Goal: Use online tool/utility: Utilize a website feature to perform a specific function

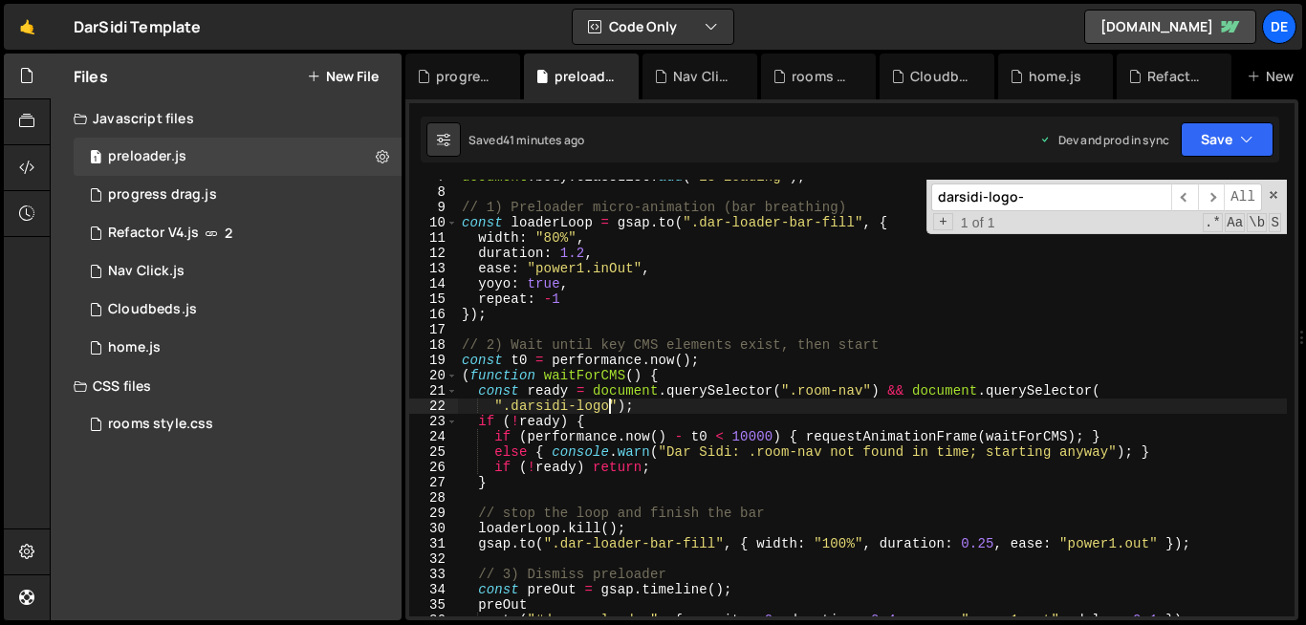
scroll to position [103, 0]
click at [386, 157] on icon at bounding box center [382, 156] width 13 height 18
type input "preloader"
radio input "true"
checkbox input "true"
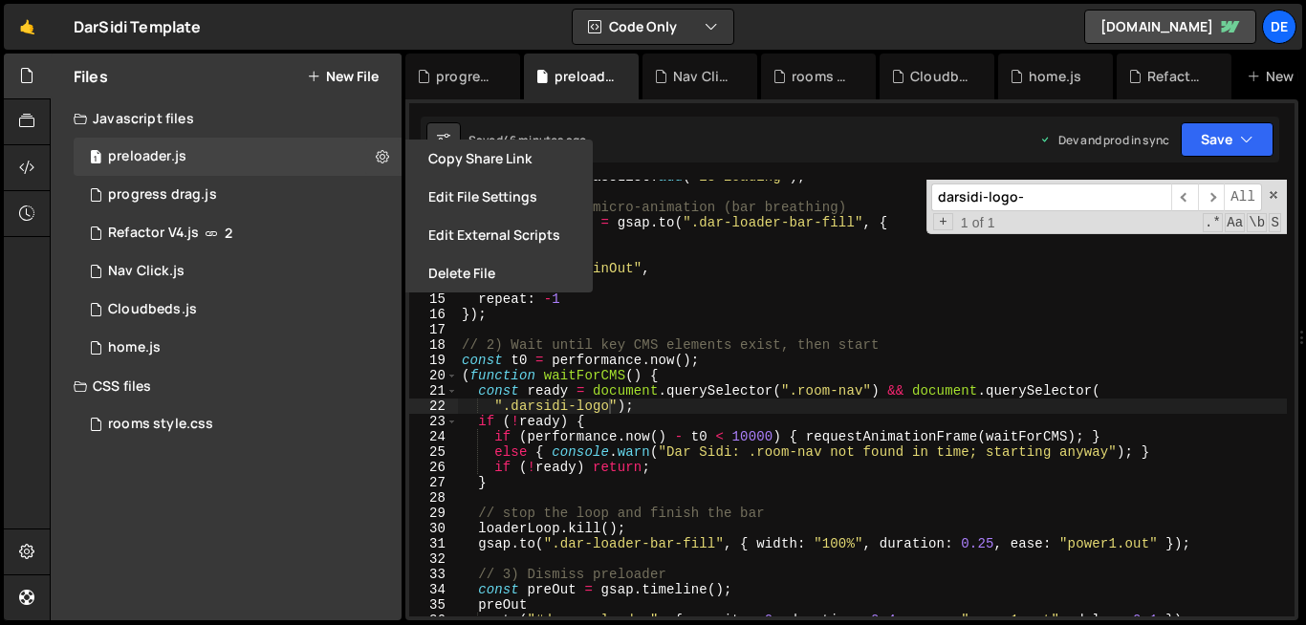
click at [346, 81] on button "New File" at bounding box center [343, 76] width 72 height 15
checkbox input "false"
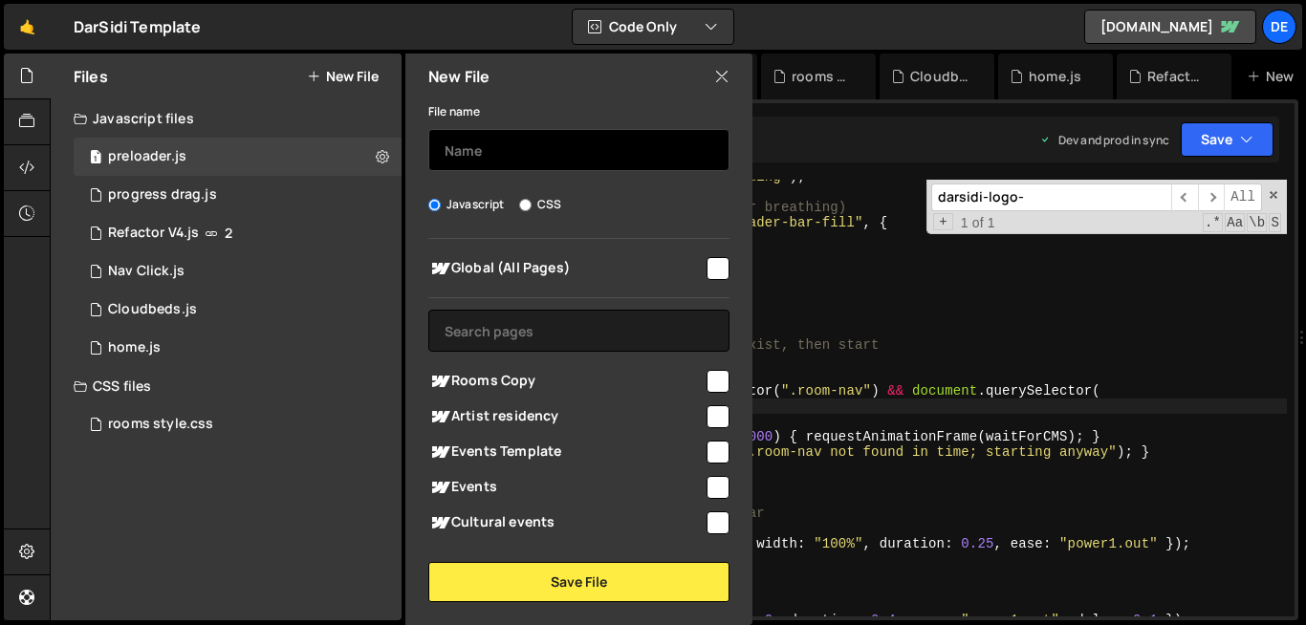
click at [464, 145] on input "text" at bounding box center [578, 150] width 301 height 42
type input "preloader-logo"
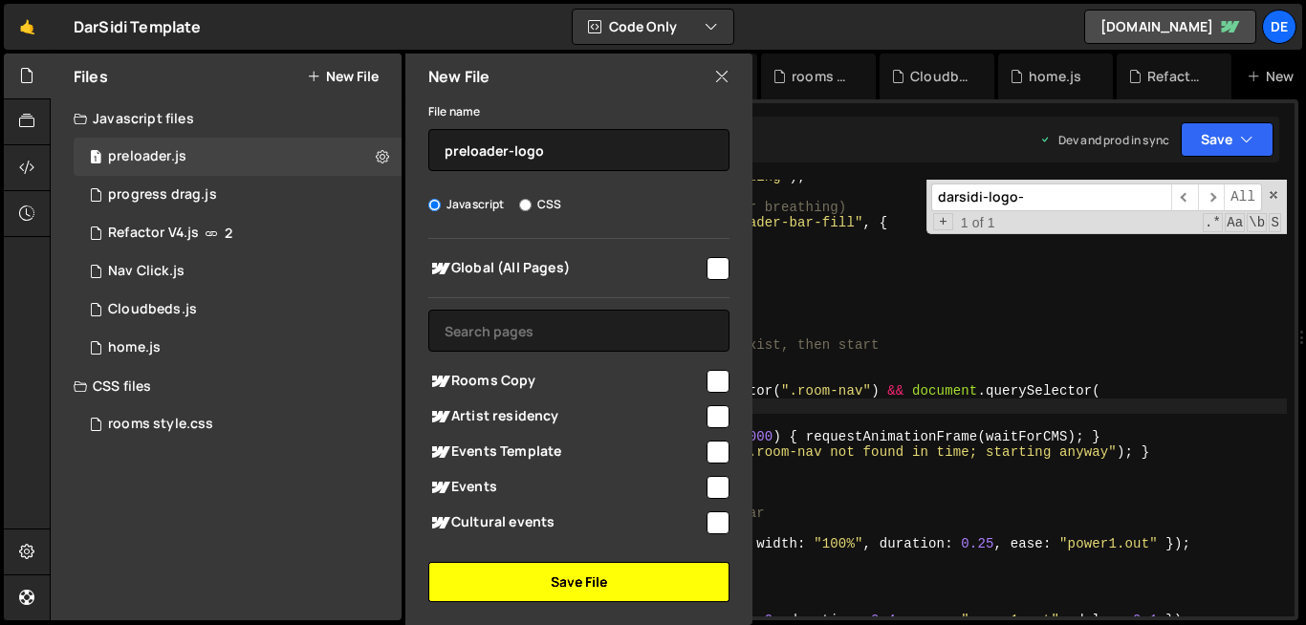
click at [556, 583] on button "Save File" at bounding box center [578, 582] width 301 height 40
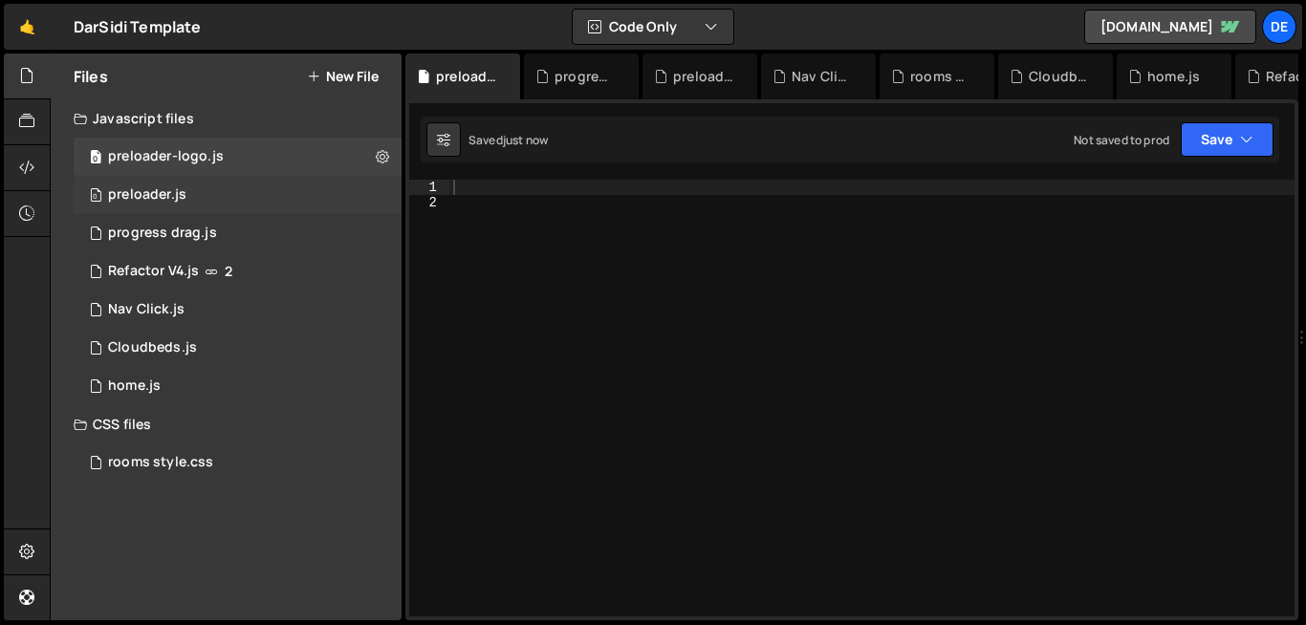
click at [387, 186] on div "0 preloader.js 0" at bounding box center [238, 195] width 328 height 38
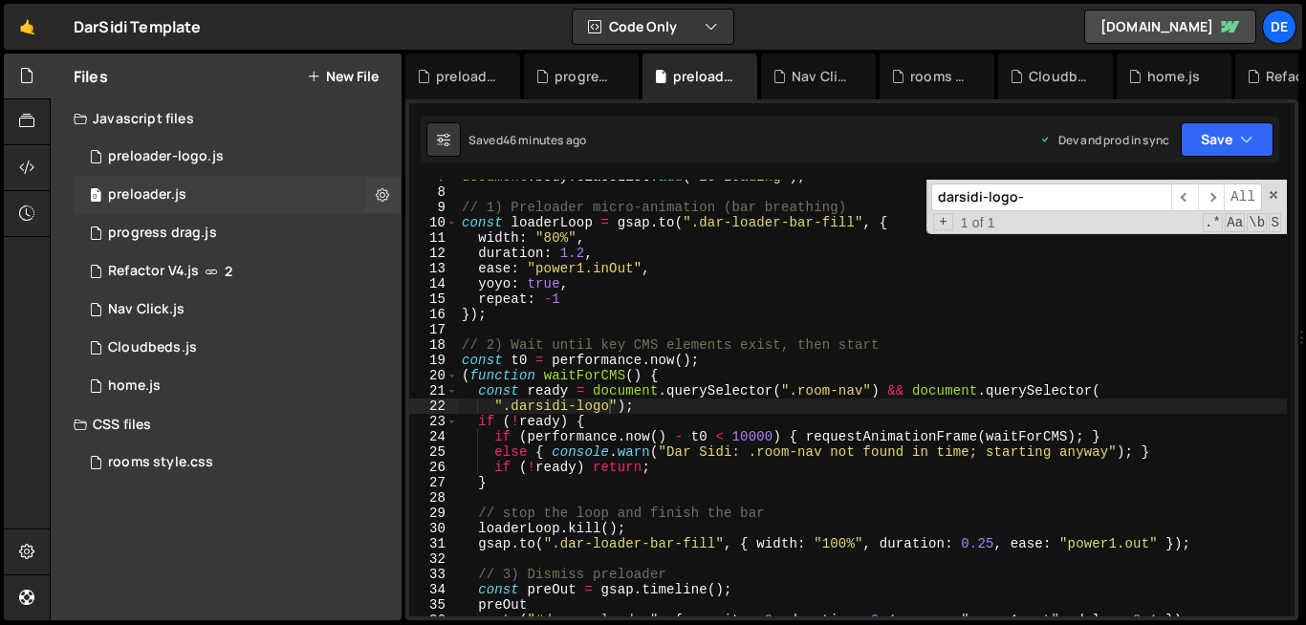
click at [387, 186] on icon at bounding box center [382, 194] width 13 height 18
type input "preloader"
radio input "true"
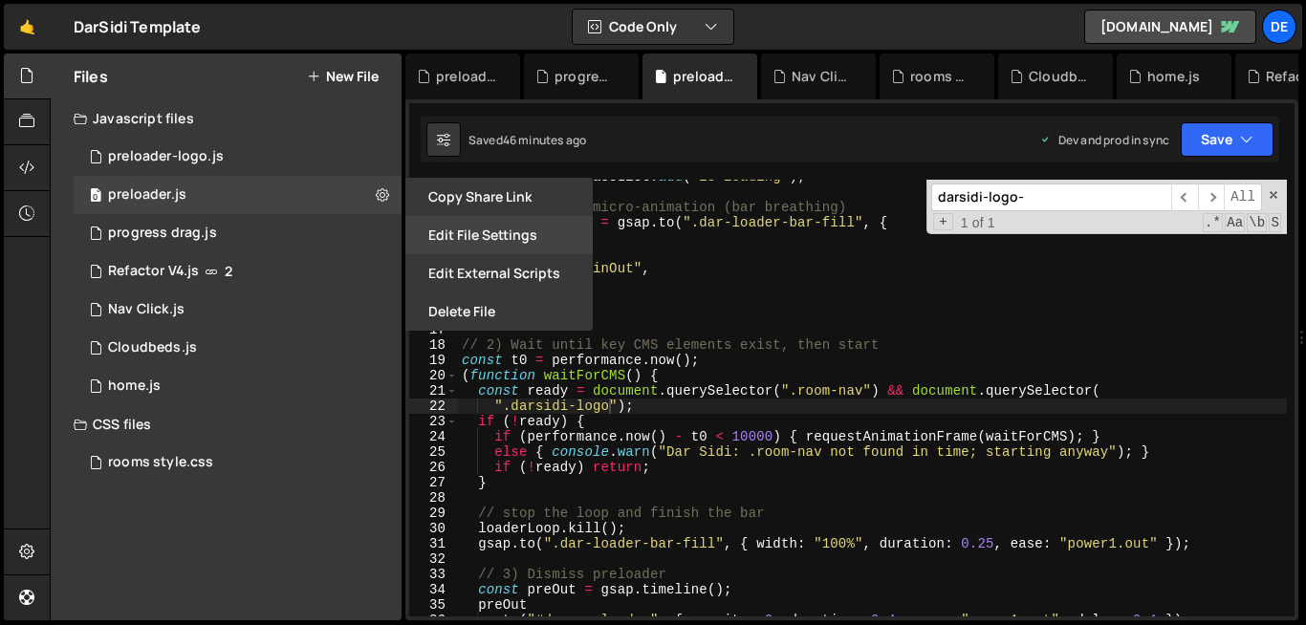
click at [502, 245] on button "Edit File Settings" at bounding box center [498, 235] width 187 height 38
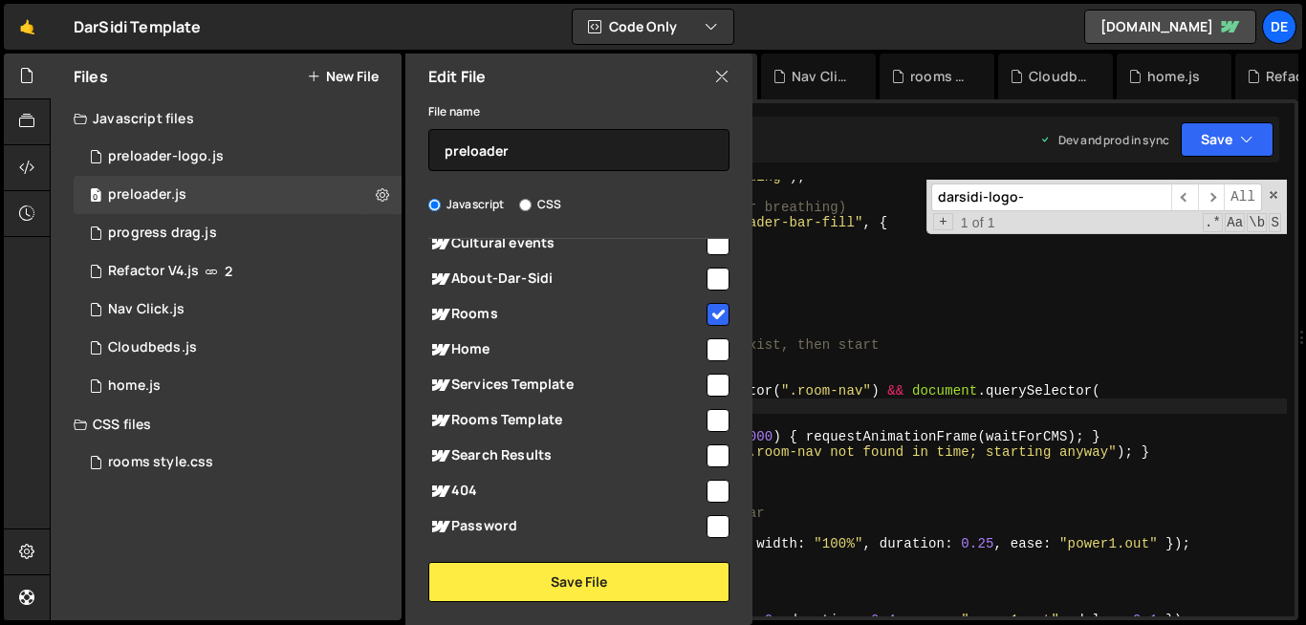
scroll to position [280, 0]
click at [708, 313] on input "checkbox" at bounding box center [717, 313] width 23 height 23
checkbox input "false"
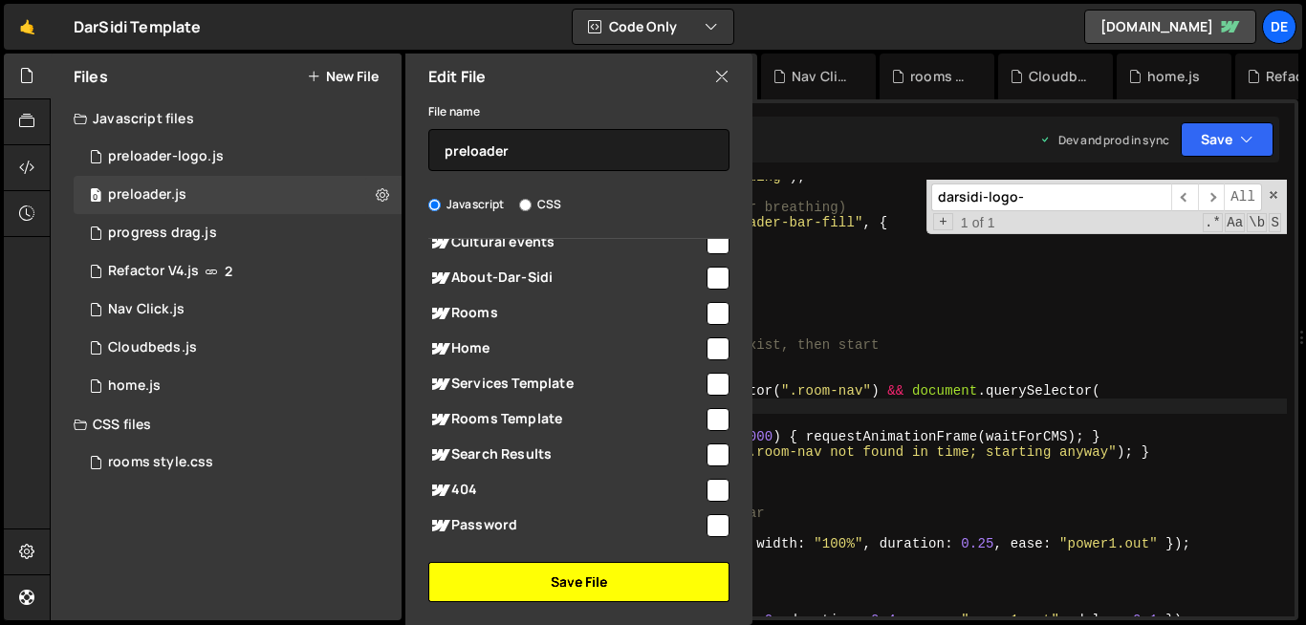
click at [573, 579] on button "Save File" at bounding box center [578, 582] width 301 height 40
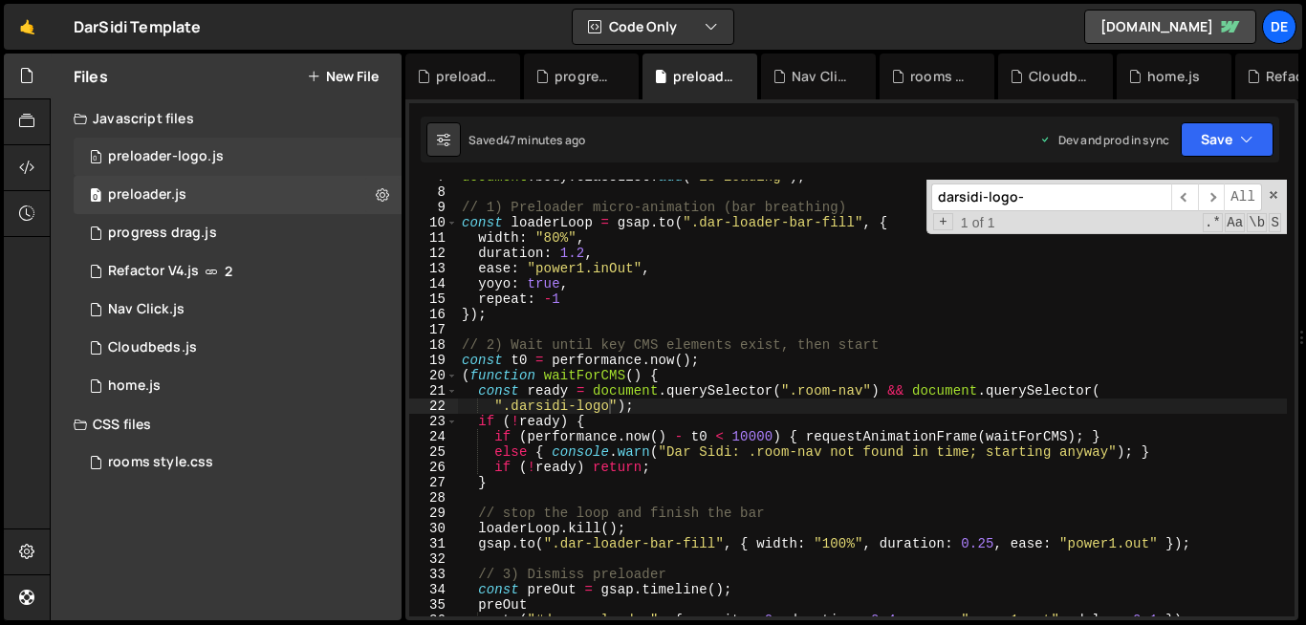
click at [308, 149] on div "0 preloader-logo.js 0" at bounding box center [238, 157] width 328 height 38
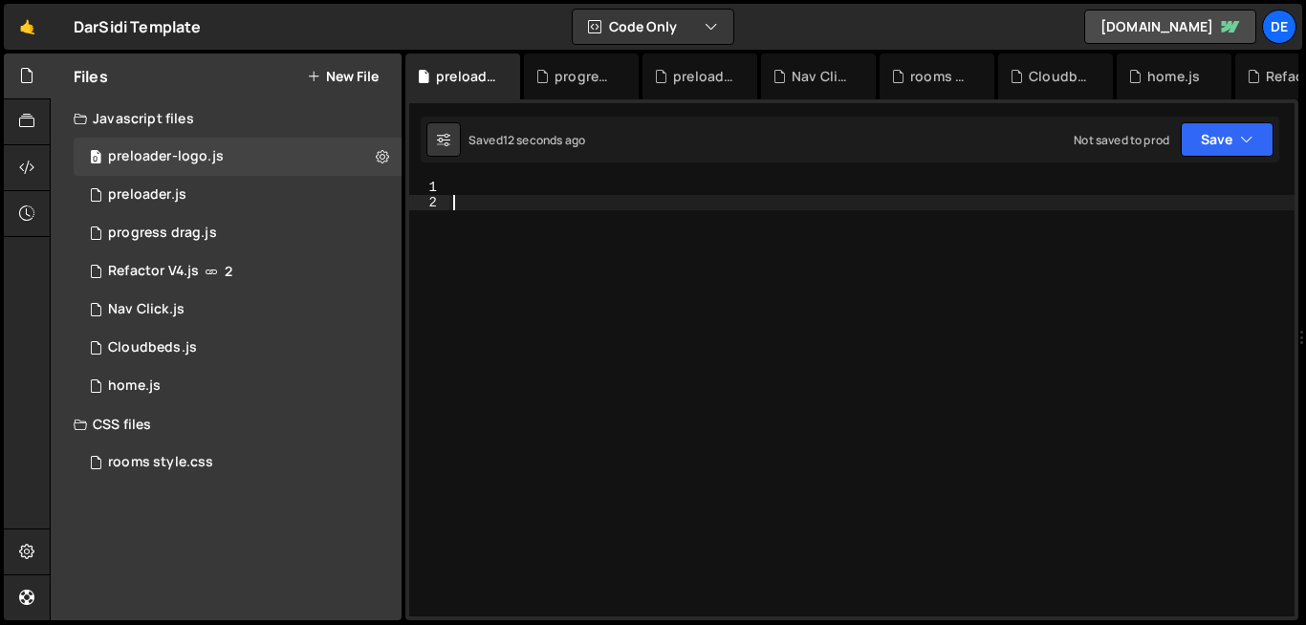
click at [520, 217] on div at bounding box center [871, 413] width 845 height 467
click at [501, 194] on div at bounding box center [871, 413] width 845 height 467
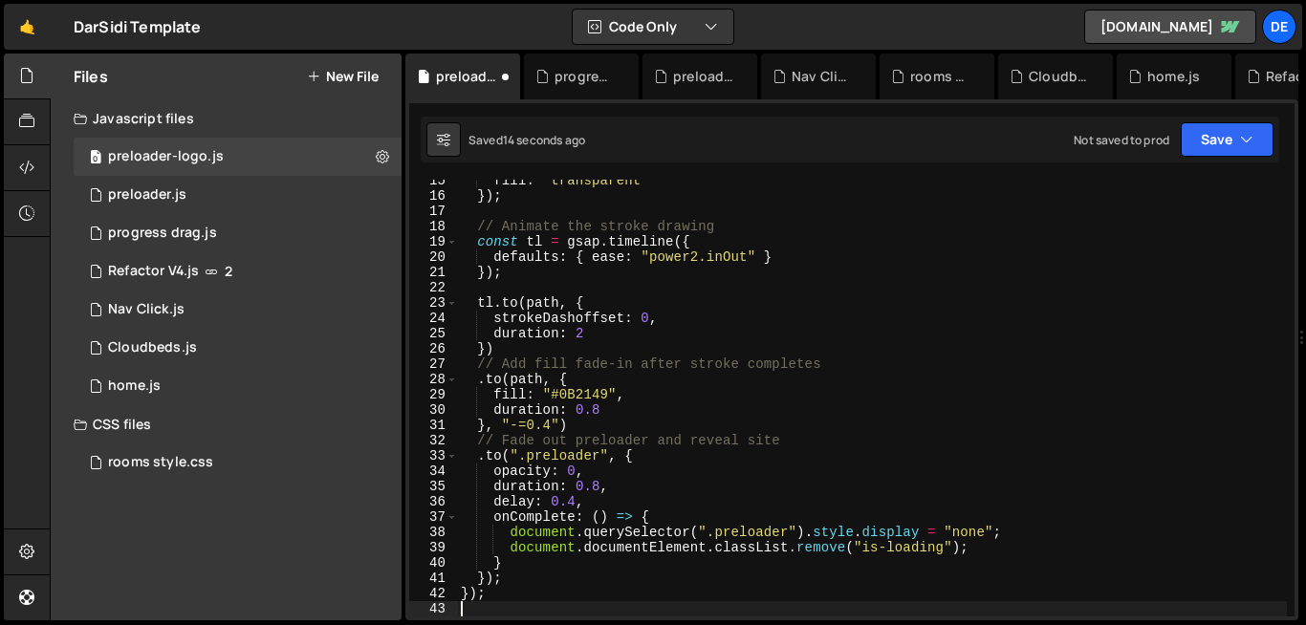
scroll to position [221, 0]
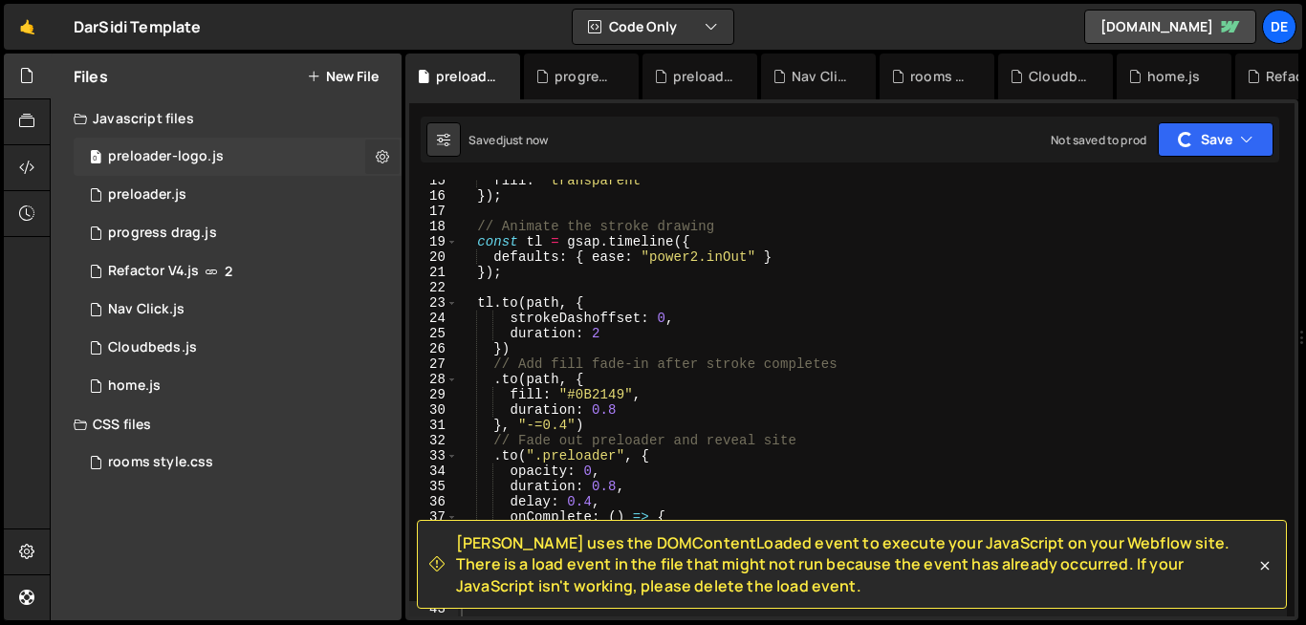
click at [391, 169] on button at bounding box center [382, 157] width 34 height 34
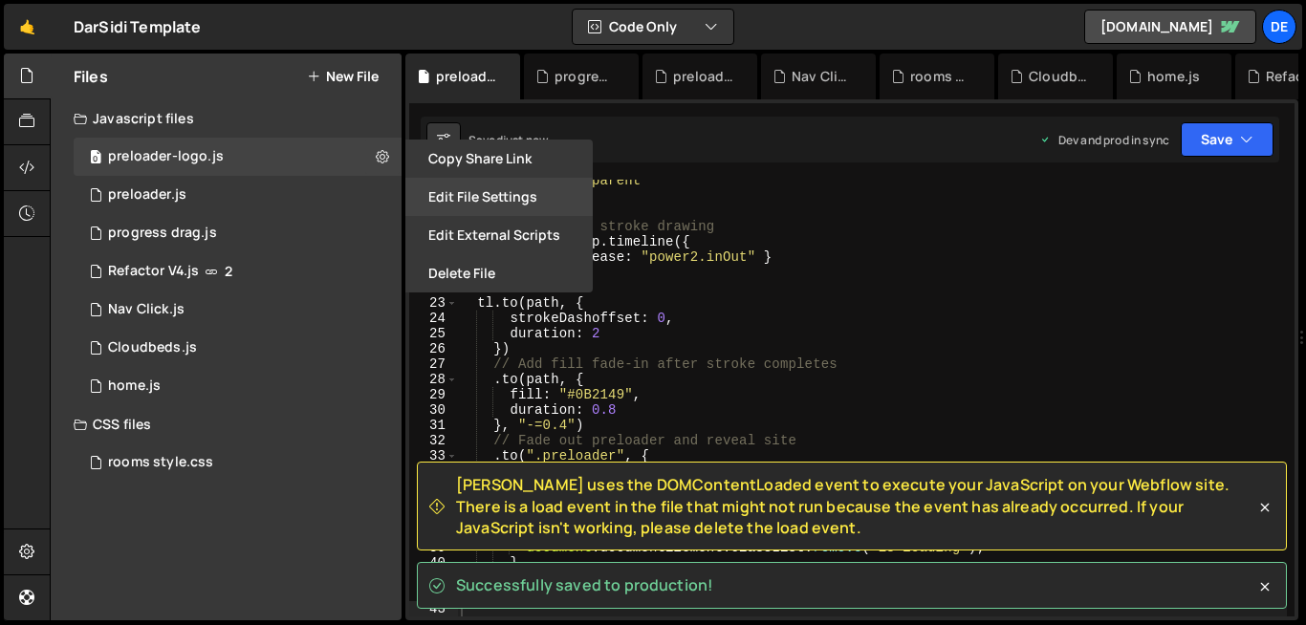
click at [514, 197] on button "Edit File Settings" at bounding box center [498, 197] width 187 height 38
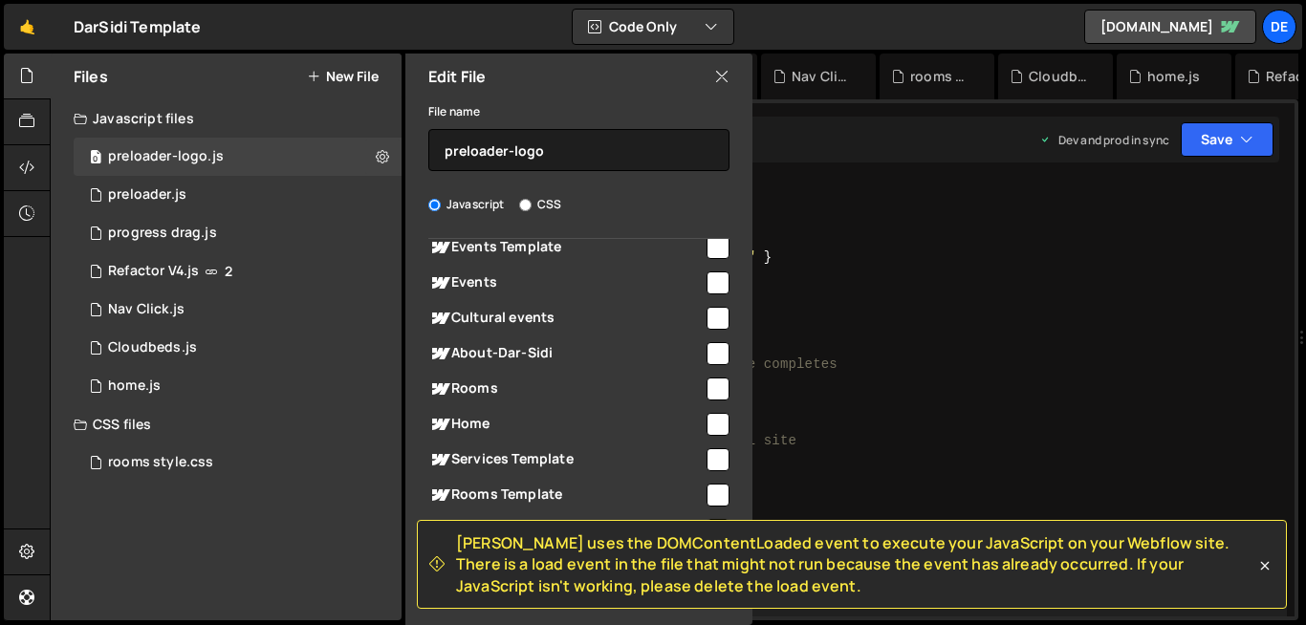
scroll to position [206, 0]
click at [710, 384] on input "checkbox" at bounding box center [717, 387] width 23 height 23
checkbox input "true"
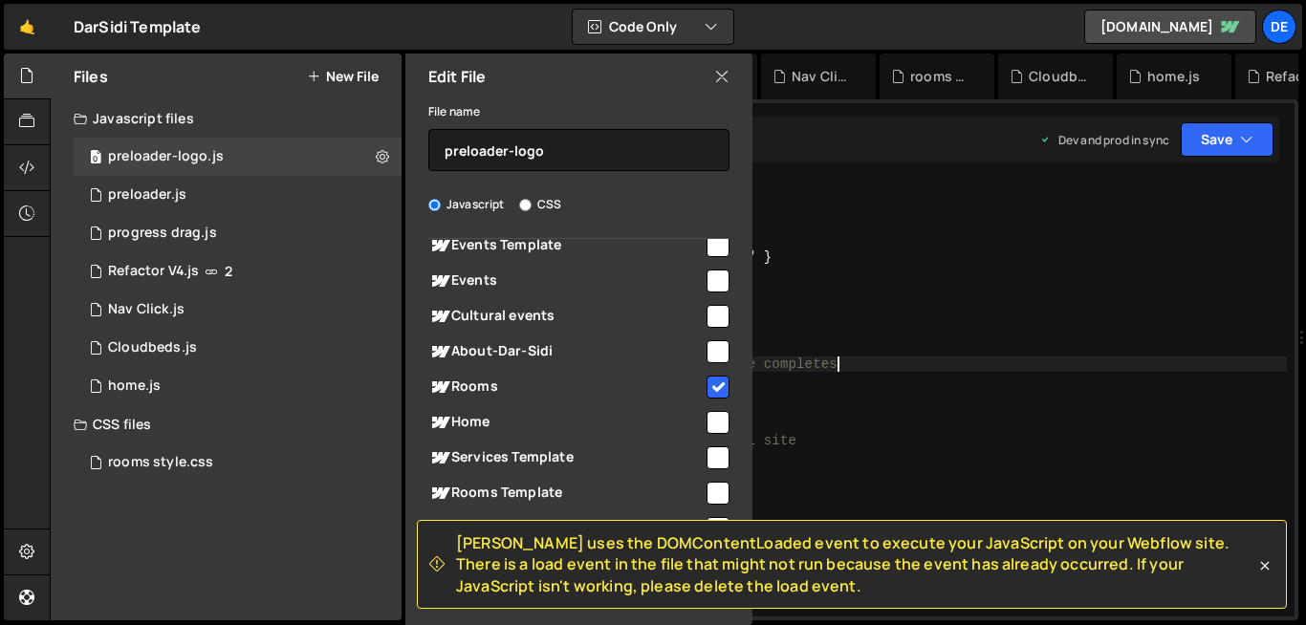
click at [880, 363] on div "fill : "transparent" }) ; // Animate the stroke drawing const tl = gsap . timel…" at bounding box center [872, 406] width 830 height 467
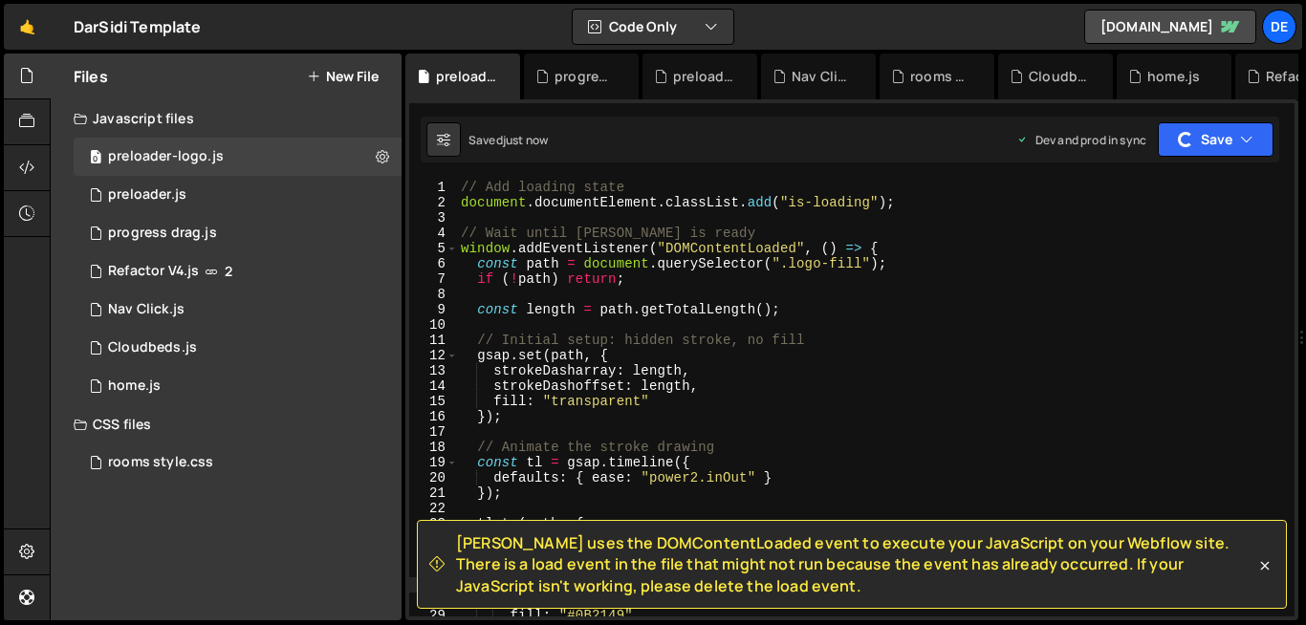
scroll to position [13, 0]
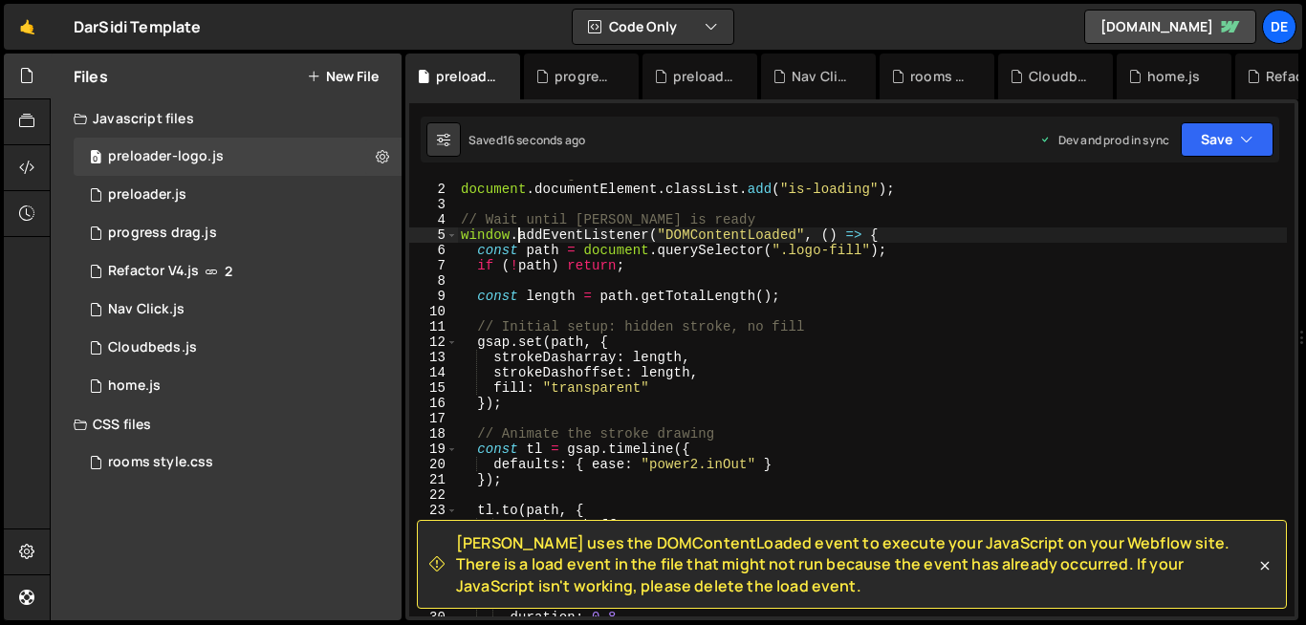
click at [521, 233] on div "// Add loading state document . documentElement . classList . add ( "is-loading…" at bounding box center [872, 399] width 830 height 467
type textarea "window.addEventListener("DOMContentLoaded", () => { const path = document.query…"
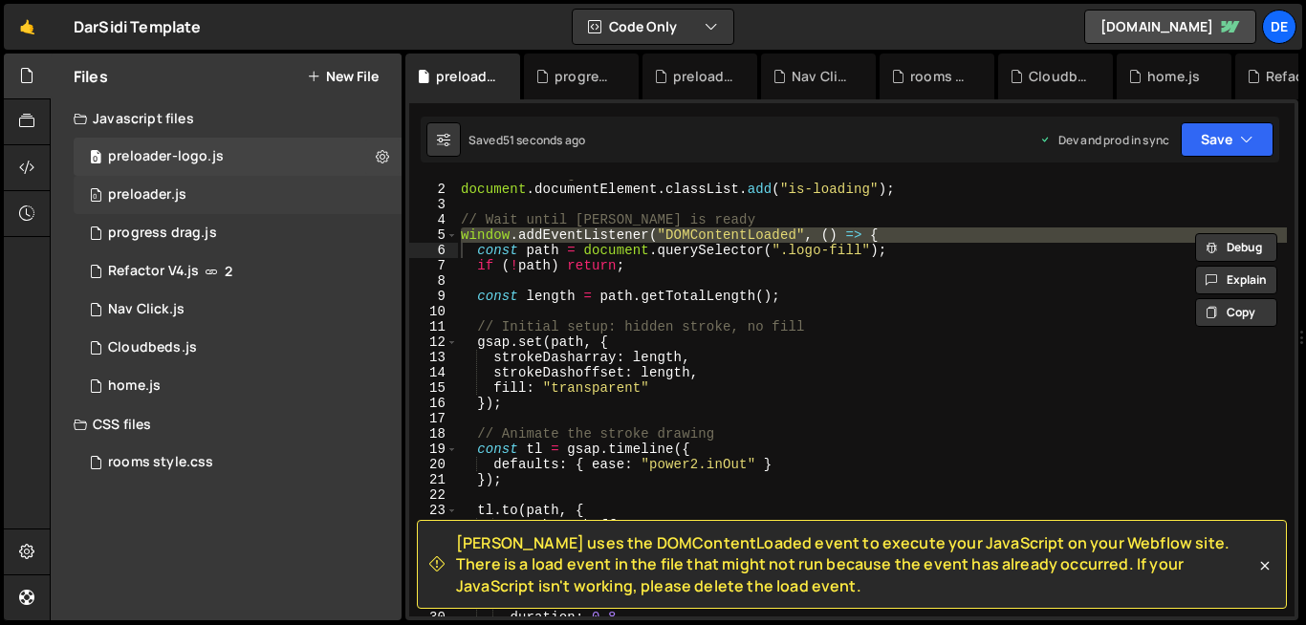
click at [194, 197] on div "0 preloader.js 0" at bounding box center [238, 195] width 328 height 38
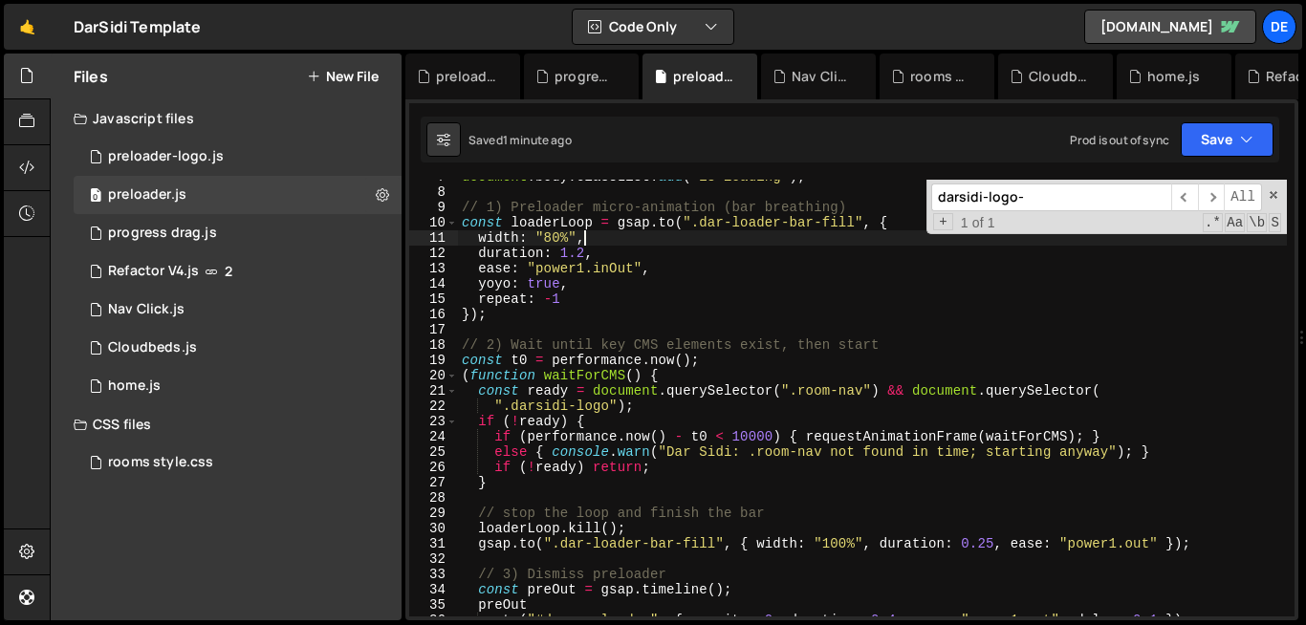
click at [723, 235] on div "document . body . classList . add ( "is-loading" ) ; // 1) Preloader micro-anim…" at bounding box center [872, 402] width 829 height 467
type textarea "}"
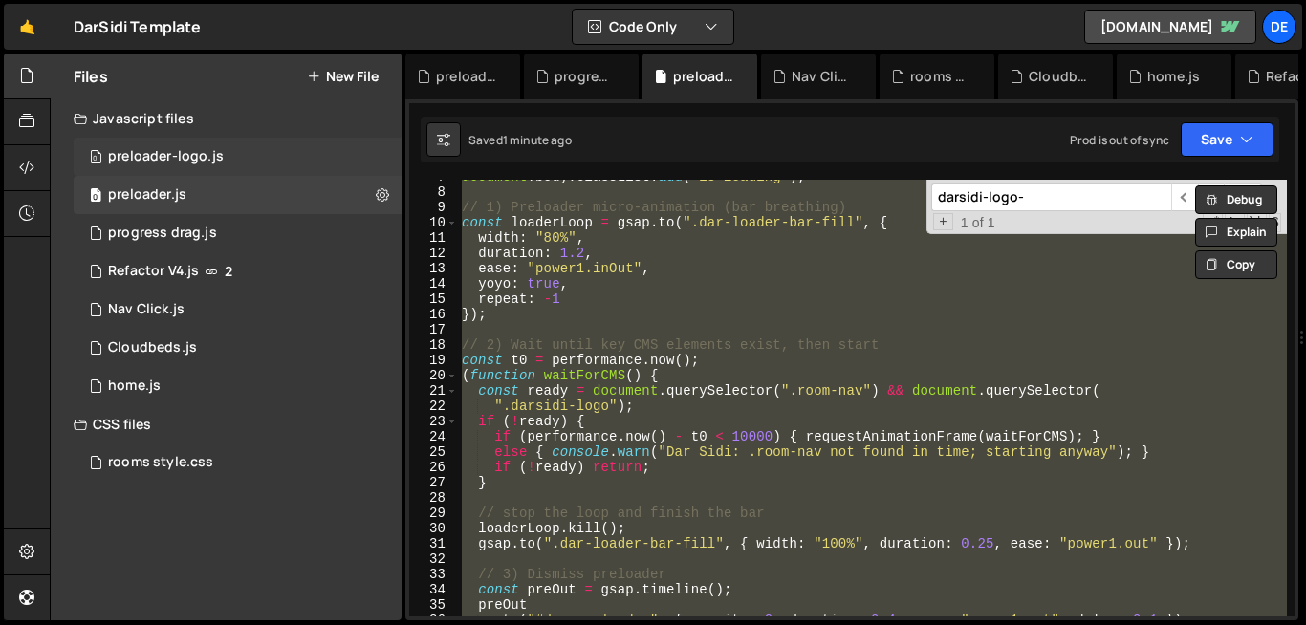
click at [200, 172] on div "0 preloader-logo.js 0" at bounding box center [238, 157] width 328 height 38
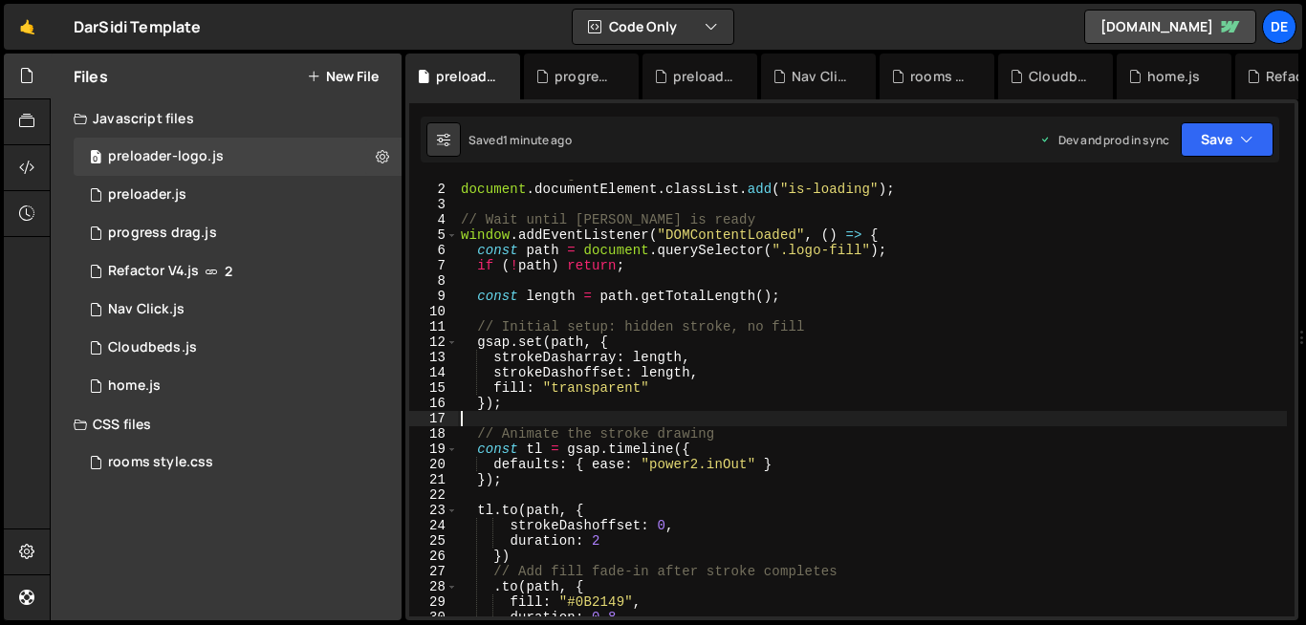
click at [745, 414] on div "// Add loading state document . documentElement . classList . add ( "is-loading…" at bounding box center [872, 399] width 830 height 467
type textarea "});"
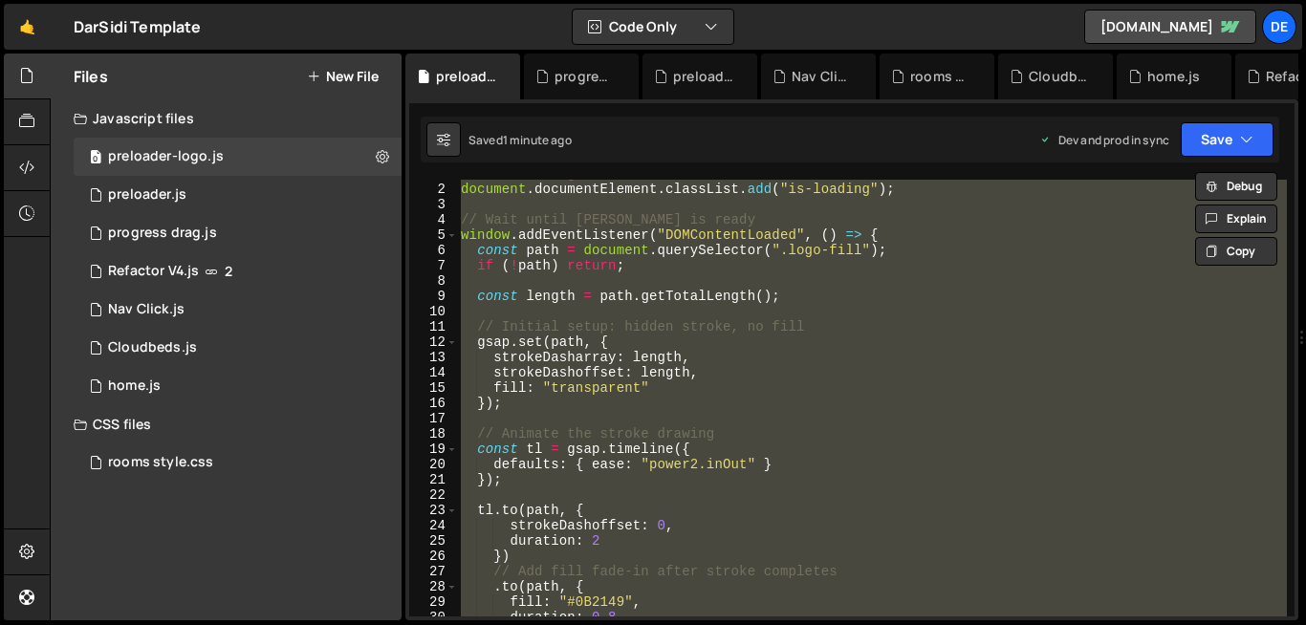
paste textarea
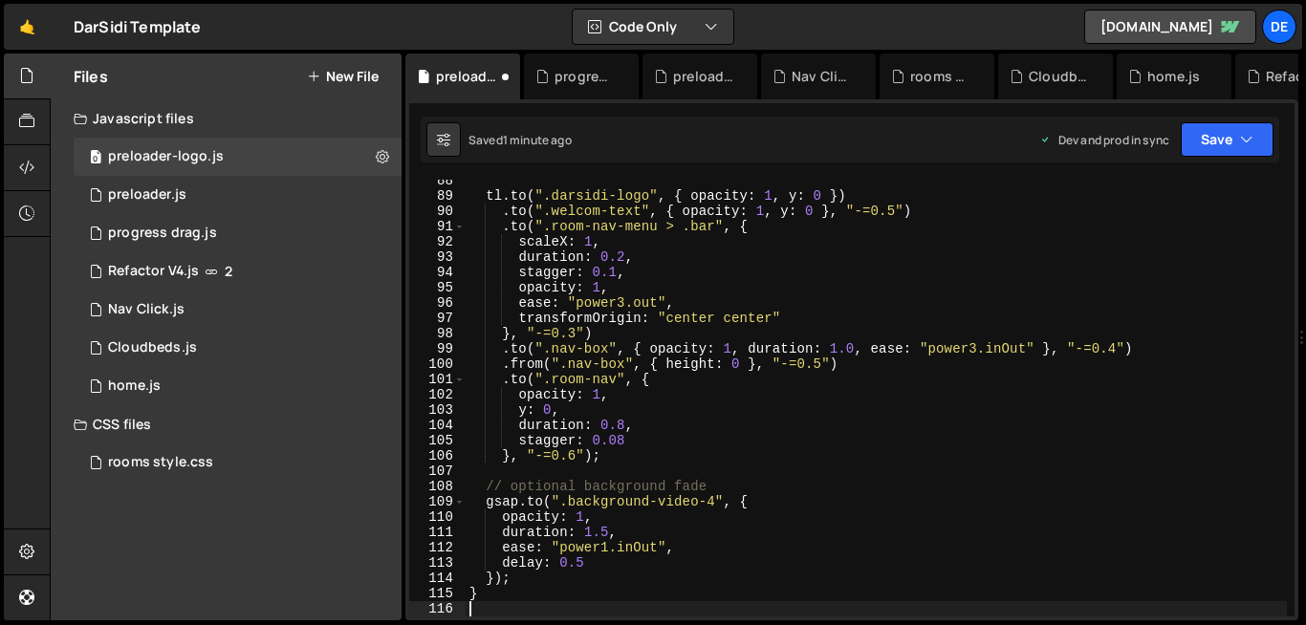
scroll to position [1337, 0]
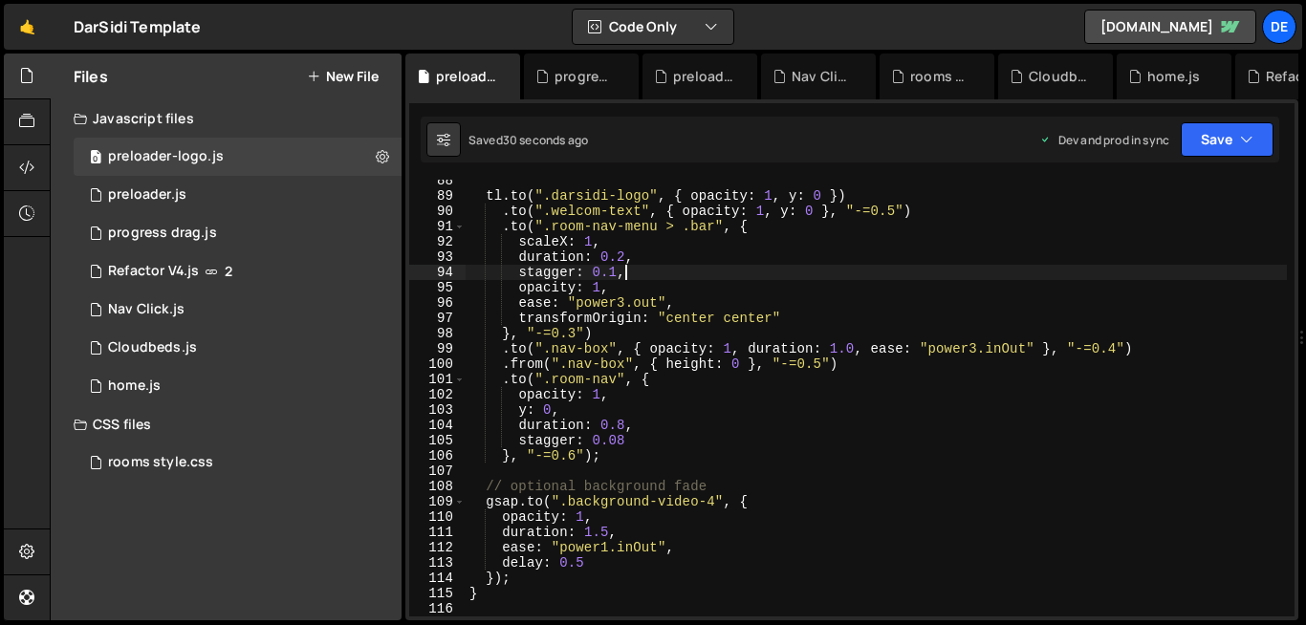
click at [656, 275] on div "tl . to ( ".darsidi-logo" , { opacity : 1 , y : 0 }) . to ( ".welcom-text" , { …" at bounding box center [875, 406] width 821 height 467
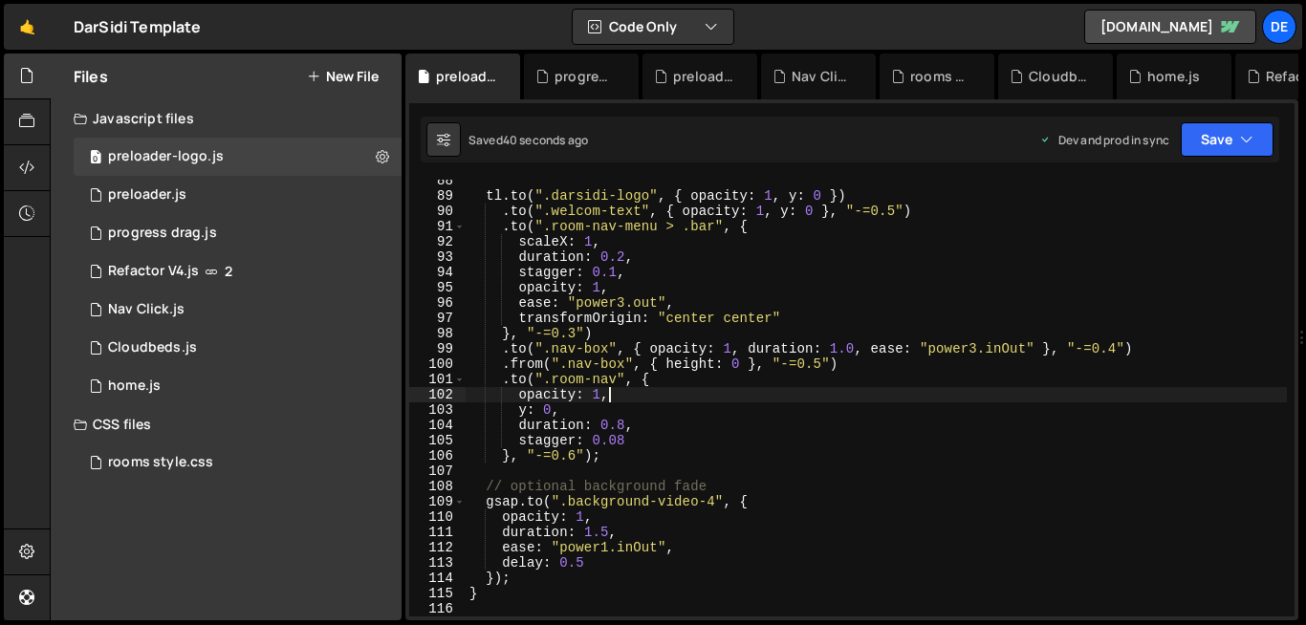
click at [742, 394] on div "tl . to ( ".darsidi-logo" , { opacity : 1 , y : 0 }) . to ( ".welcom-text" , { …" at bounding box center [875, 406] width 821 height 467
type textarea "opacity: 1,"
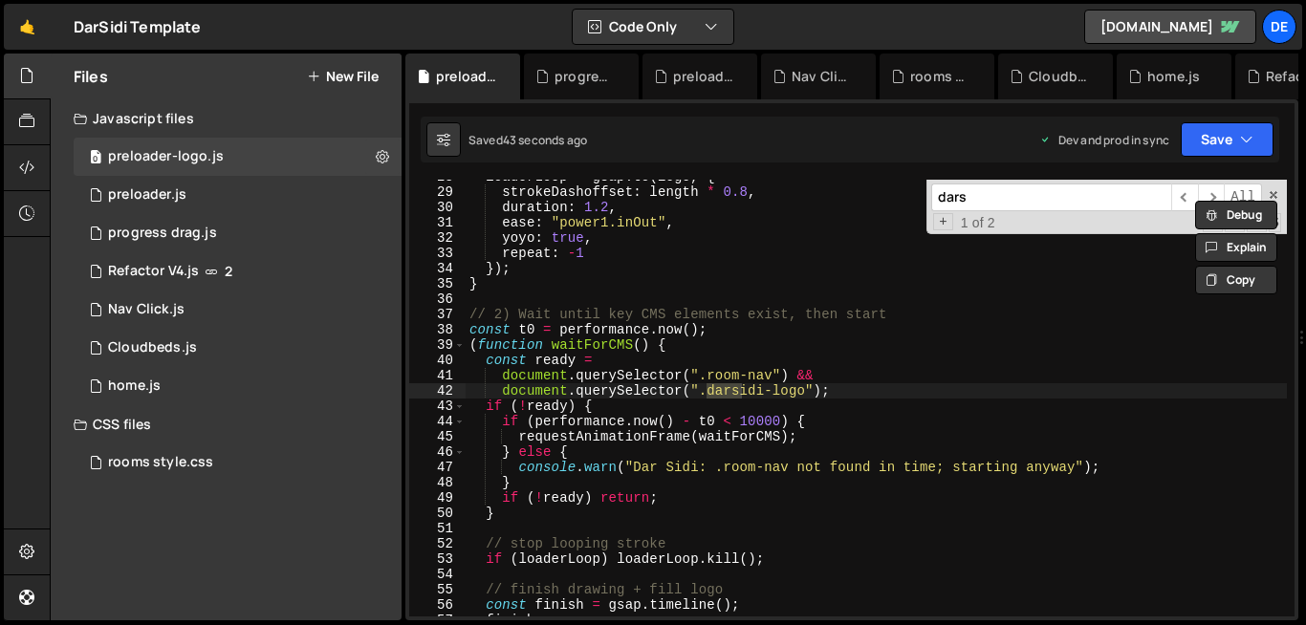
scroll to position [424, 0]
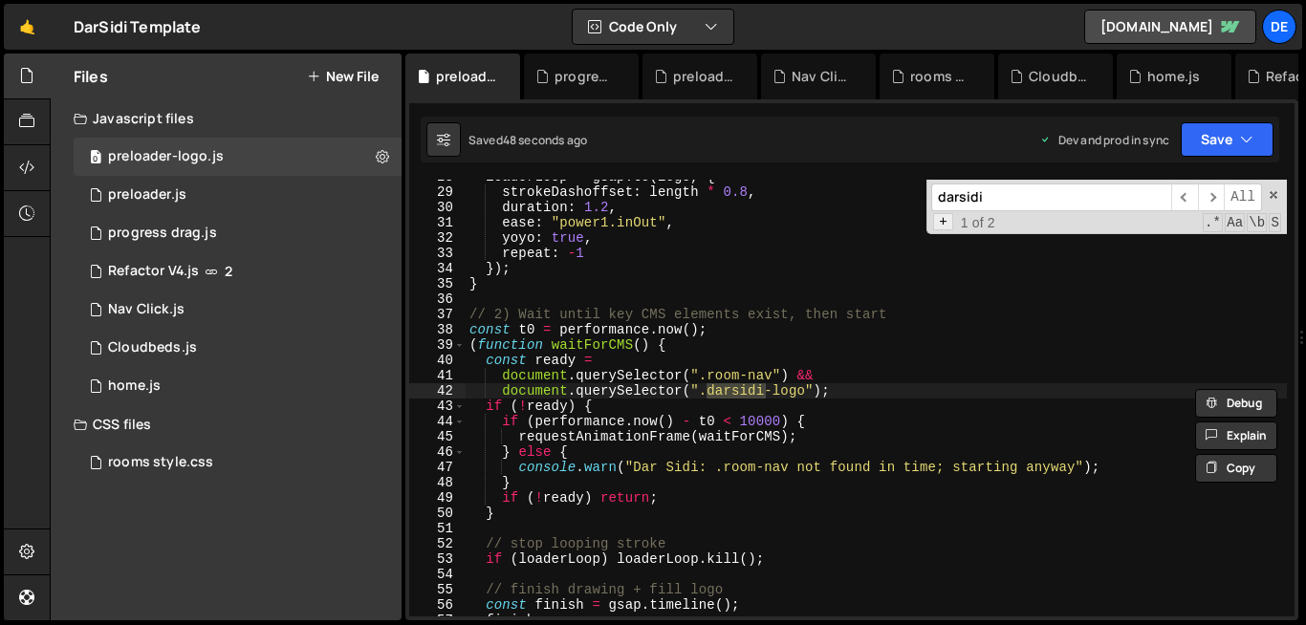
type input "darsidi"
click at [940, 224] on span "+" at bounding box center [943, 221] width 20 height 17
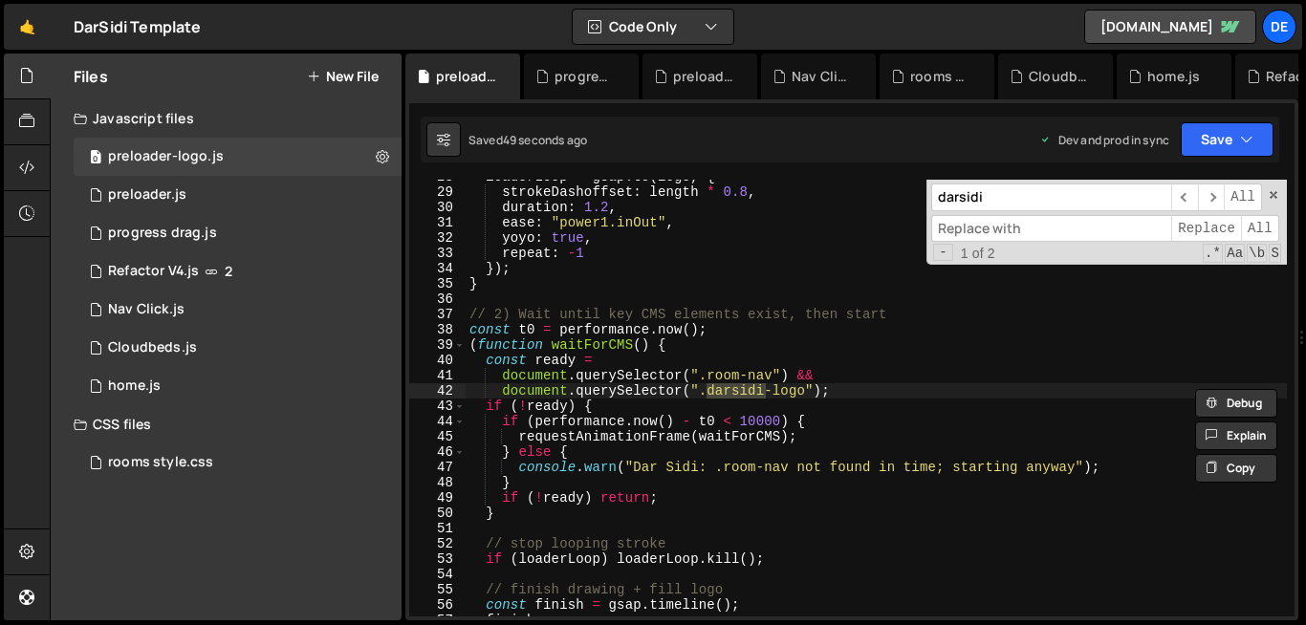
click at [957, 223] on input at bounding box center [1051, 229] width 240 height 28
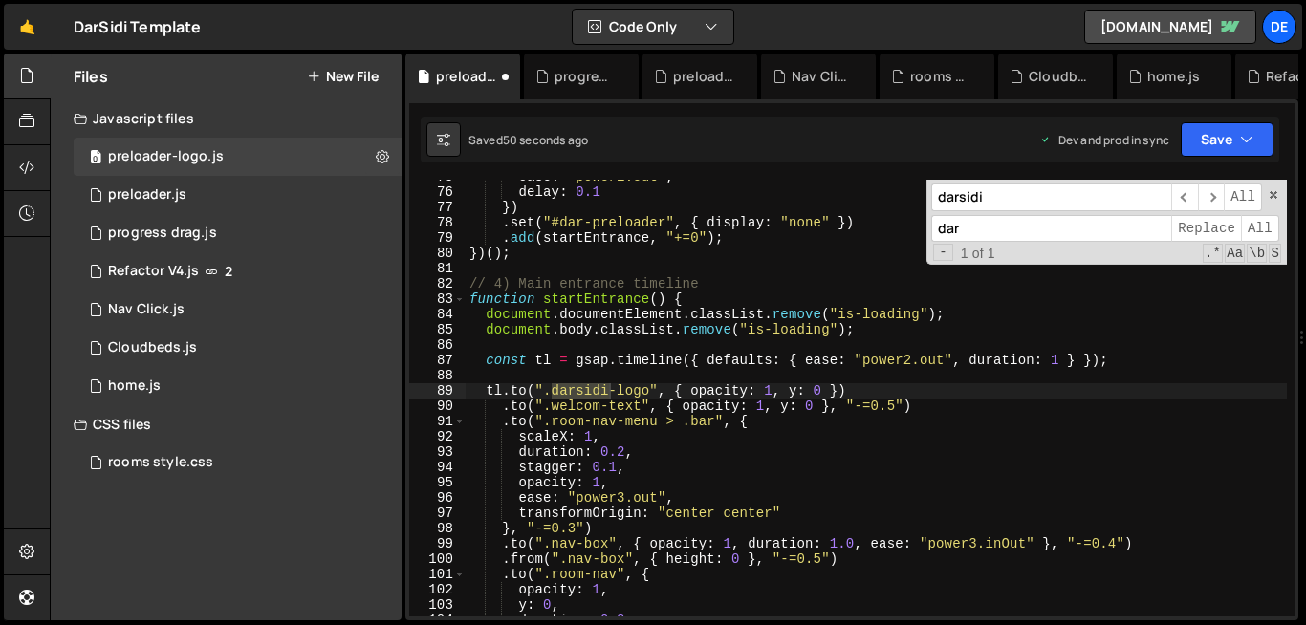
scroll to position [1143, 0]
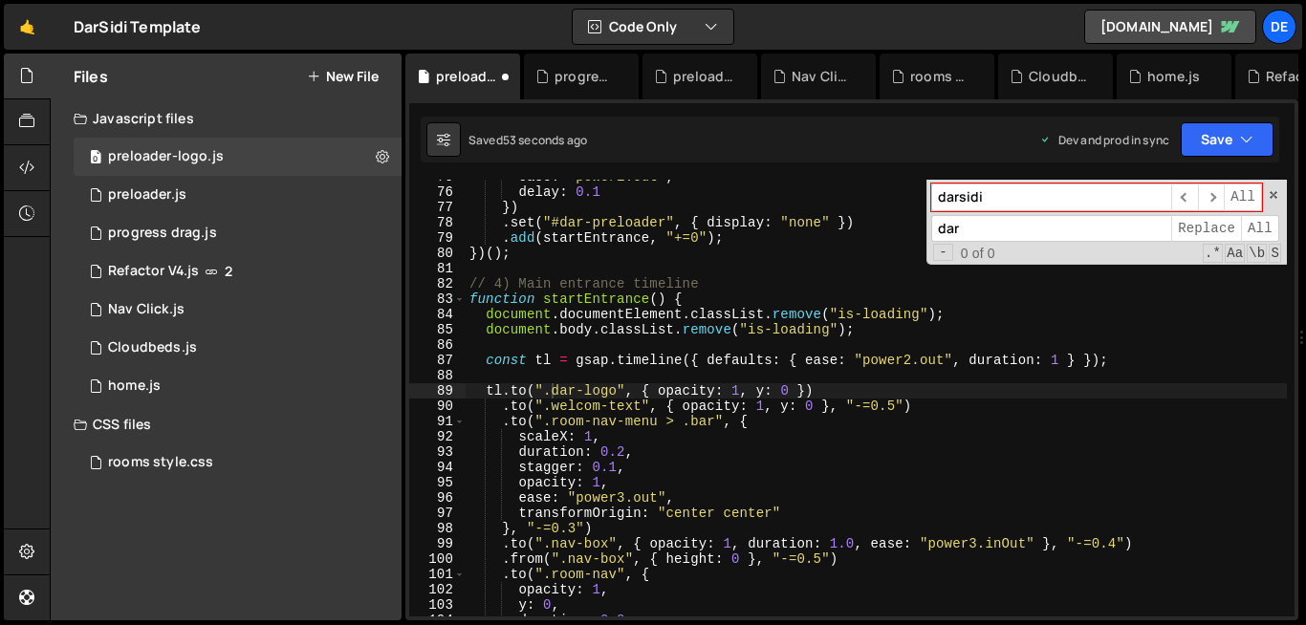
type input "dar"
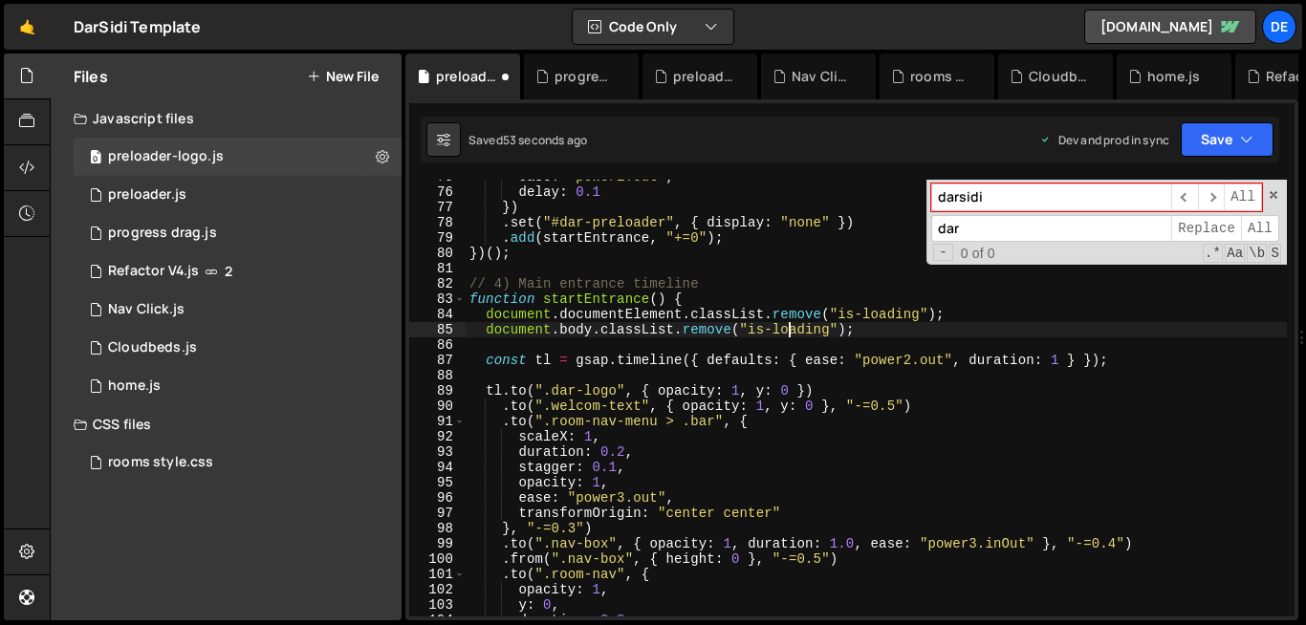
click at [788, 325] on div "ease : "power1.out" , delay : 0.1 }) . set ( "#dar-preloader" , { display : "no…" at bounding box center [875, 402] width 821 height 467
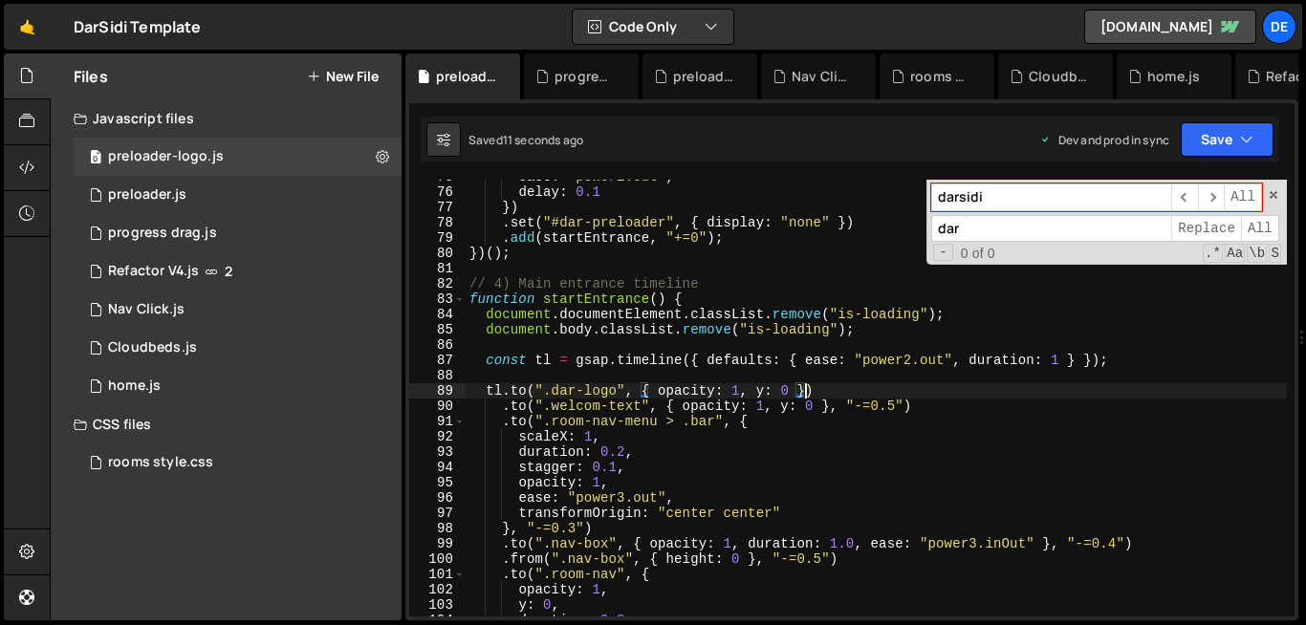
click at [807, 392] on div "ease : "power1.out" , delay : 0.1 }) . set ( "#dar-preloader" , { display : "no…" at bounding box center [875, 402] width 821 height 467
click at [768, 443] on div "ease : "power1.out" , delay : 0.1 }) . set ( "#dar-preloader" , { display : "no…" at bounding box center [875, 402] width 821 height 467
type textarea "scaleX: 1,"
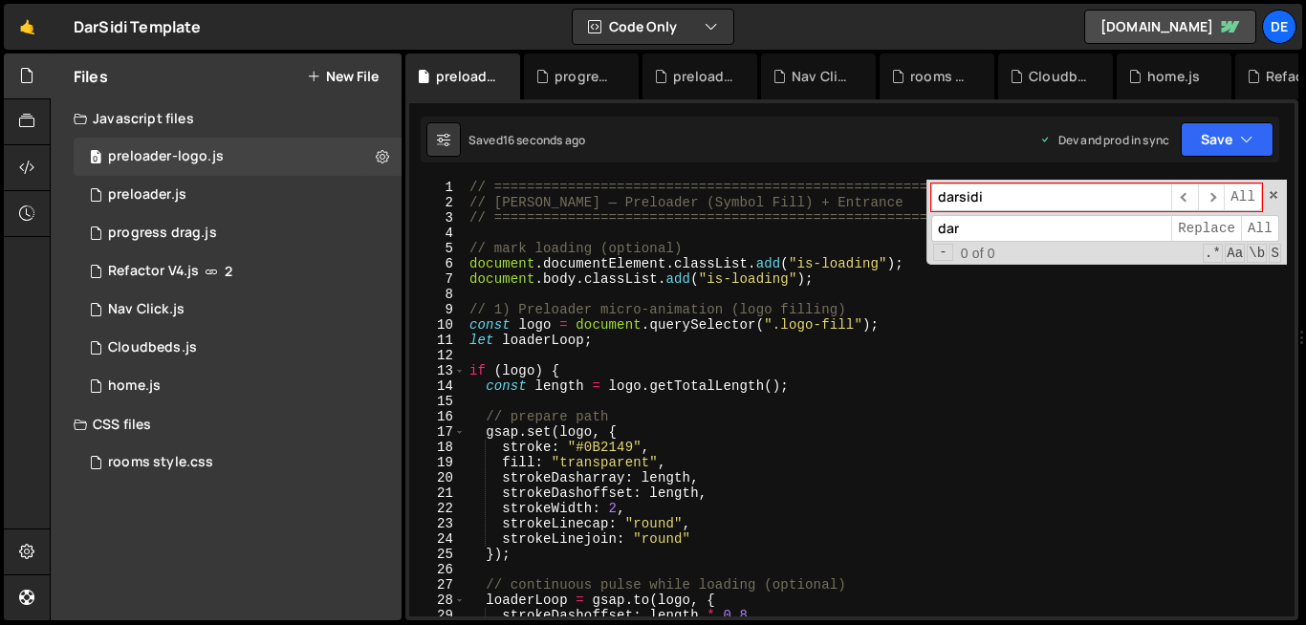
scroll to position [0, 0]
click at [379, 153] on icon at bounding box center [382, 156] width 13 height 18
type input "preloader-logo"
radio input "true"
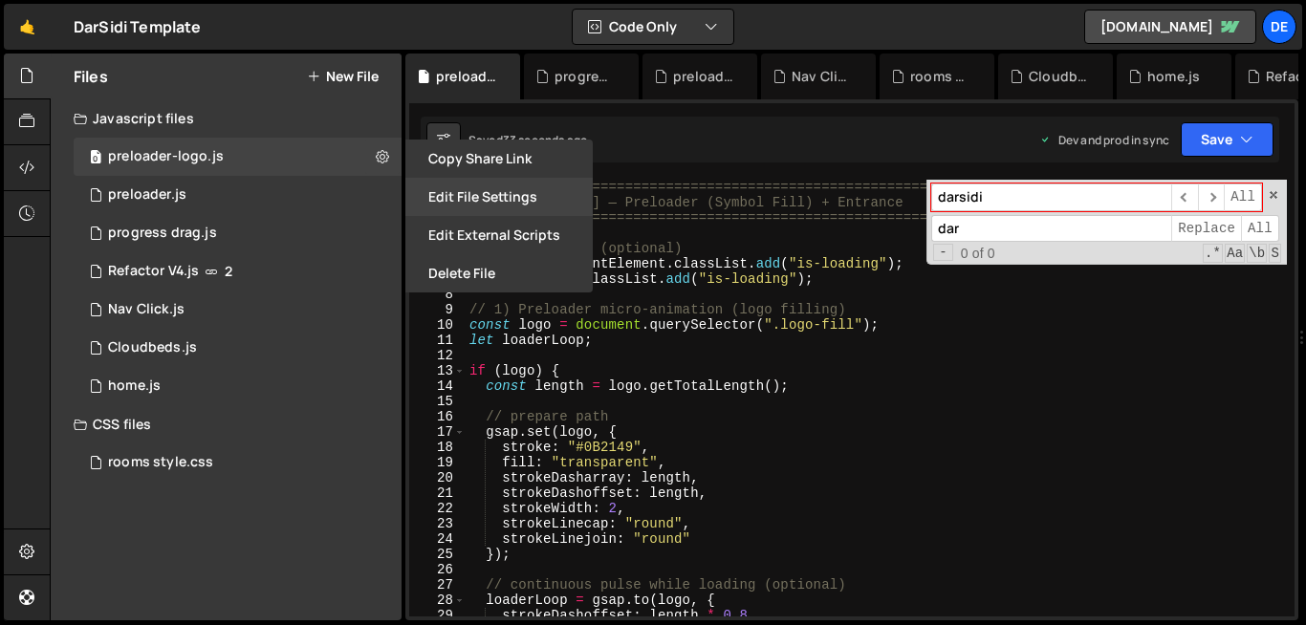
click at [456, 194] on button "Edit File Settings" at bounding box center [498, 197] width 187 height 38
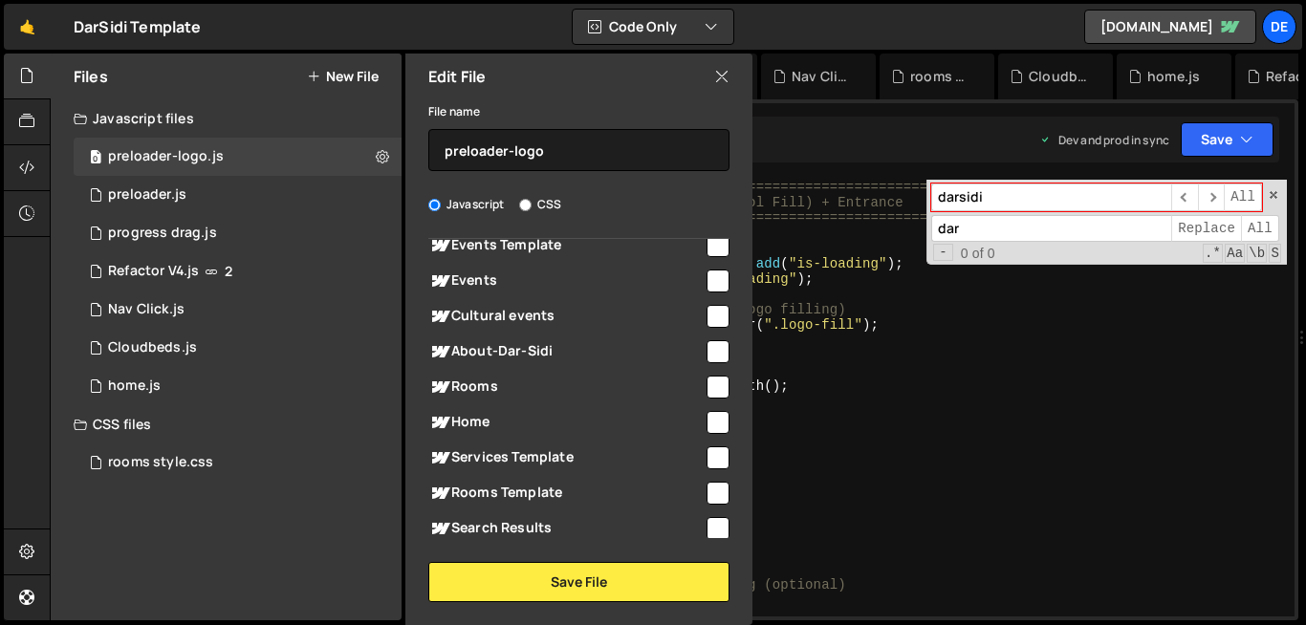
click at [607, 436] on div "Home" at bounding box center [578, 421] width 301 height 35
click at [710, 387] on input "checkbox" at bounding box center [717, 387] width 23 height 23
checkbox input "true"
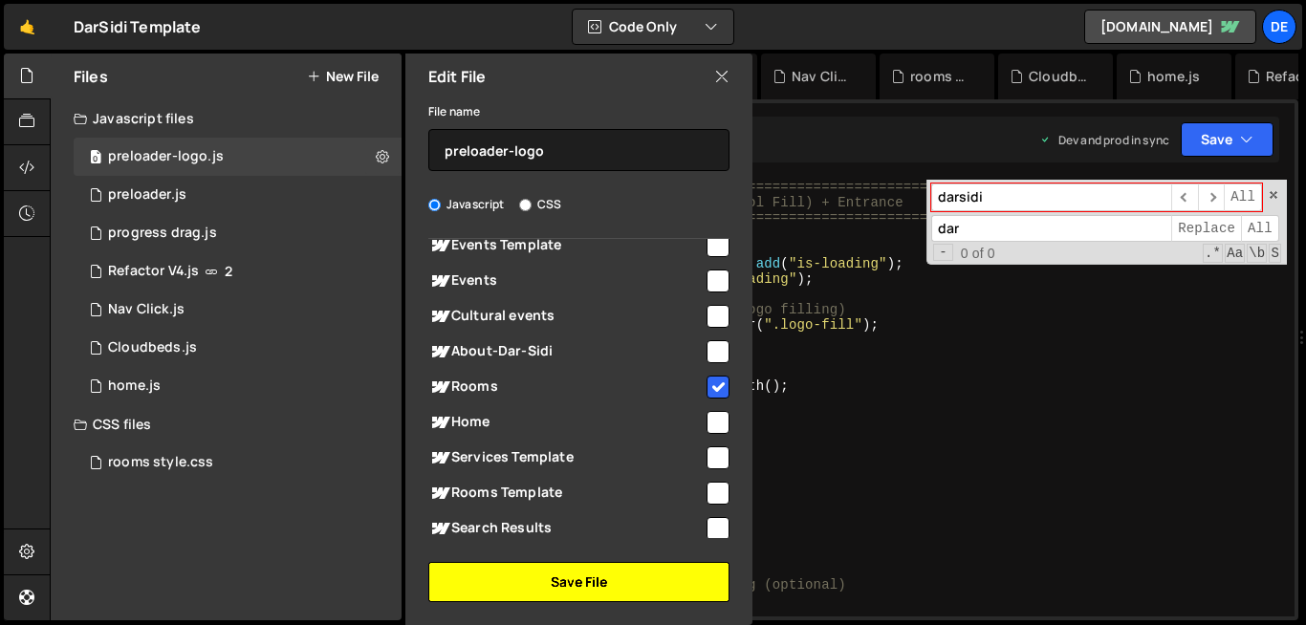
click at [630, 569] on button "Save File" at bounding box center [578, 582] width 301 height 40
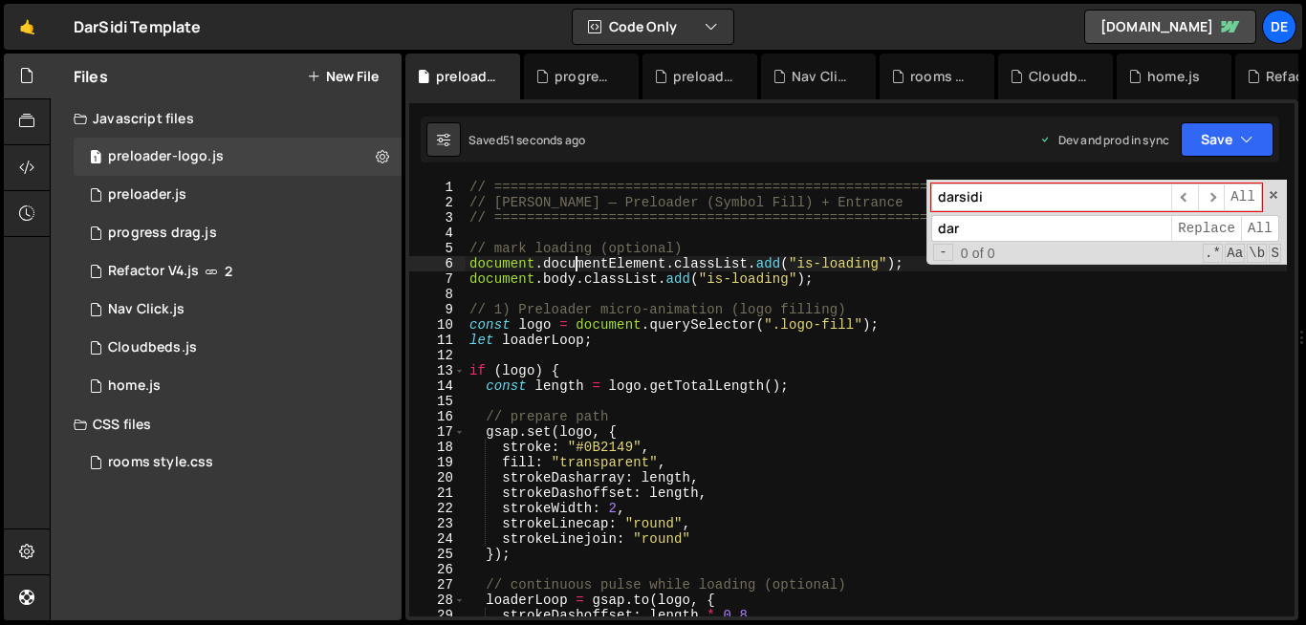
click at [577, 263] on div "// ========================================================= // Dar Sidi — Prel…" at bounding box center [875, 413] width 821 height 467
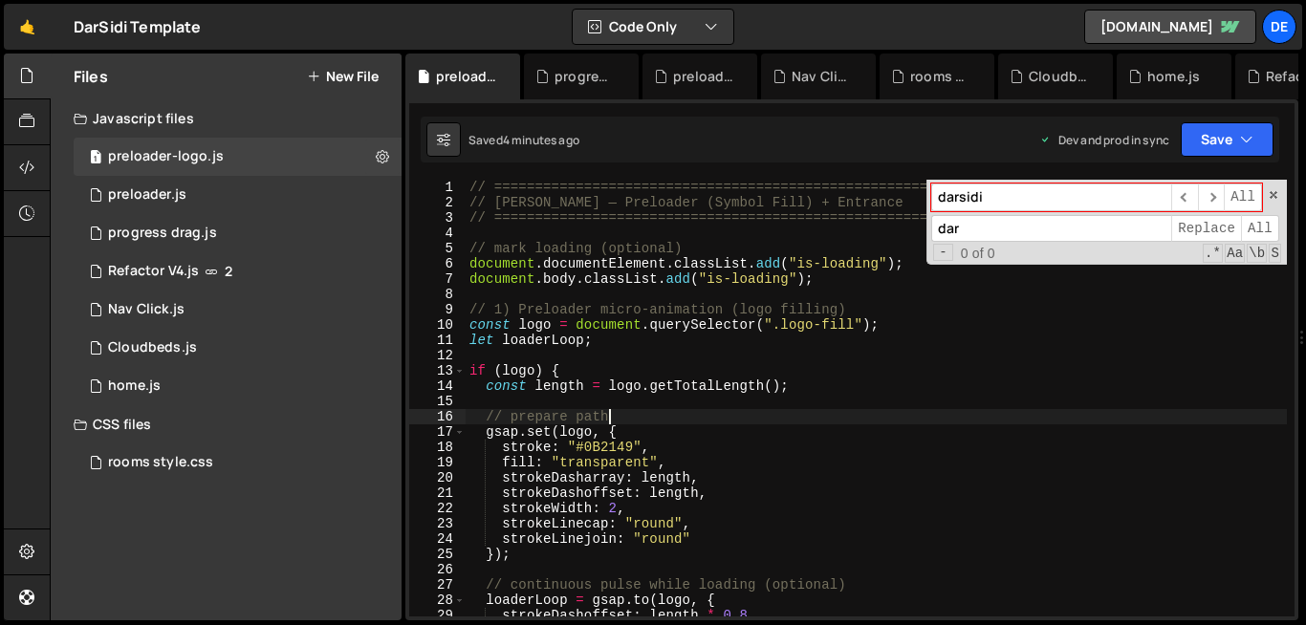
click at [703, 410] on div "// ========================================================= // Dar Sidi — Prel…" at bounding box center [875, 413] width 821 height 467
type textarea "// prepare path"
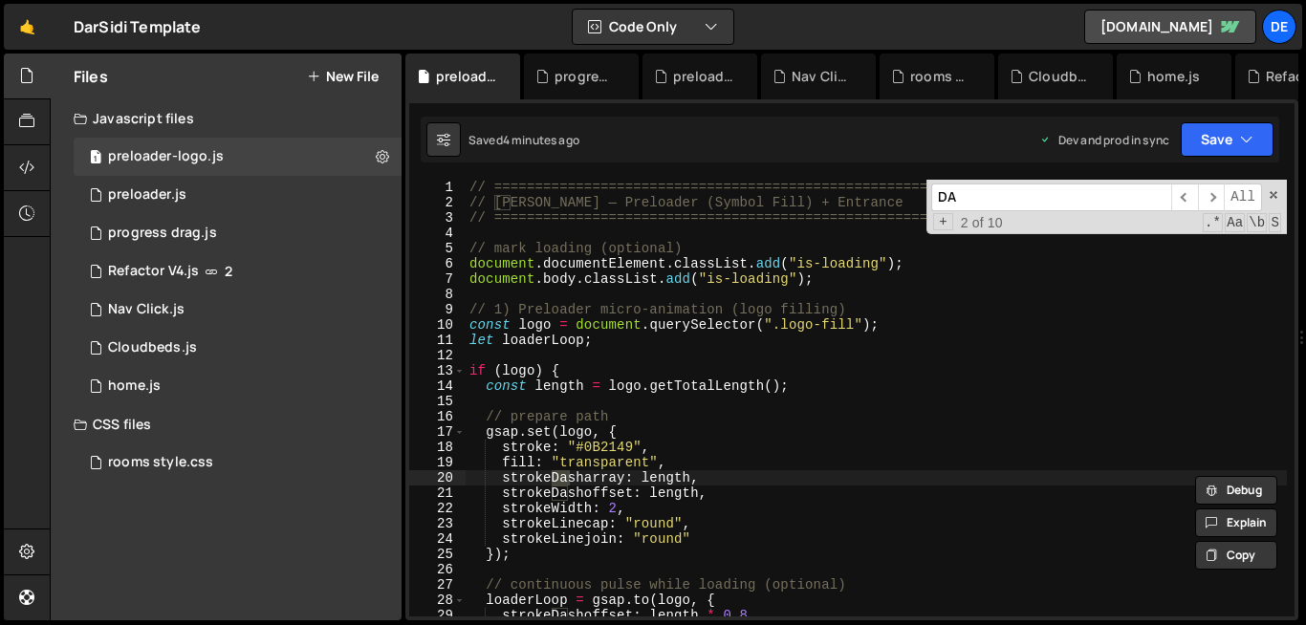
type input "D"
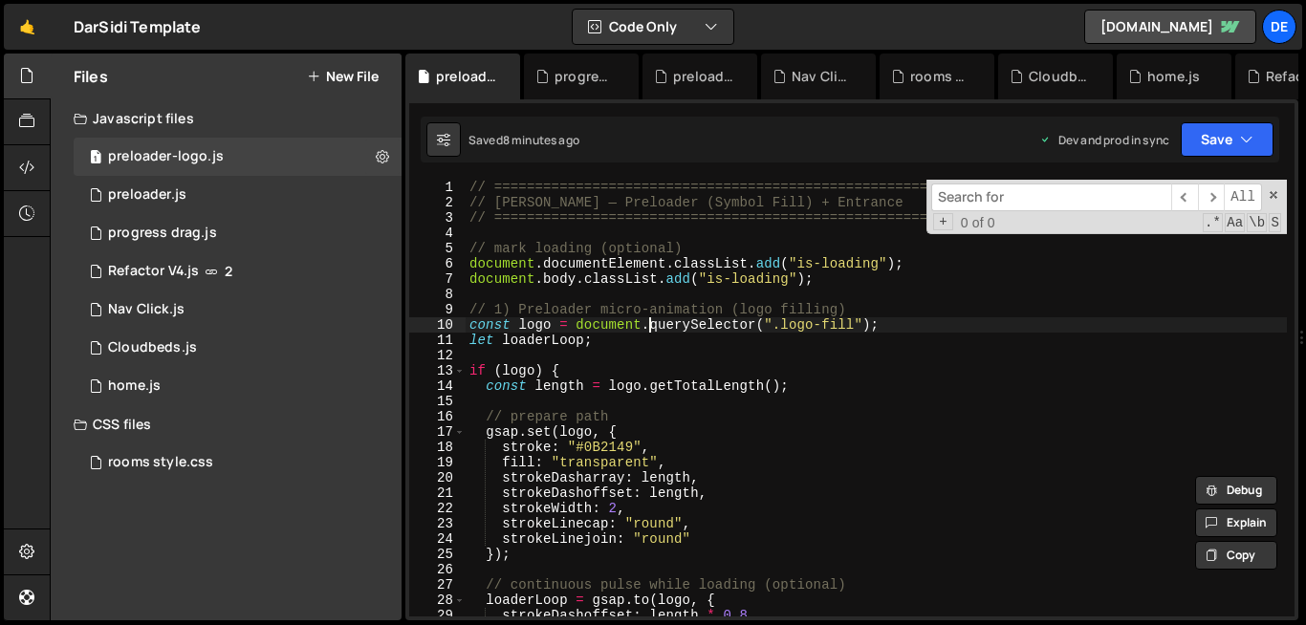
click at [649, 324] on div "// ========================================================= // Dar Sidi — Prel…" at bounding box center [875, 413] width 821 height 467
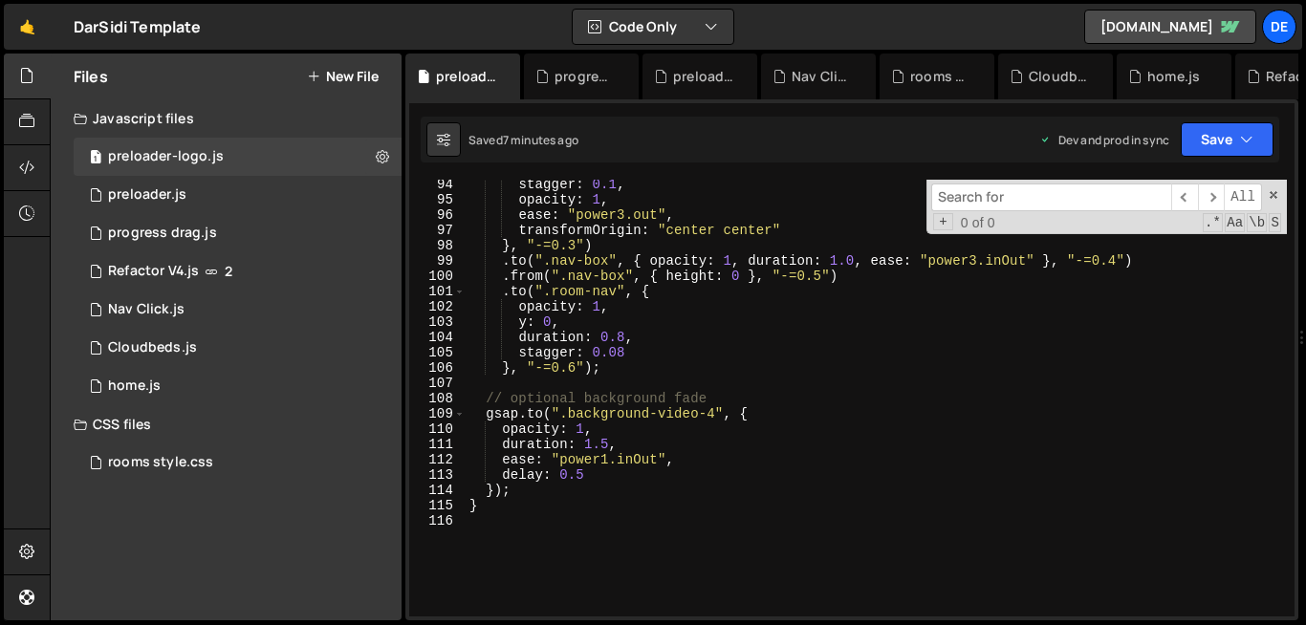
scroll to position [1422, 0]
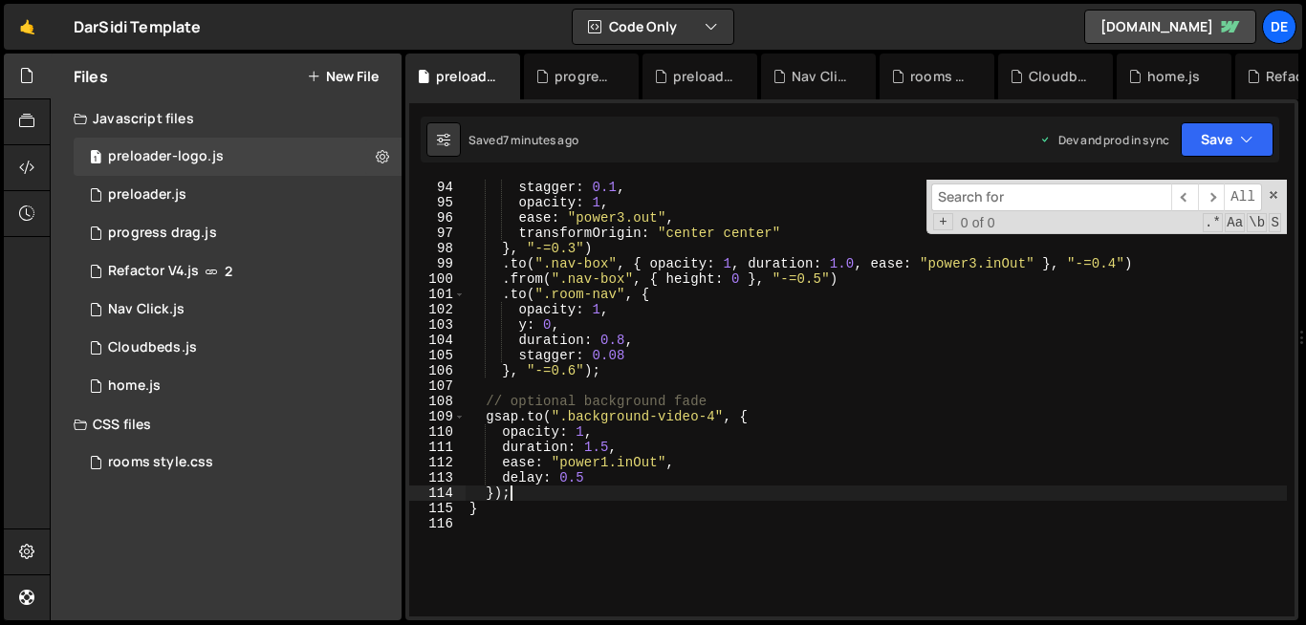
click at [875, 495] on div "duration : 0.2 , stagger : 0.1 , opacity : 1 , ease : "power3.out" , transformO…" at bounding box center [875, 397] width 821 height 467
type textarea "});"
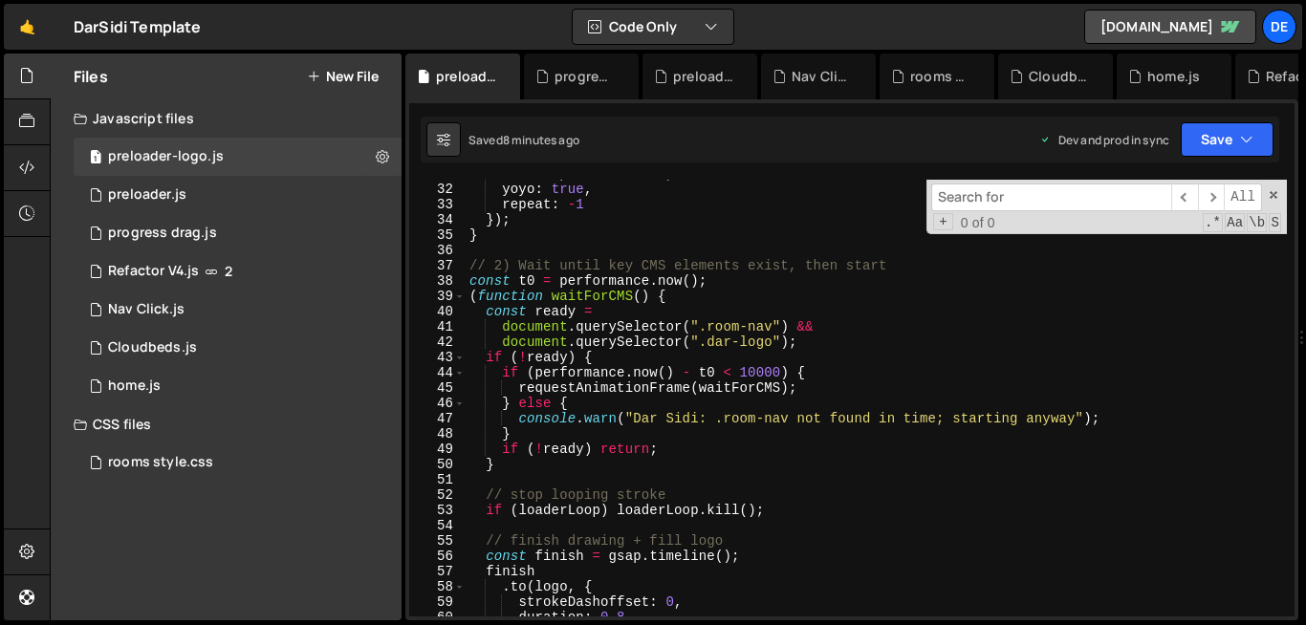
scroll to position [472, 0]
click at [138, 225] on div "progress drag.js" at bounding box center [162, 233] width 109 height 17
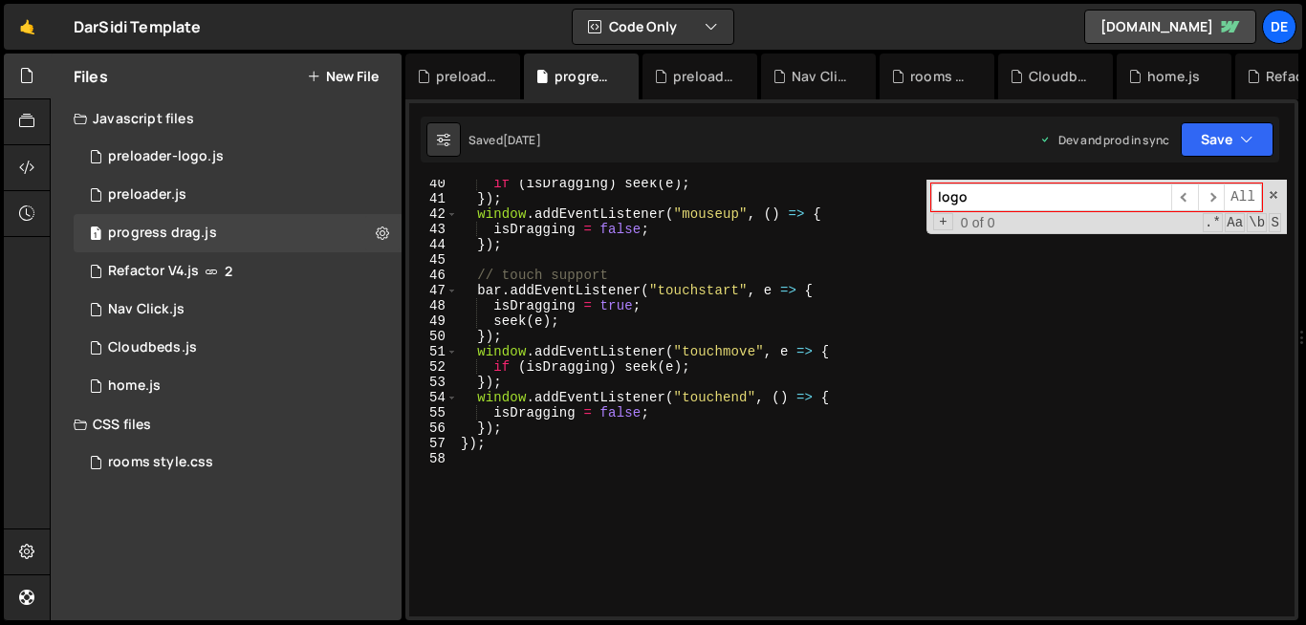
scroll to position [596, 0]
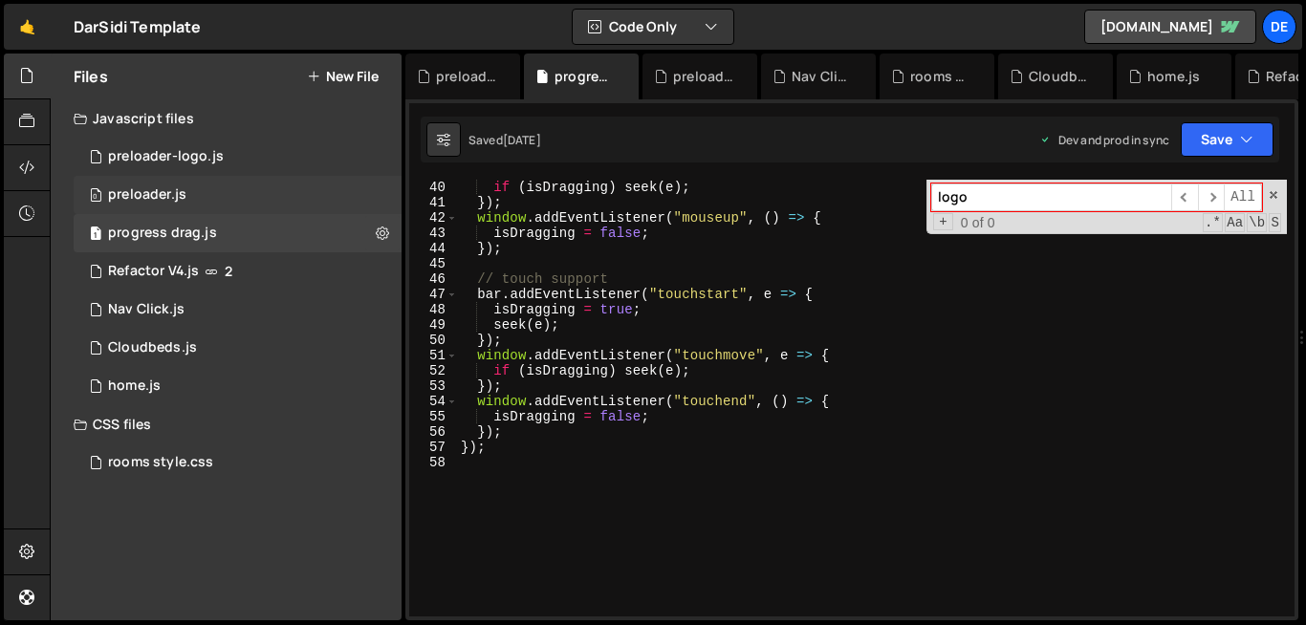
click at [199, 189] on div "0 preloader.js 0" at bounding box center [238, 195] width 328 height 38
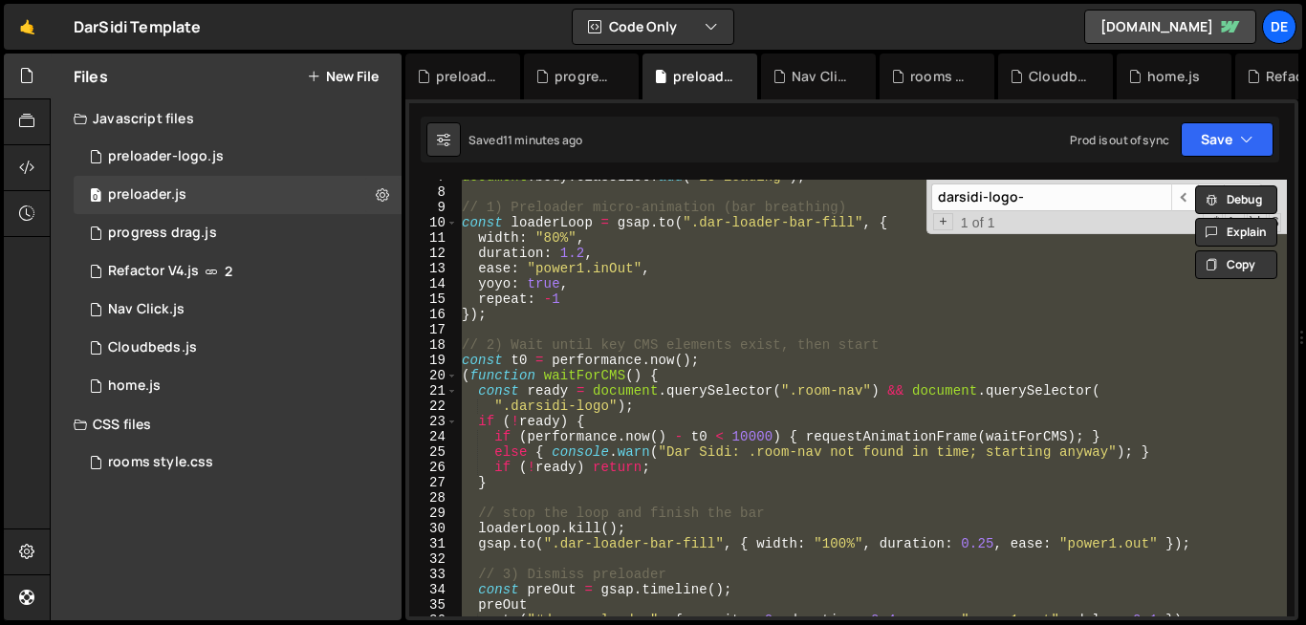
click at [622, 461] on div "document . body . classList . add ( "is-loading" ) ; // 1) Preloader micro-anim…" at bounding box center [872, 398] width 829 height 437
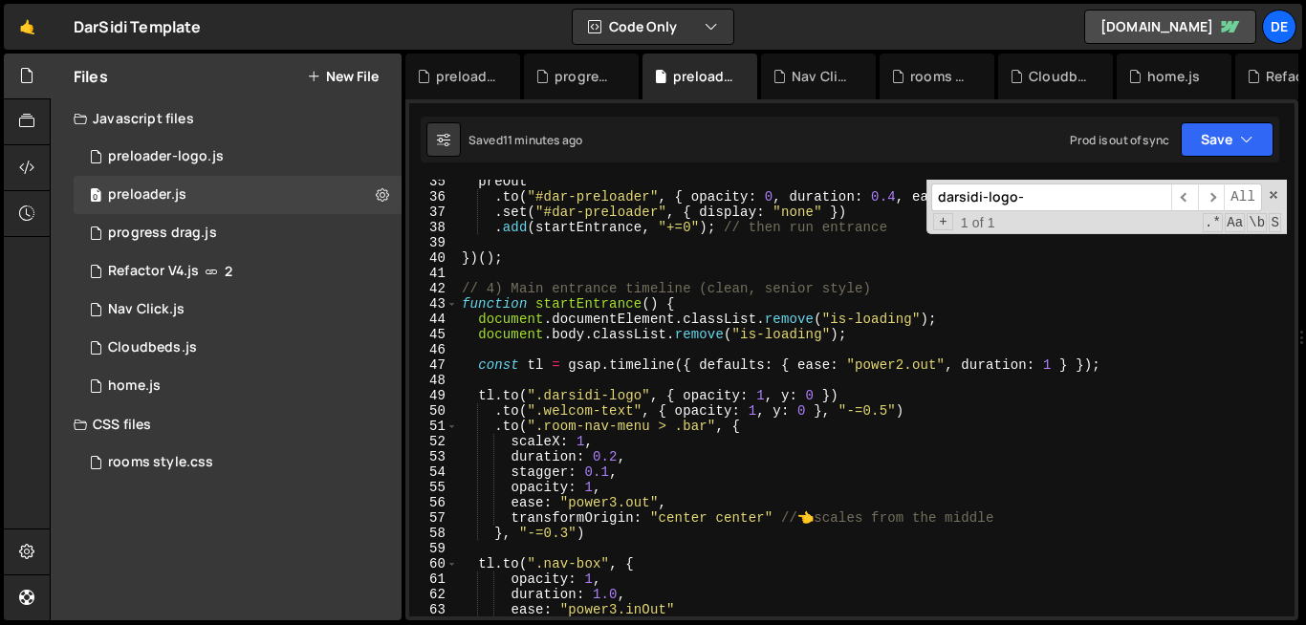
scroll to position [528, 0]
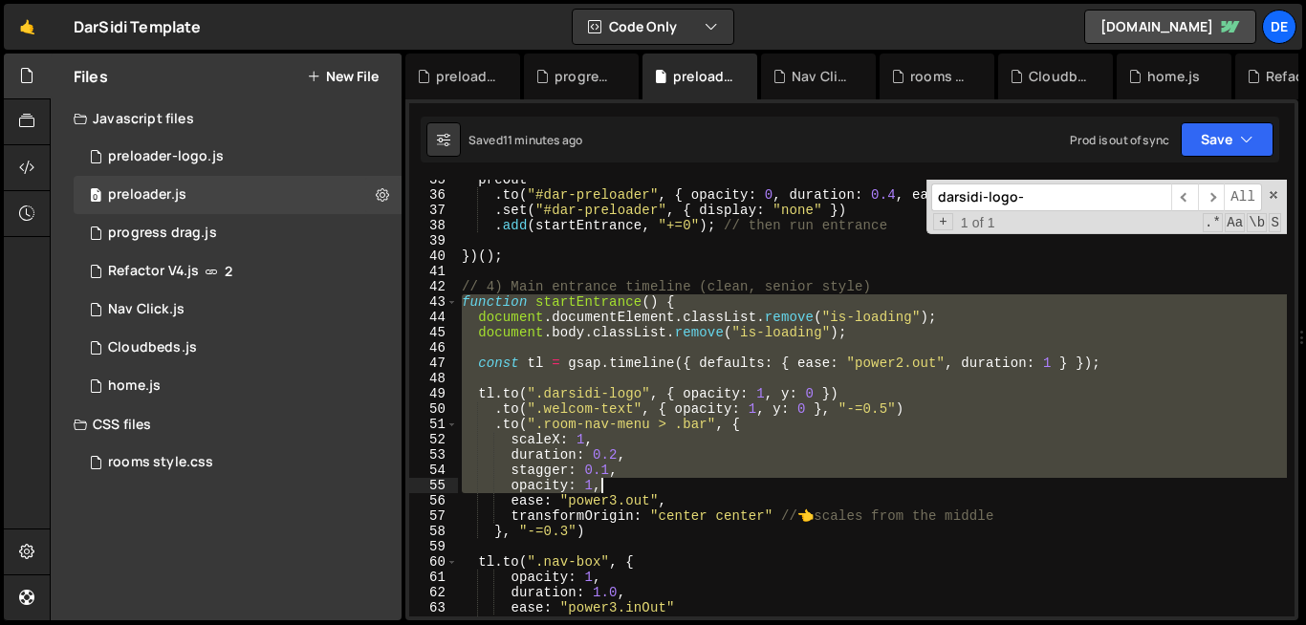
drag, startPoint x: 462, startPoint y: 301, endPoint x: 662, endPoint y: 502, distance: 283.8
click at [662, 502] on div "preOut . to ( "#dar-preloader" , { opacity : 0 , duration : 0.4 , ease : "power…" at bounding box center [872, 405] width 829 height 467
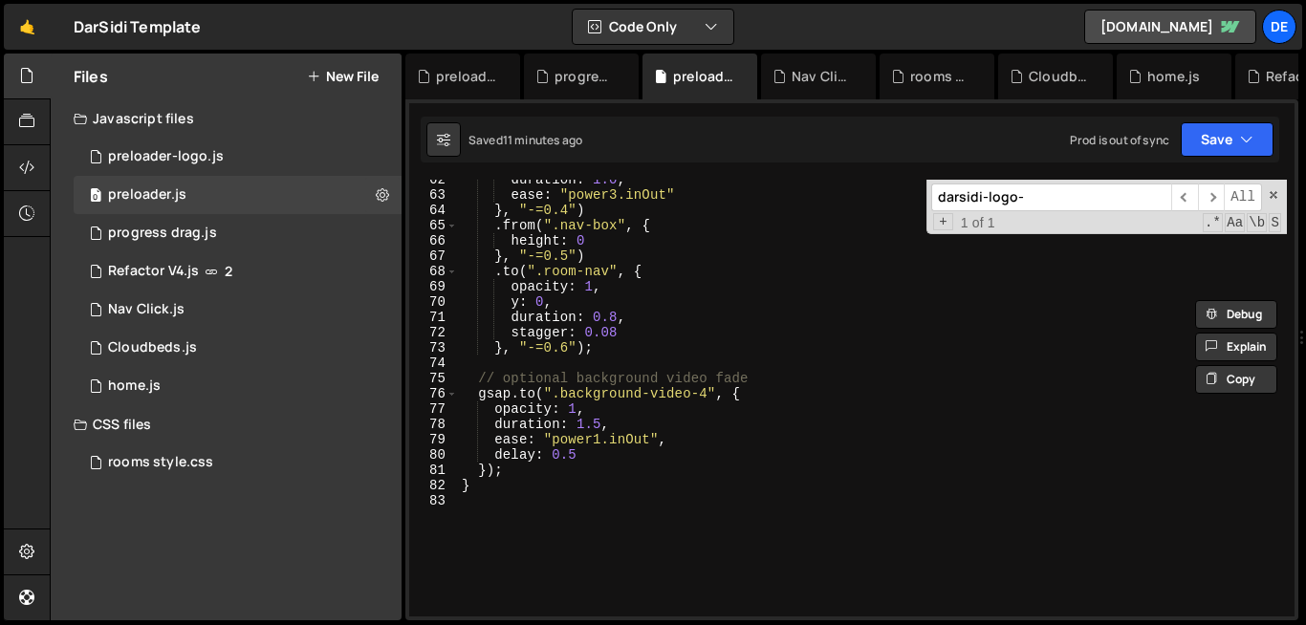
scroll to position [949, 0]
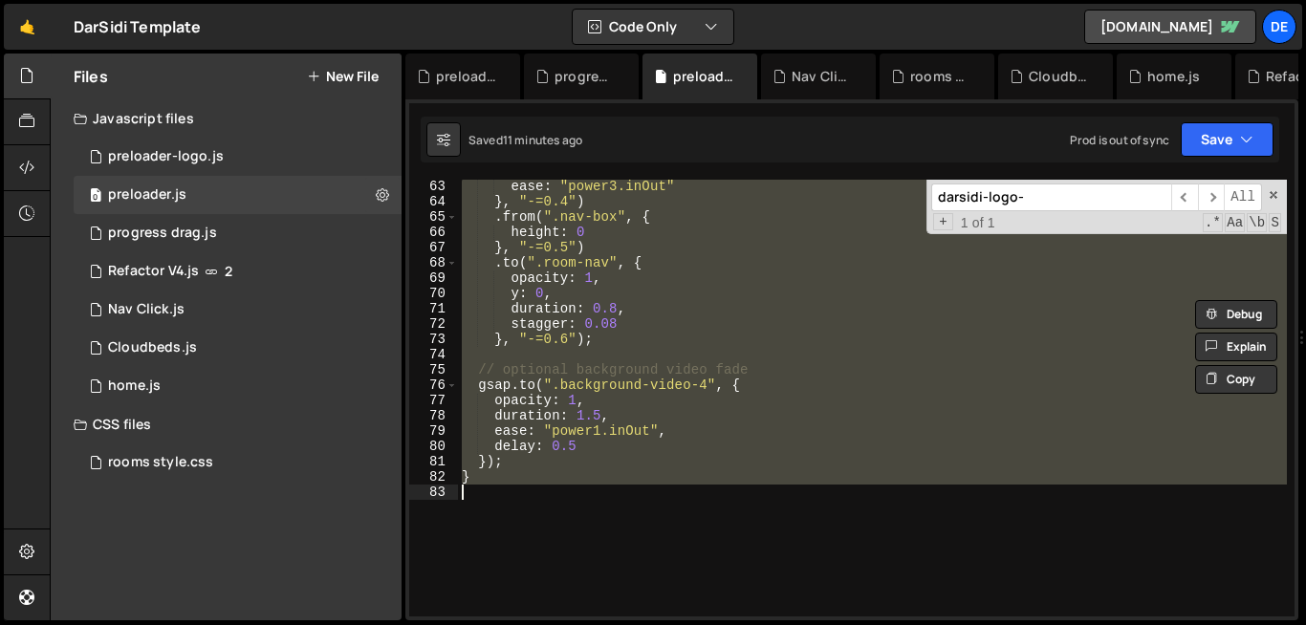
click at [491, 488] on div "ease : "power3.inOut" } , "-=0.4" ) . from ( ".nav-box" , { height : 0 } , "-=0…" at bounding box center [872, 412] width 829 height 467
type textarea "}"
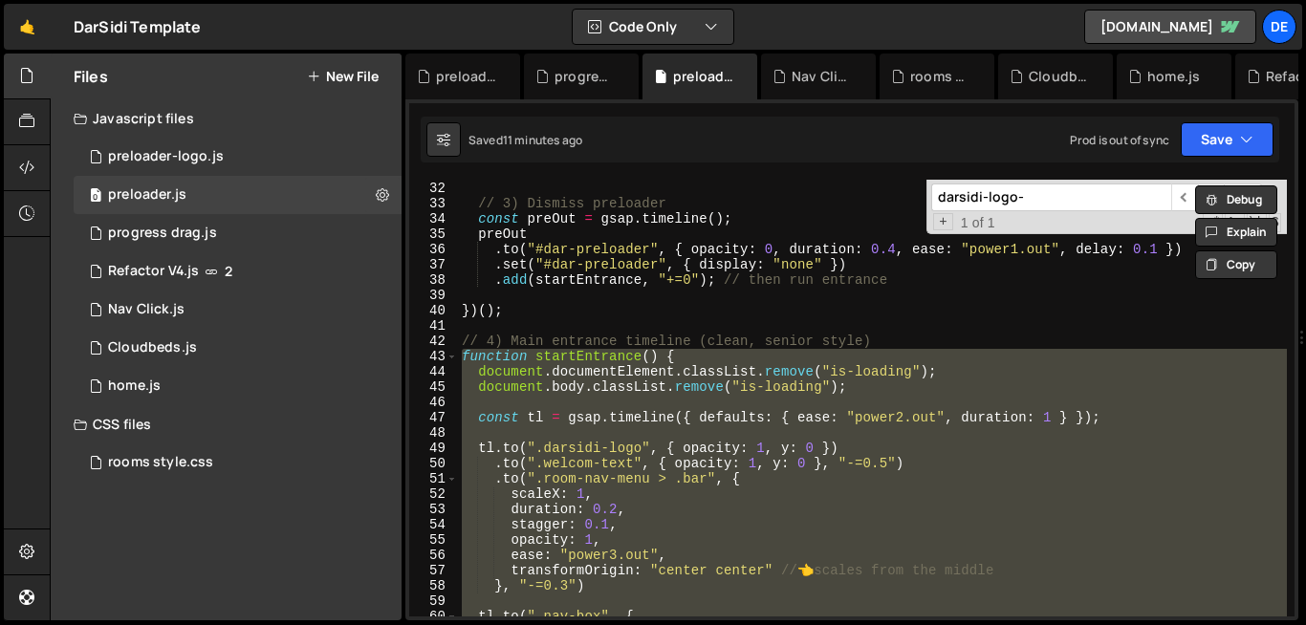
scroll to position [356, 0]
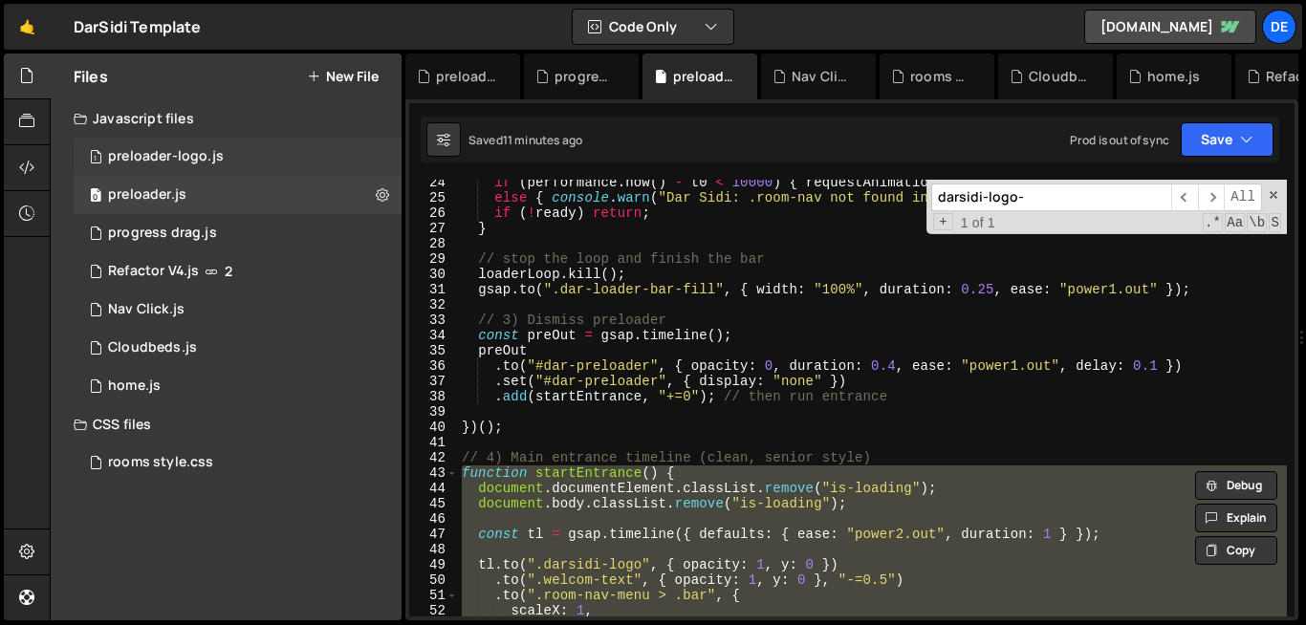
click at [224, 159] on div "1 preloader-logo.js 0" at bounding box center [238, 157] width 328 height 38
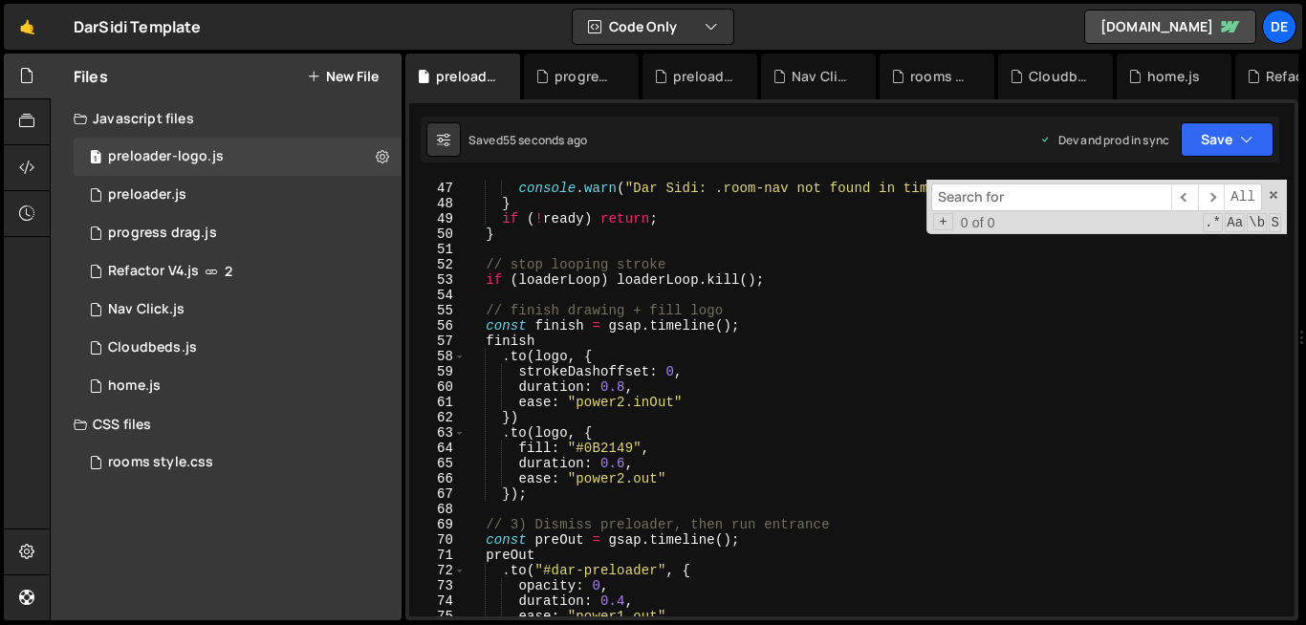
scroll to position [703, 0]
drag, startPoint x: 628, startPoint y: 387, endPoint x: 600, endPoint y: 390, distance: 27.9
click at [600, 390] on div "} else { console . warn ( "Dar Sidi: .room-nav not found in time; starting anyw…" at bounding box center [875, 397] width 821 height 467
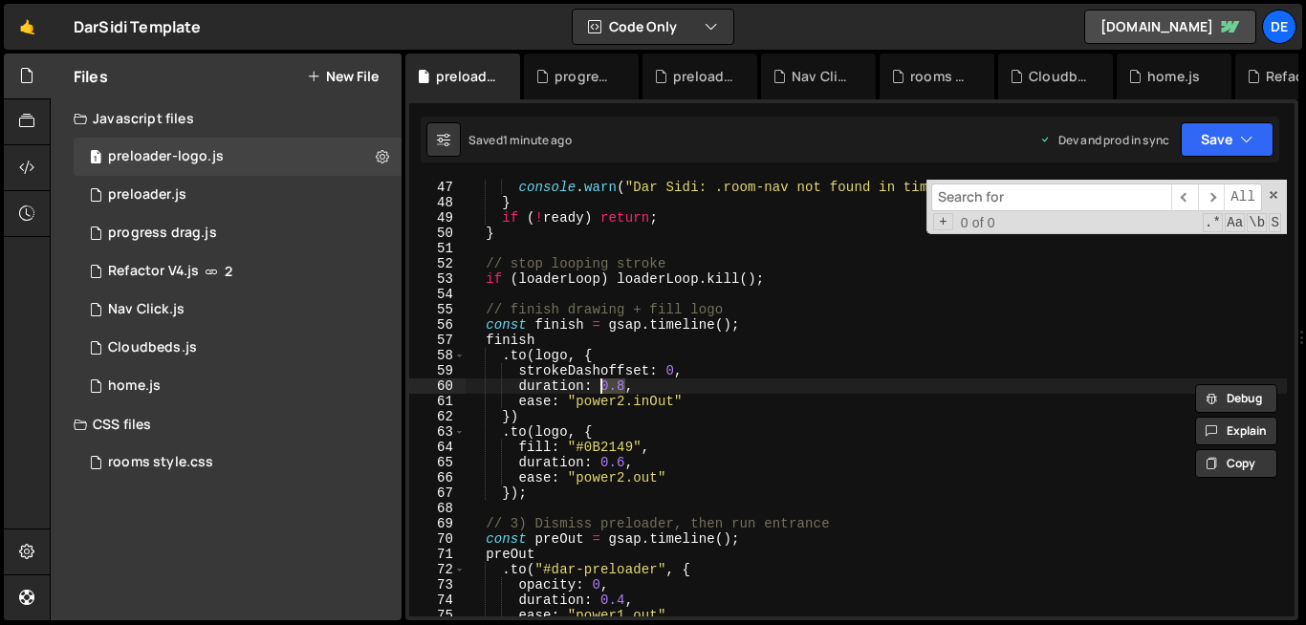
scroll to position [0, 9]
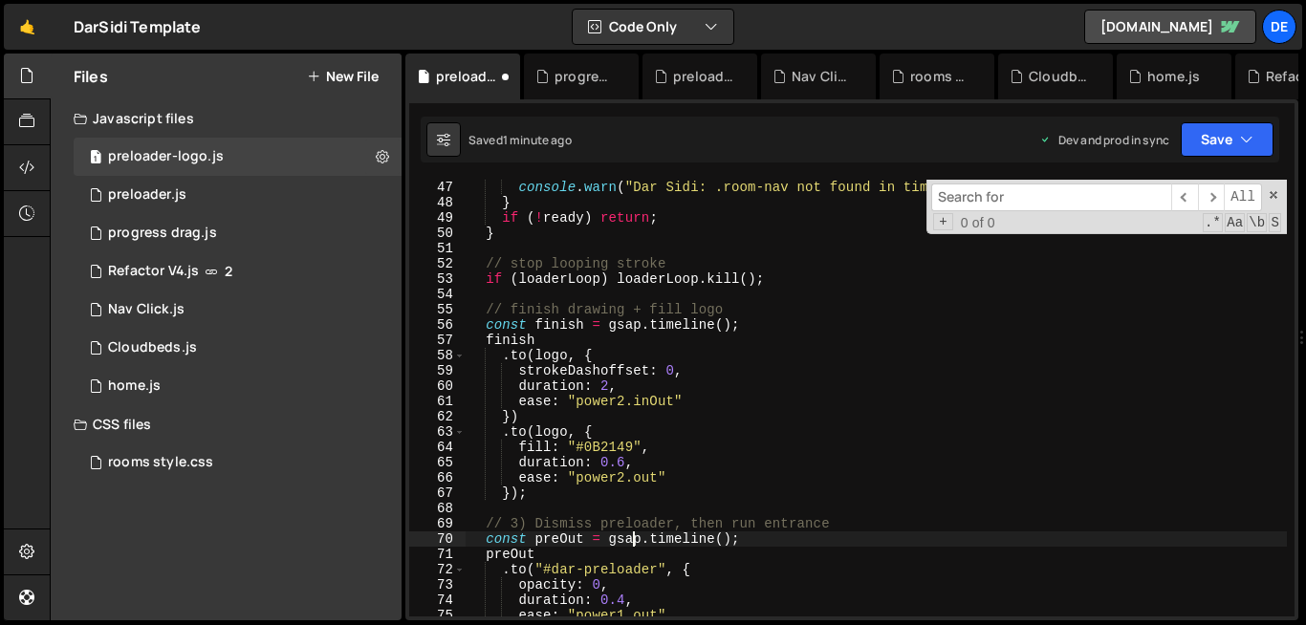
click at [631, 534] on div "} else { console . warn ( "Dar Sidi: .room-nav not found in time; starting anyw…" at bounding box center [875, 397] width 821 height 467
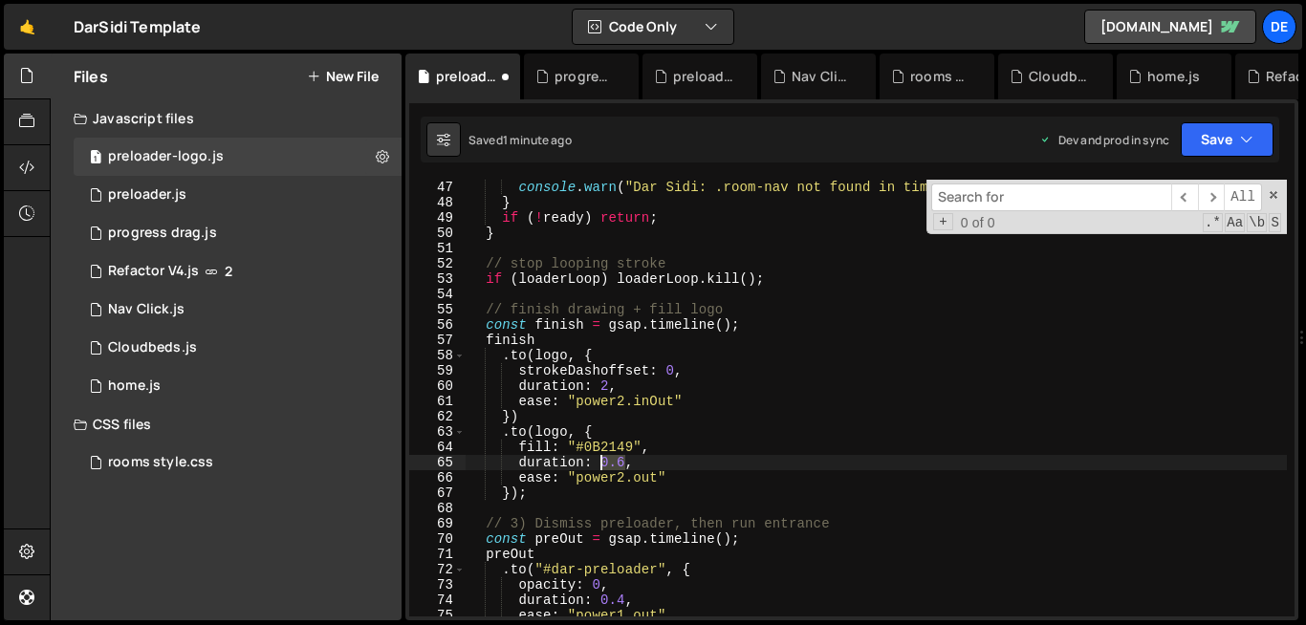
drag, startPoint x: 627, startPoint y: 463, endPoint x: 598, endPoint y: 466, distance: 28.9
click at [598, 466] on div "} else { console . warn ( "Dar Sidi: .room-nav not found in time; starting anyw…" at bounding box center [875, 397] width 821 height 467
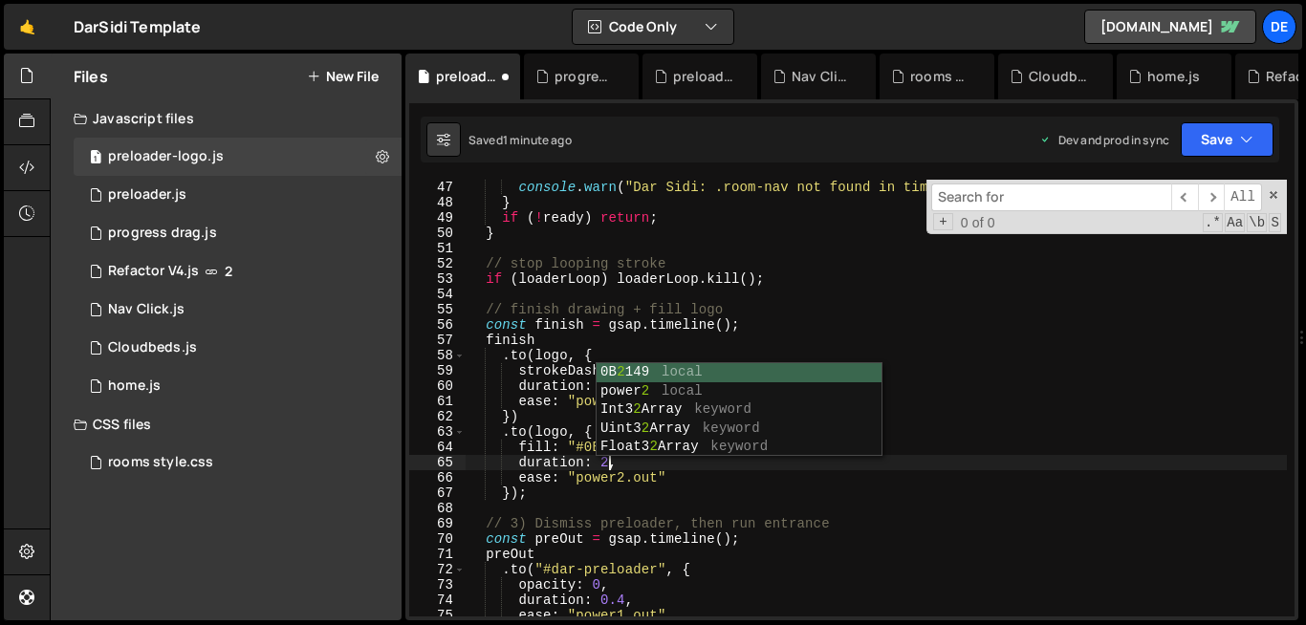
click at [686, 545] on div "} else { console . warn ( "Dar Sidi: .room-nav not found in time; starting anyw…" at bounding box center [875, 397] width 821 height 467
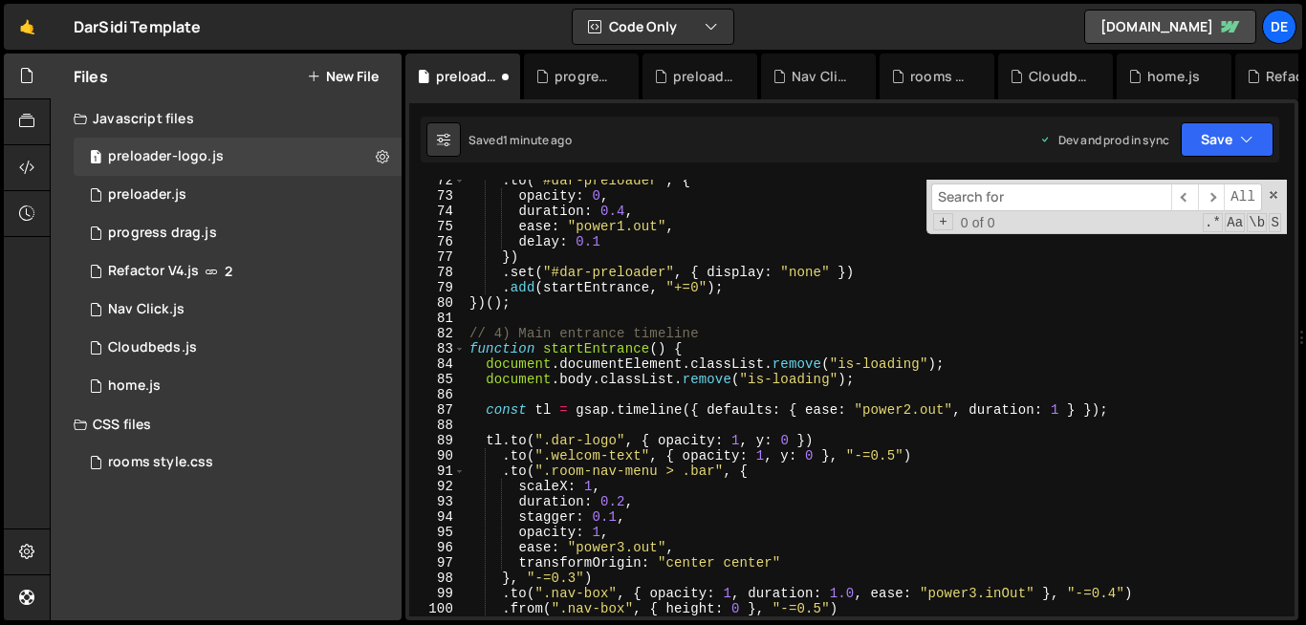
scroll to position [1092, 0]
click at [576, 438] on div ". to ( "#dar-preloader" , { opacity : 0 , duration : 0.4 , ease : "power1.out" …" at bounding box center [875, 406] width 821 height 467
type textarea "[DOMAIN_NAME](".darsidi-logo", { opacity: 1, y: 0 })"
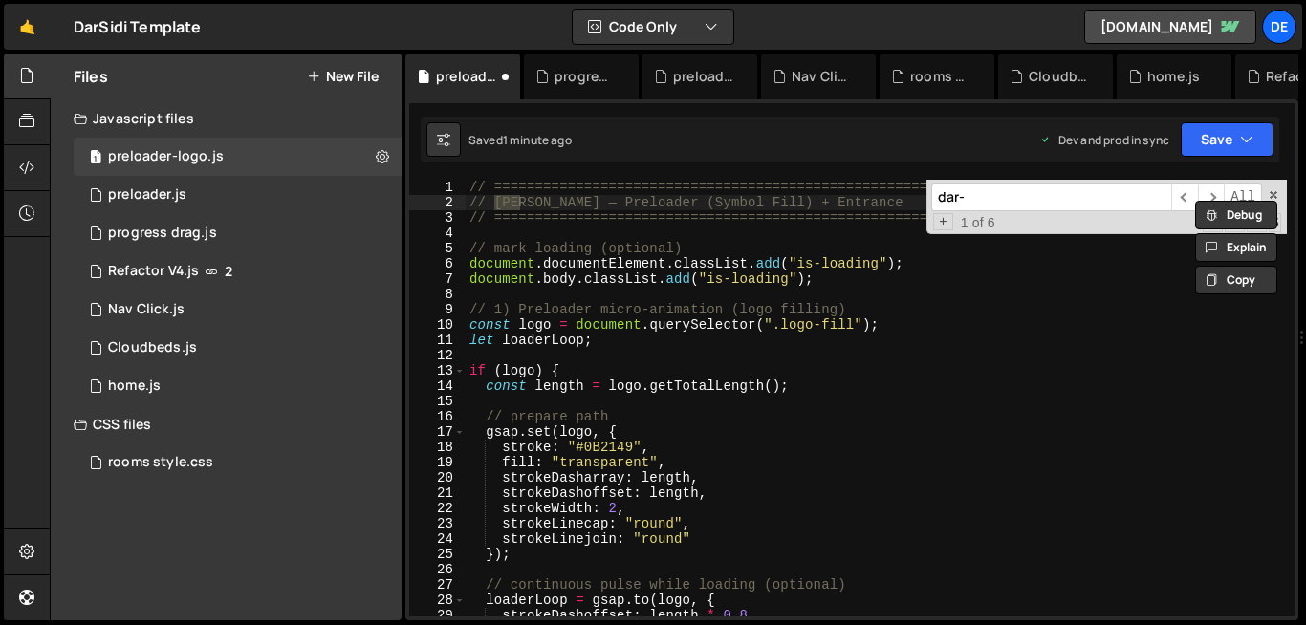
scroll to position [424, 0]
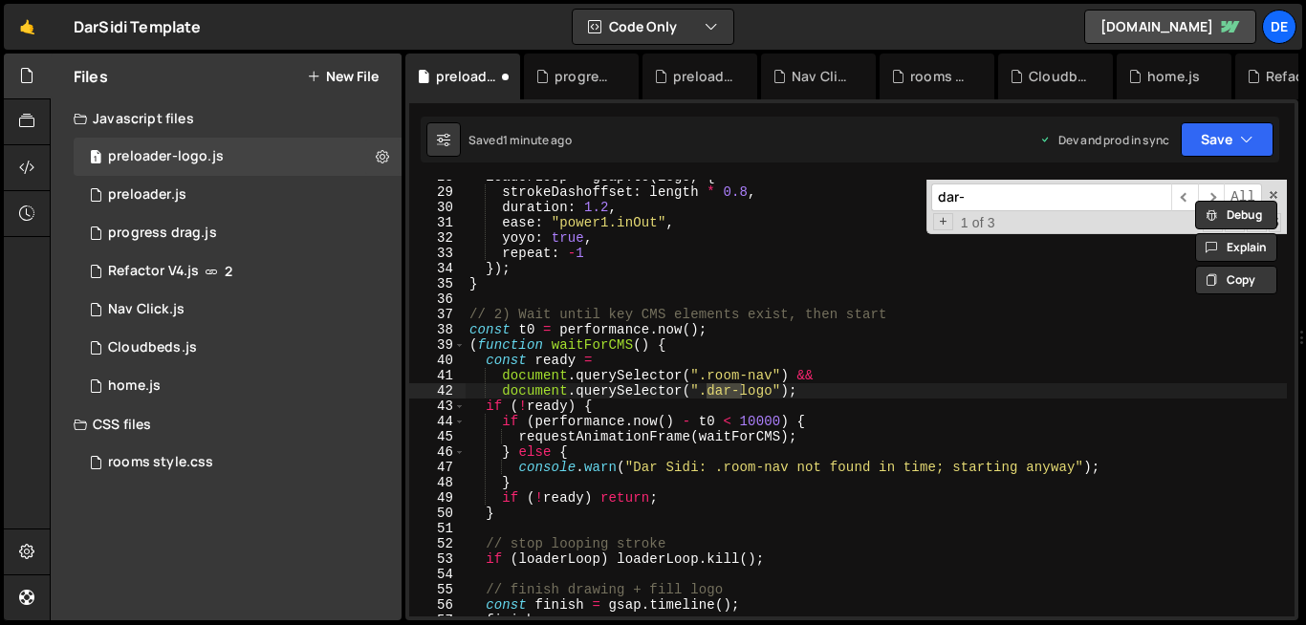
type input "dar-"
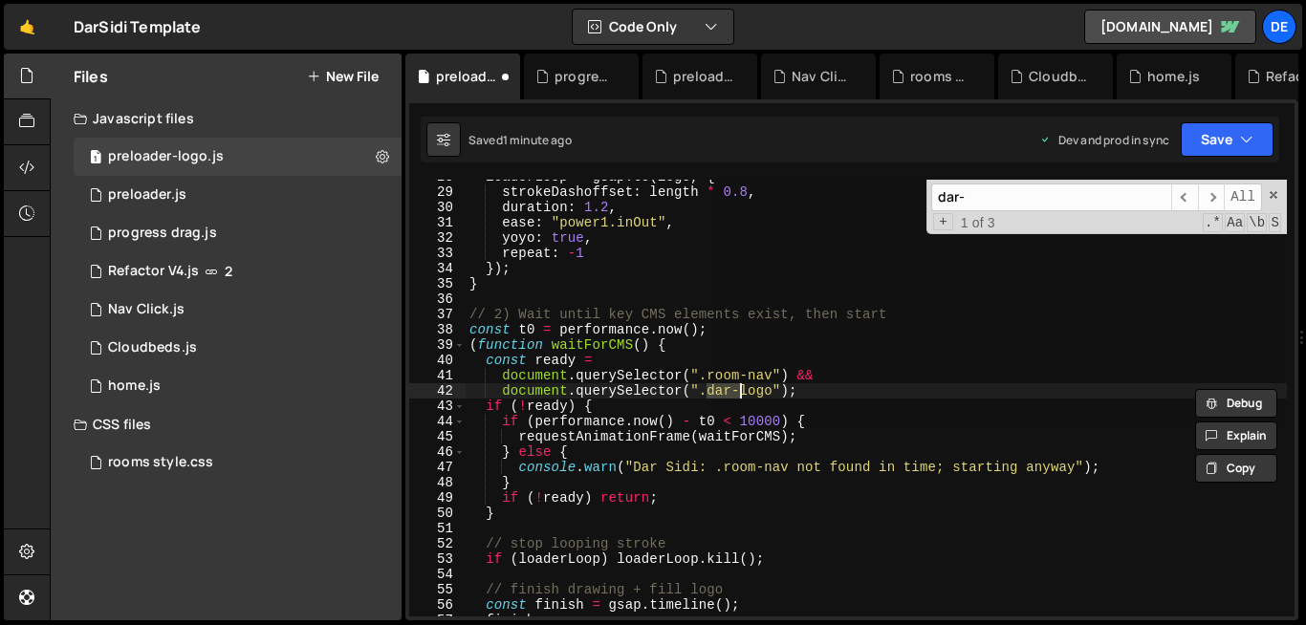
click at [728, 391] on div "loaderLoop = gsap . to ( logo , { strokeDashoffset : length * 0.8 , duration : …" at bounding box center [875, 398] width 821 height 437
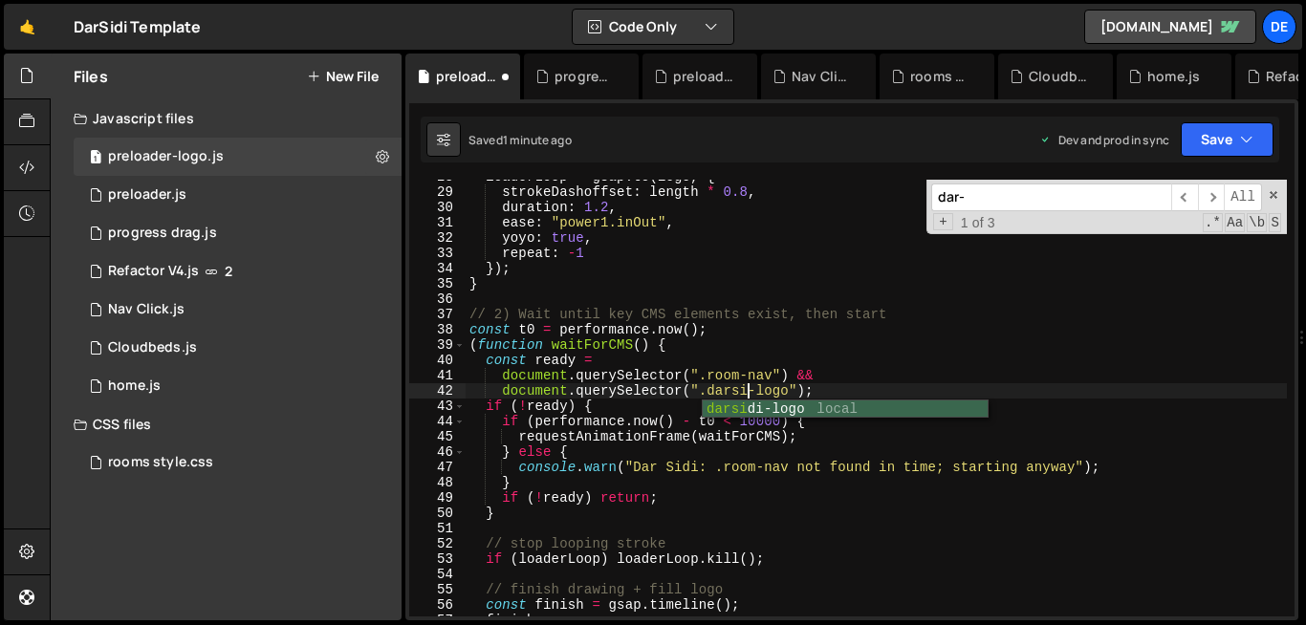
scroll to position [0, 20]
click at [980, 200] on input "dar-" at bounding box center [1051, 198] width 240 height 28
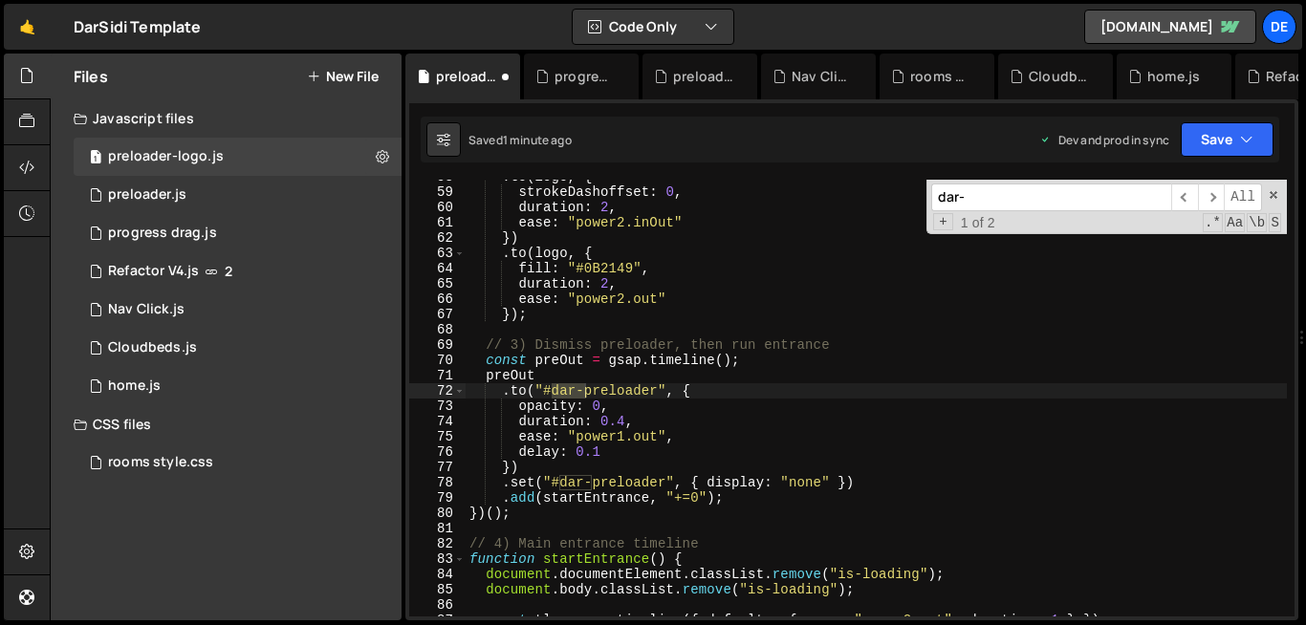
type textarea ".to("#dar-preloader", {"
drag, startPoint x: 656, startPoint y: 395, endPoint x: 543, endPoint y: 389, distance: 112.9
click at [543, 389] on div ". to ( logo , { strokeDashoffset : 0 , duration : 2 , ease : "power2.inOut" }) …" at bounding box center [875, 402] width 821 height 467
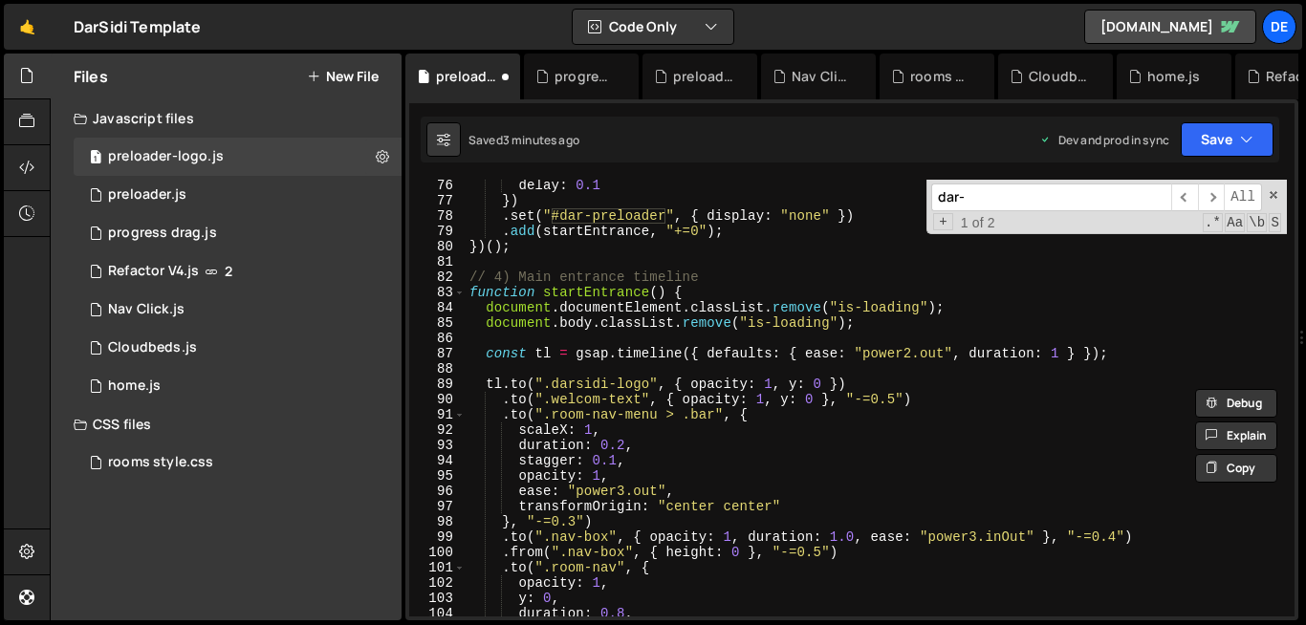
scroll to position [1149, 0]
click at [957, 203] on input "dar-" at bounding box center [1051, 198] width 240 height 28
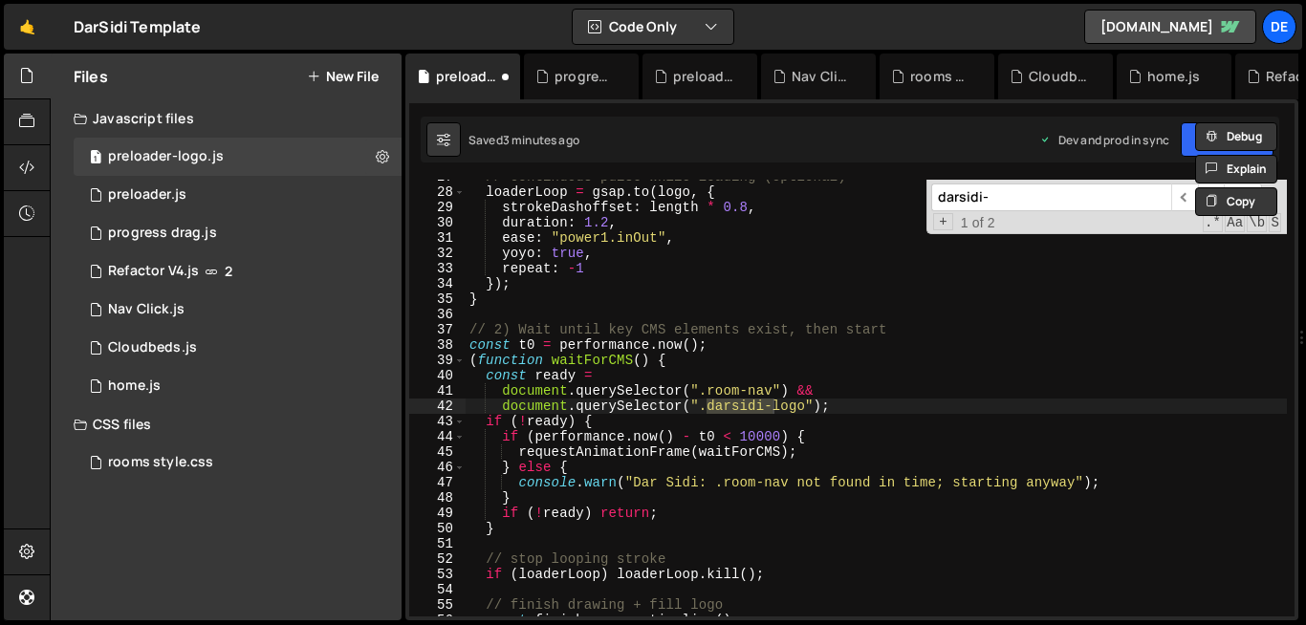
scroll to position [409, 0]
type input "darsidi-"
click at [578, 339] on div "// continuous pulse while loading (optional) loaderLoop = gsap . to ( logo , { …" at bounding box center [875, 402] width 821 height 467
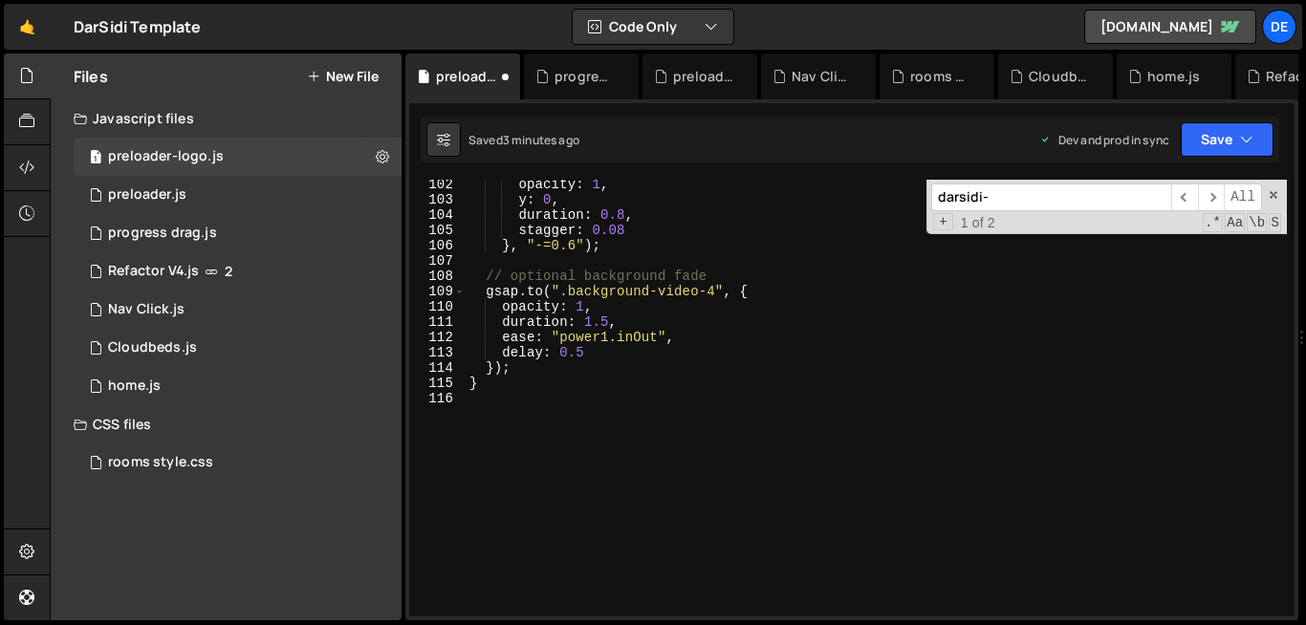
scroll to position [1548, 0]
type textarea "}"
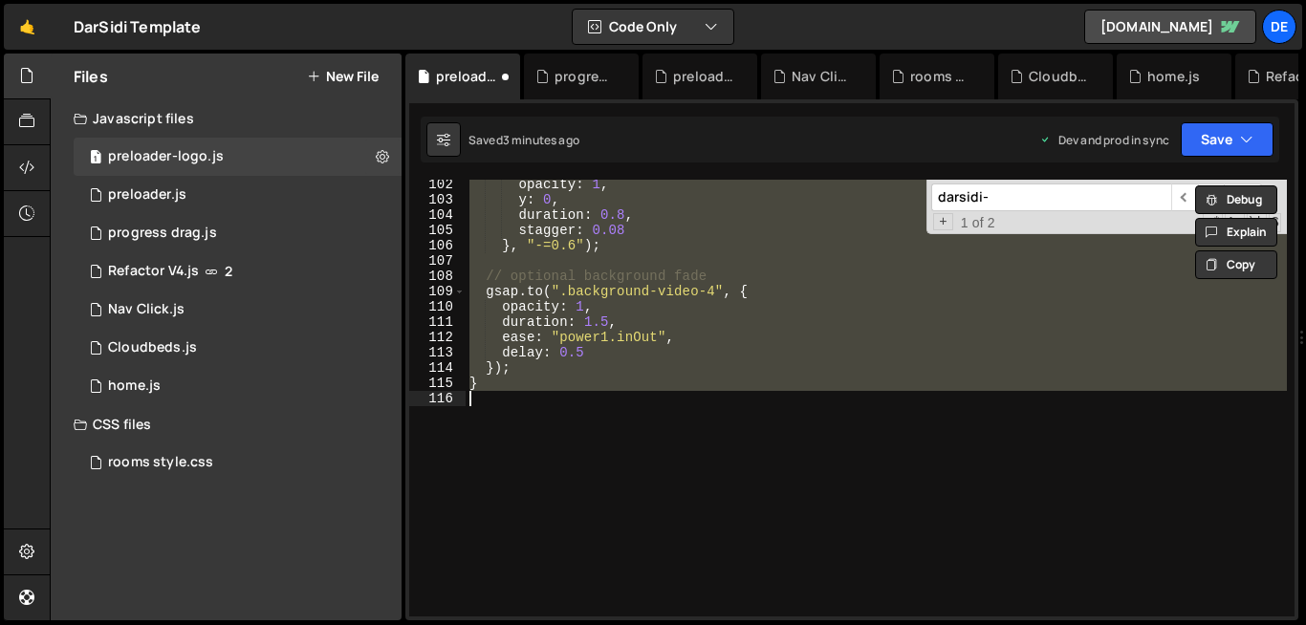
paste textarea
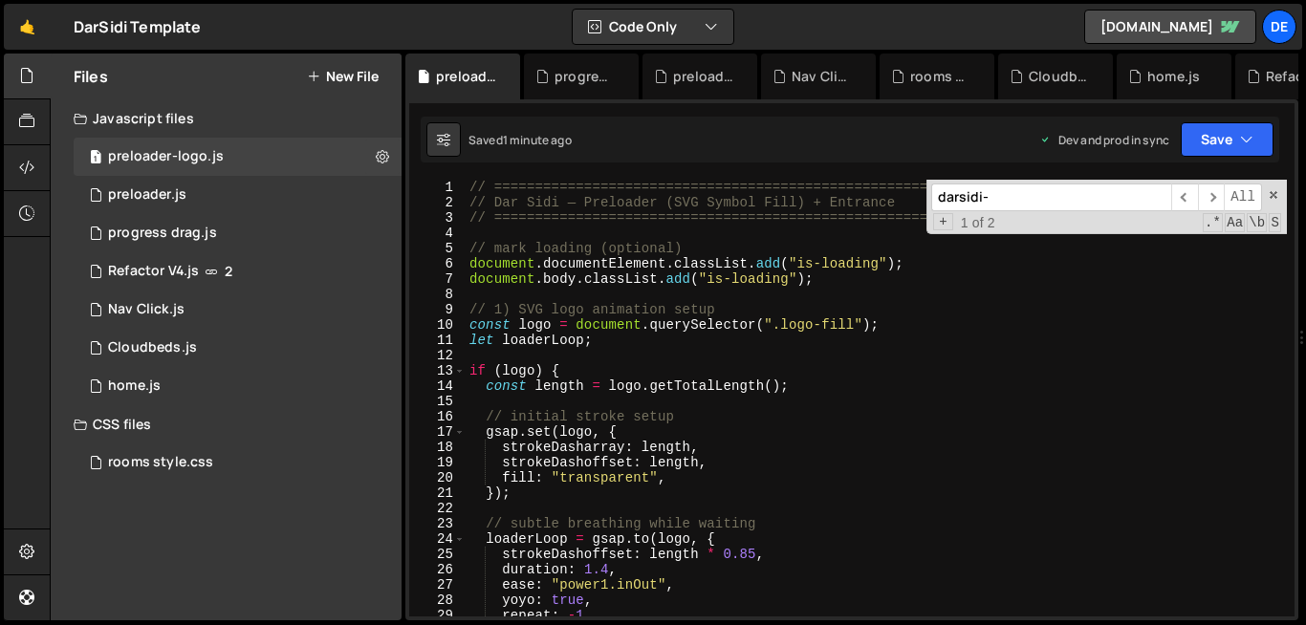
click at [877, 335] on div "// ========================================================= // Dar Sidi — Prel…" at bounding box center [875, 413] width 821 height 467
click at [960, 412] on div "// ========================================================= // Dar Sidi — Prel…" at bounding box center [875, 413] width 821 height 467
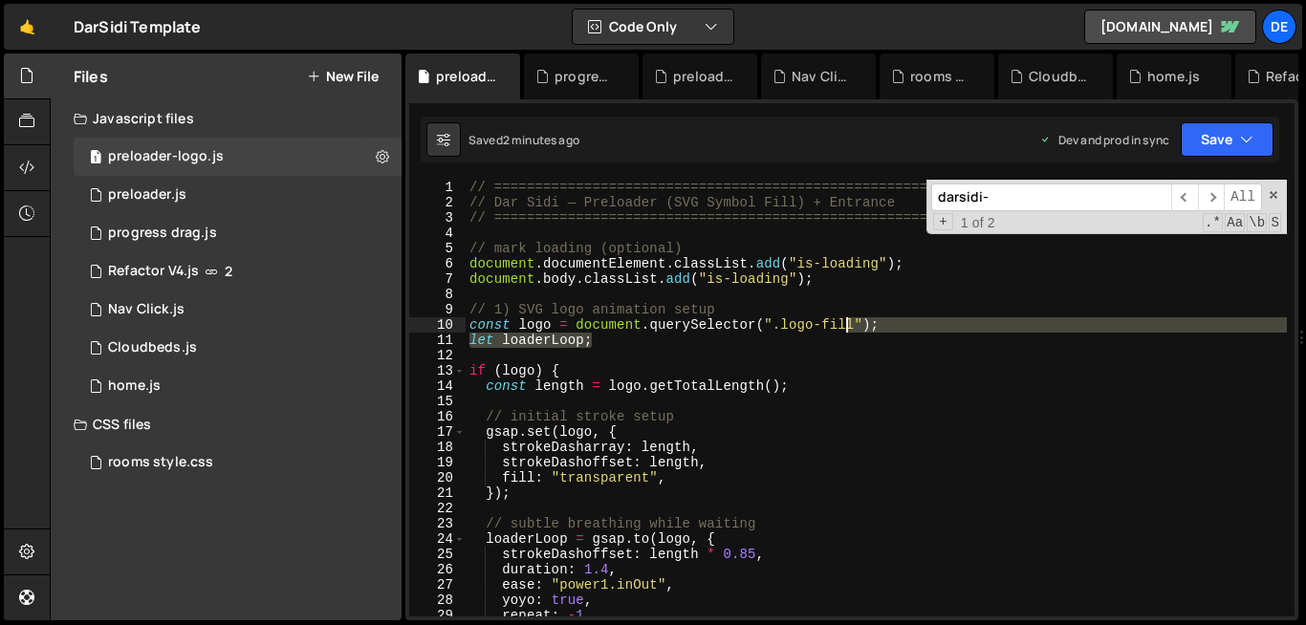
drag, startPoint x: 777, startPoint y: 333, endPoint x: 844, endPoint y: 324, distance: 67.5
click at [844, 324] on div "// ========================================================= // Dar Sidi — Prel…" at bounding box center [875, 413] width 821 height 467
click at [844, 324] on div "// ========================================================= // Dar Sidi — Prel…" at bounding box center [875, 398] width 821 height 437
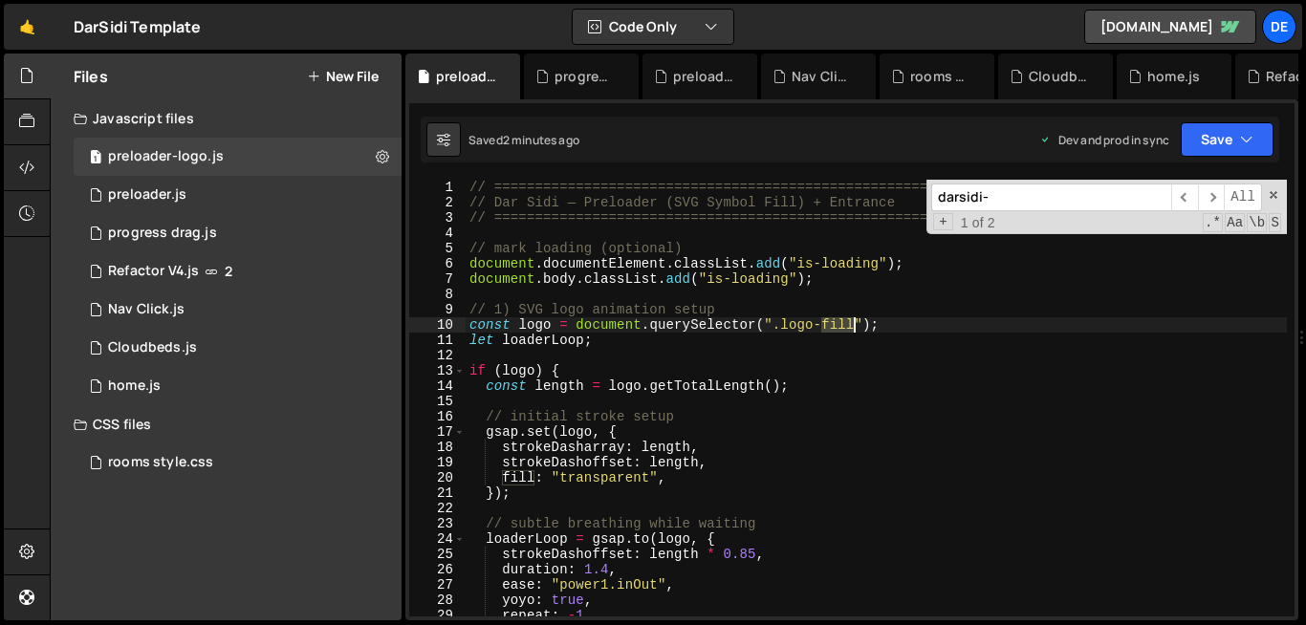
click at [844, 324] on div "// ========================================================= // Dar Sidi — Prel…" at bounding box center [875, 413] width 821 height 467
click at [859, 330] on div "// ========================================================= // Dar Sidi — Prel…" at bounding box center [875, 413] width 821 height 467
drag, startPoint x: 855, startPoint y: 329, endPoint x: 779, endPoint y: 329, distance: 76.5
click at [779, 329] on div "// ========================================================= // Dar Sidi — Prel…" at bounding box center [875, 413] width 821 height 467
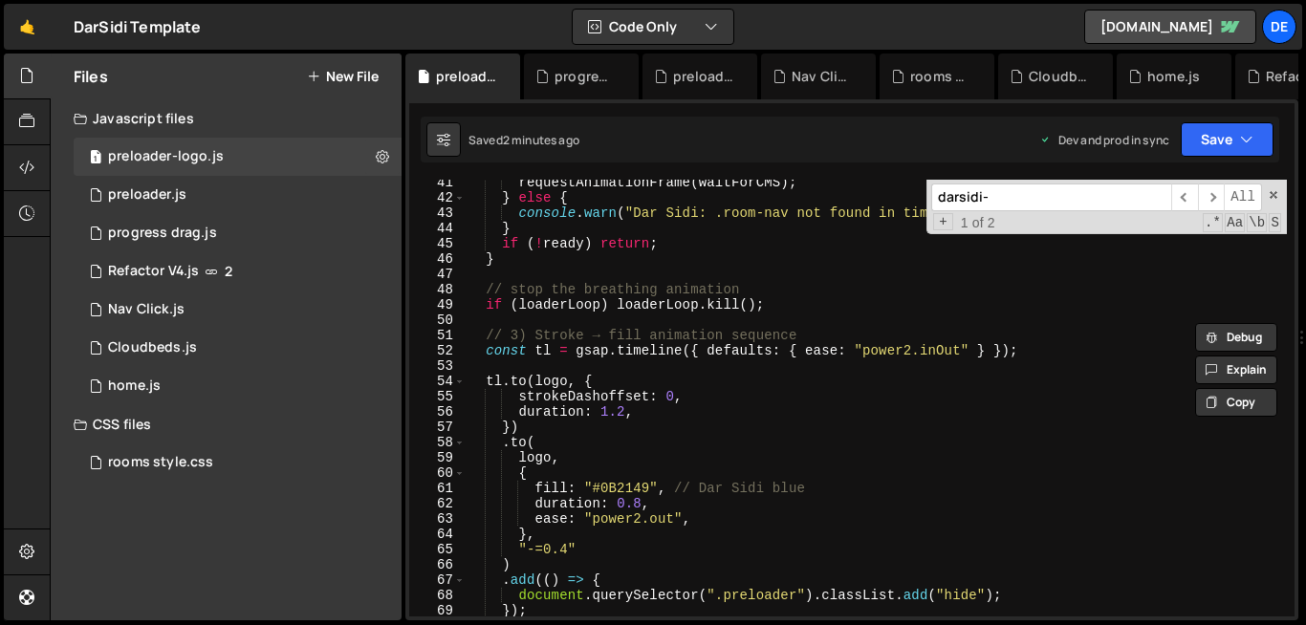
scroll to position [616, 0]
drag, startPoint x: 536, startPoint y: 379, endPoint x: 567, endPoint y: 380, distance: 30.6
click at [567, 380] on div "requestAnimationFrame ( waitForCMS ) ; } else { console . warn ( "Dar Sidi: .ro…" at bounding box center [875, 408] width 821 height 467
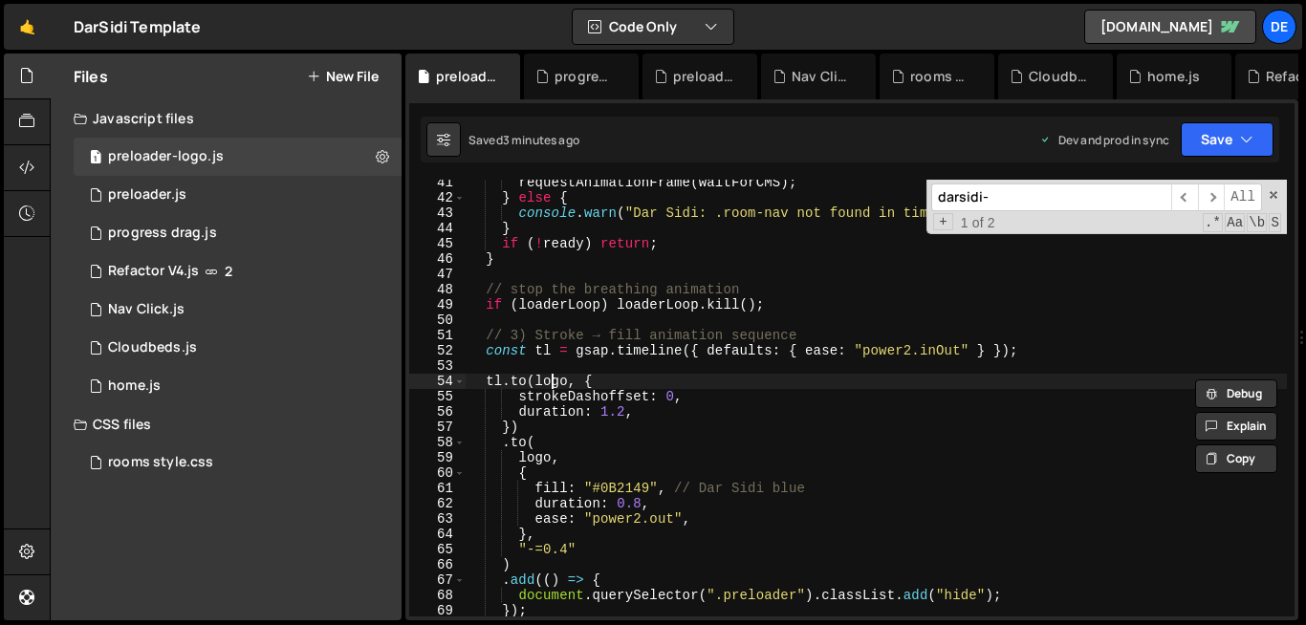
click at [551, 383] on div "requestAnimationFrame ( waitForCMS ) ; } else { console . warn ( "Dar Sidi: .ro…" at bounding box center [875, 408] width 821 height 467
paste textarea "dar-"
click at [534, 455] on div "requestAnimationFrame ( waitForCMS ) ; } else { console . warn ( "Dar Sidi: .ro…" at bounding box center [875, 408] width 821 height 467
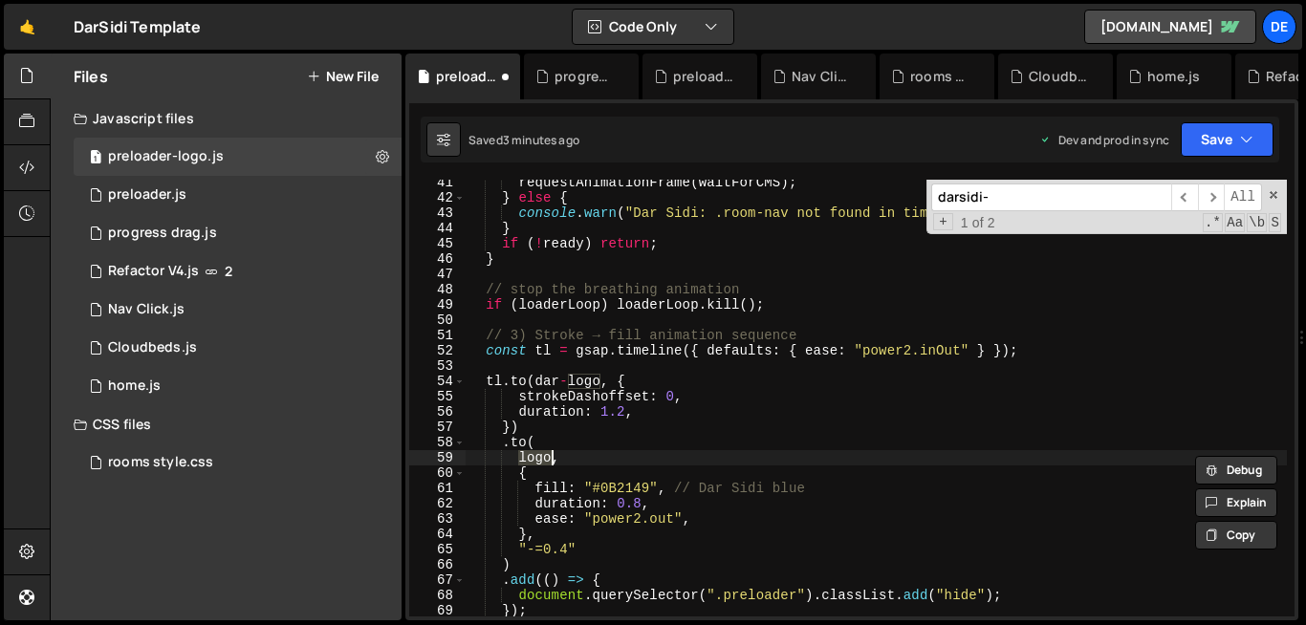
click at [534, 455] on div "requestAnimationFrame ( waitForCMS ) ; } else { console . warn ( "Dar Sidi: .ro…" at bounding box center [875, 408] width 821 height 467
paste textarea "dar-"
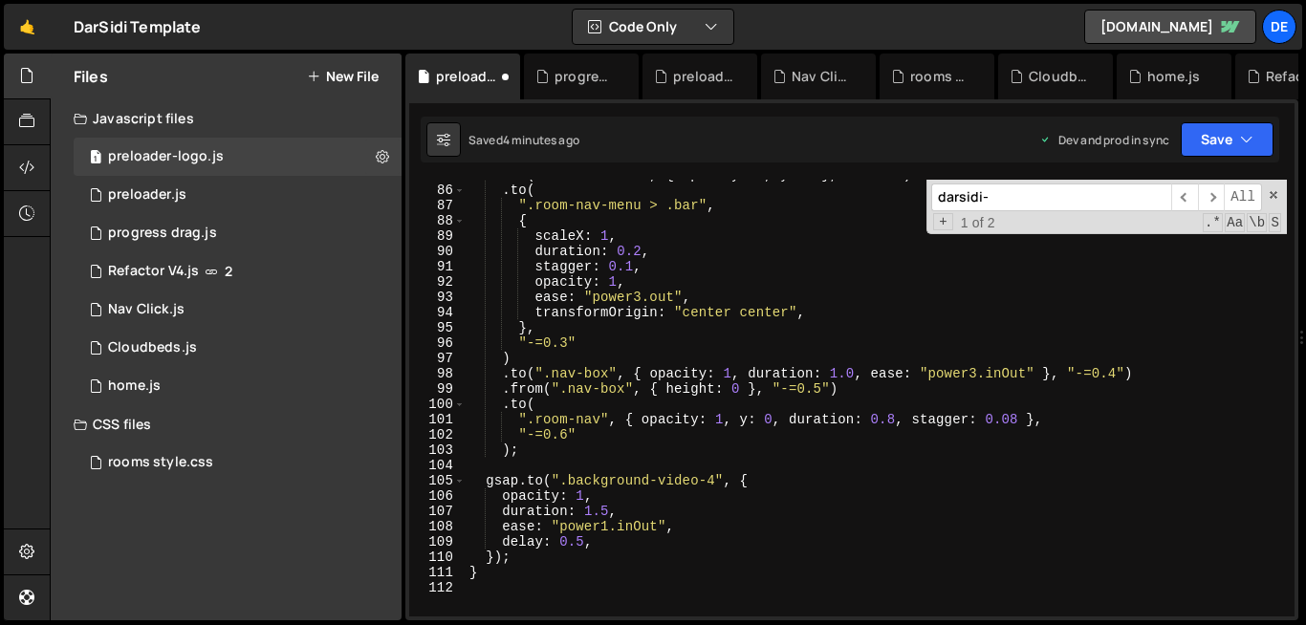
scroll to position [887, 0]
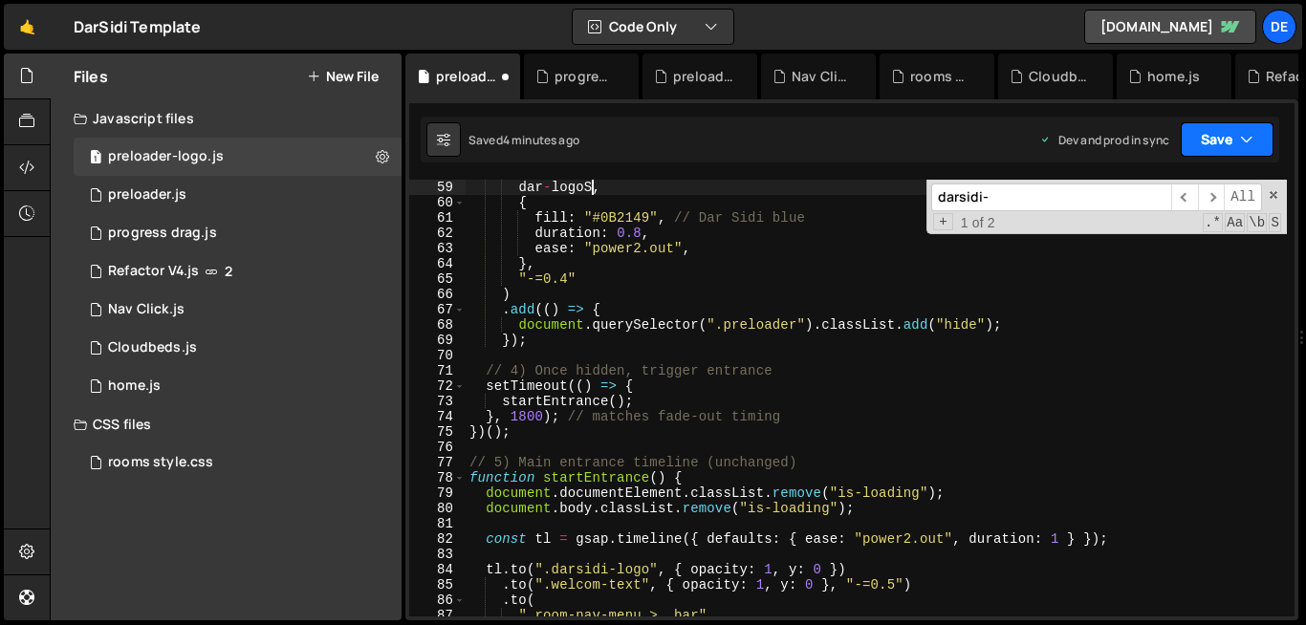
type textarea "dar-logoS,"
click at [1208, 147] on button "Save" at bounding box center [1226, 139] width 93 height 34
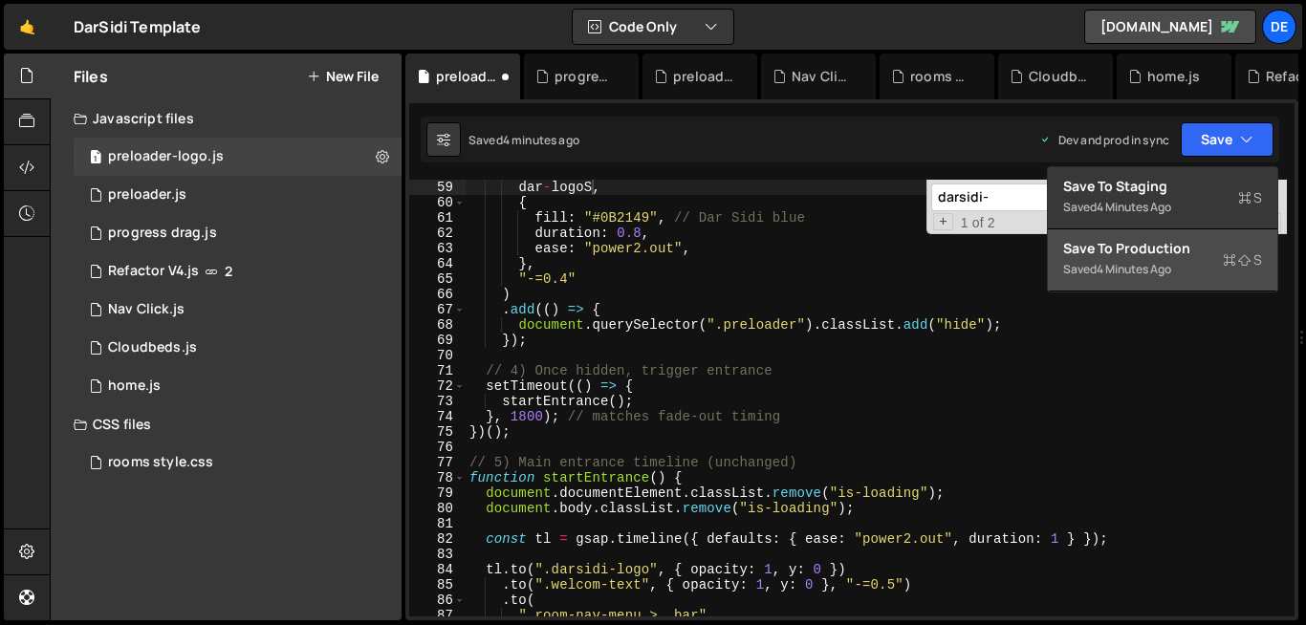
click at [1163, 267] on div "4 minutes ago" at bounding box center [1133, 269] width 75 height 16
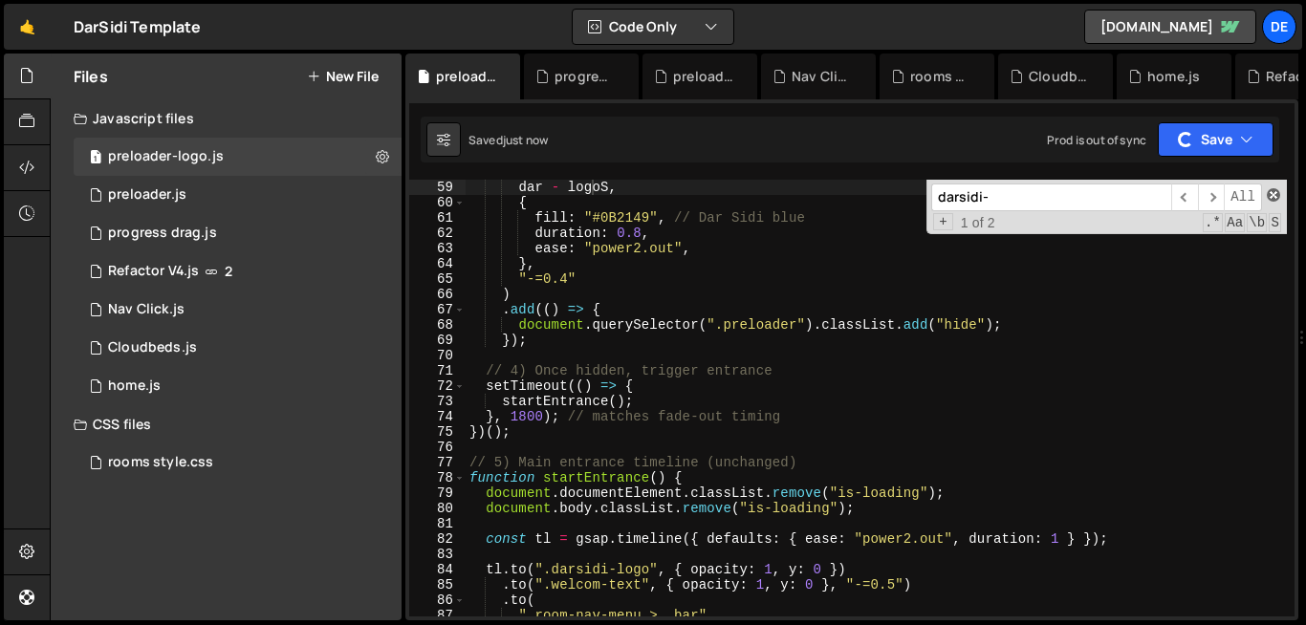
click at [1275, 192] on span at bounding box center [1272, 194] width 13 height 13
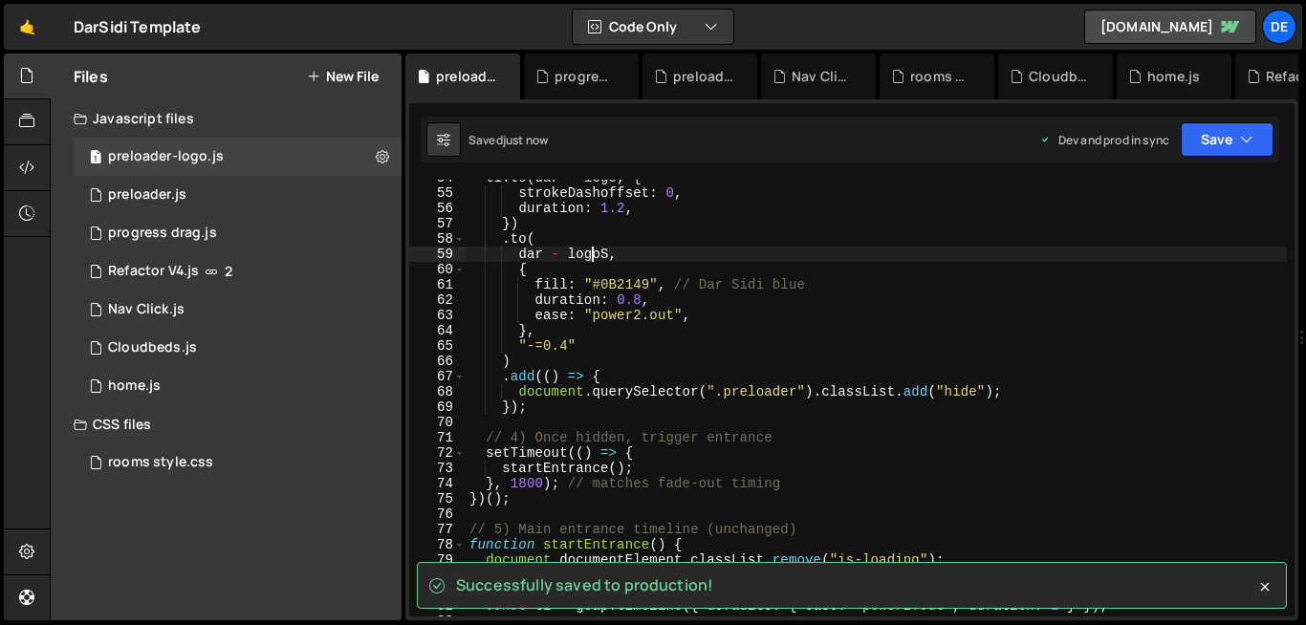
scroll to position [818, 0]
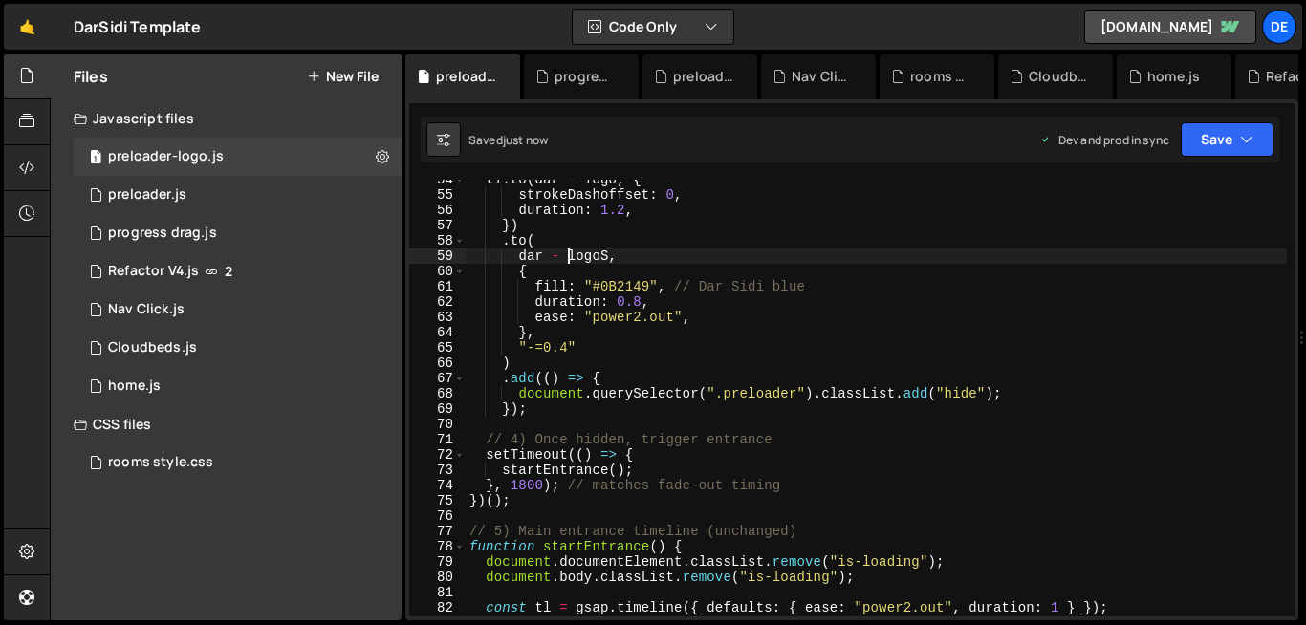
click at [569, 255] on div "tl . to ( dar - logo , { strokeDashoffset : 0 , duration : 1.2 , }) . to ( dar …" at bounding box center [875, 405] width 821 height 467
click at [552, 259] on div "tl . to ( dar - logo , { strokeDashoffset : 0 , duration : 1.2 , }) . to ( dar …" at bounding box center [875, 405] width 821 height 467
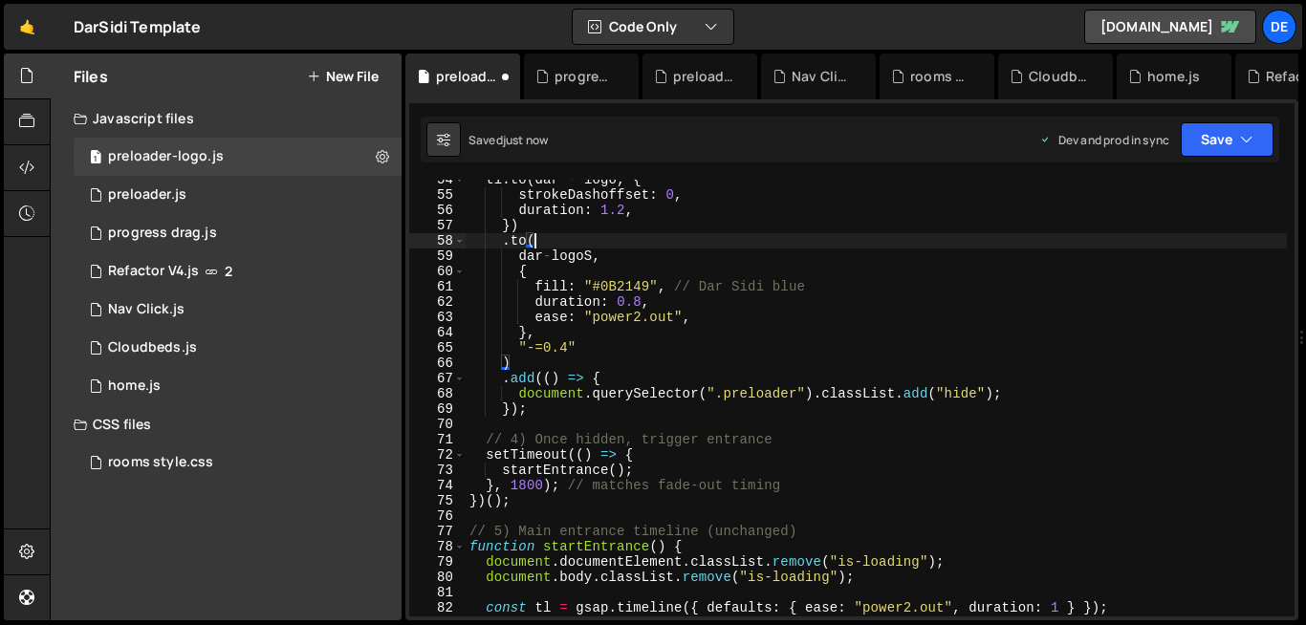
click at [547, 245] on div "tl . to ( dar - logo , { strokeDashoffset : 0 , duration : 1.2 , }) . to ( dar …" at bounding box center [875, 405] width 821 height 467
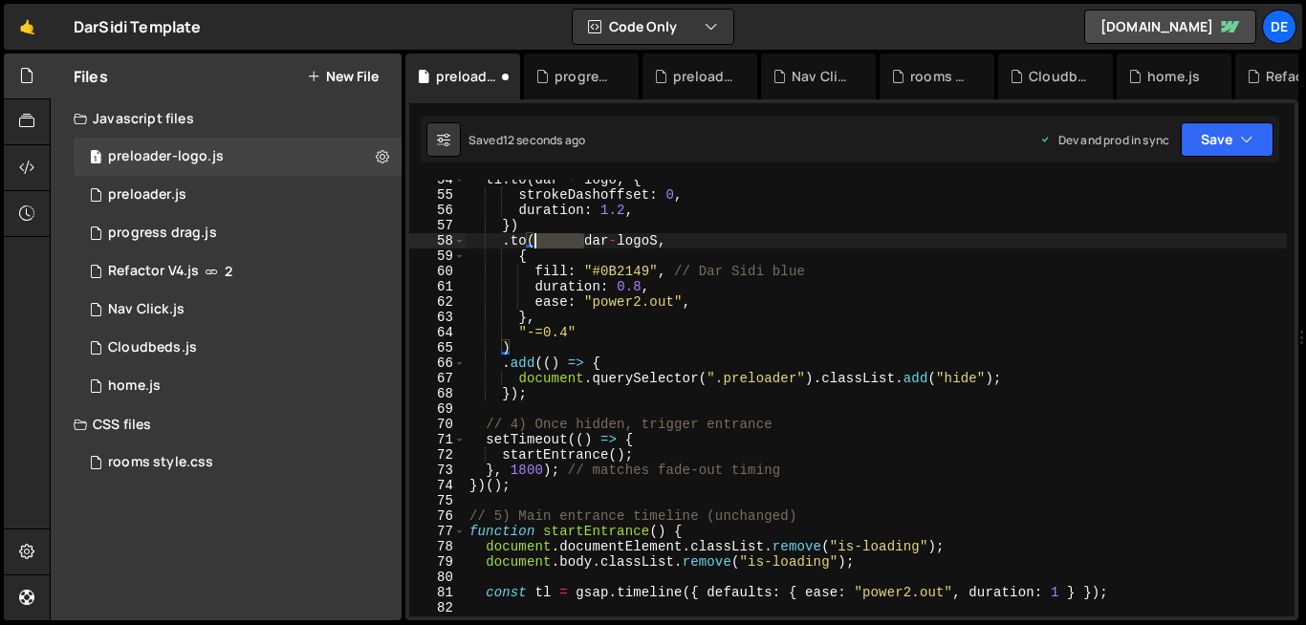
drag, startPoint x: 587, startPoint y: 240, endPoint x: 536, endPoint y: 240, distance: 50.7
click at [536, 240] on div "tl . to ( dar - logo , { strokeDashoffset : 0 , duration : 1.2 , }) . to ( dar …" at bounding box center [875, 405] width 821 height 467
click at [608, 242] on div "tl . to ( dar - logo , { strokeDashoffset : 0 , duration : 1.2 , }) . to ( dar …" at bounding box center [875, 405] width 821 height 467
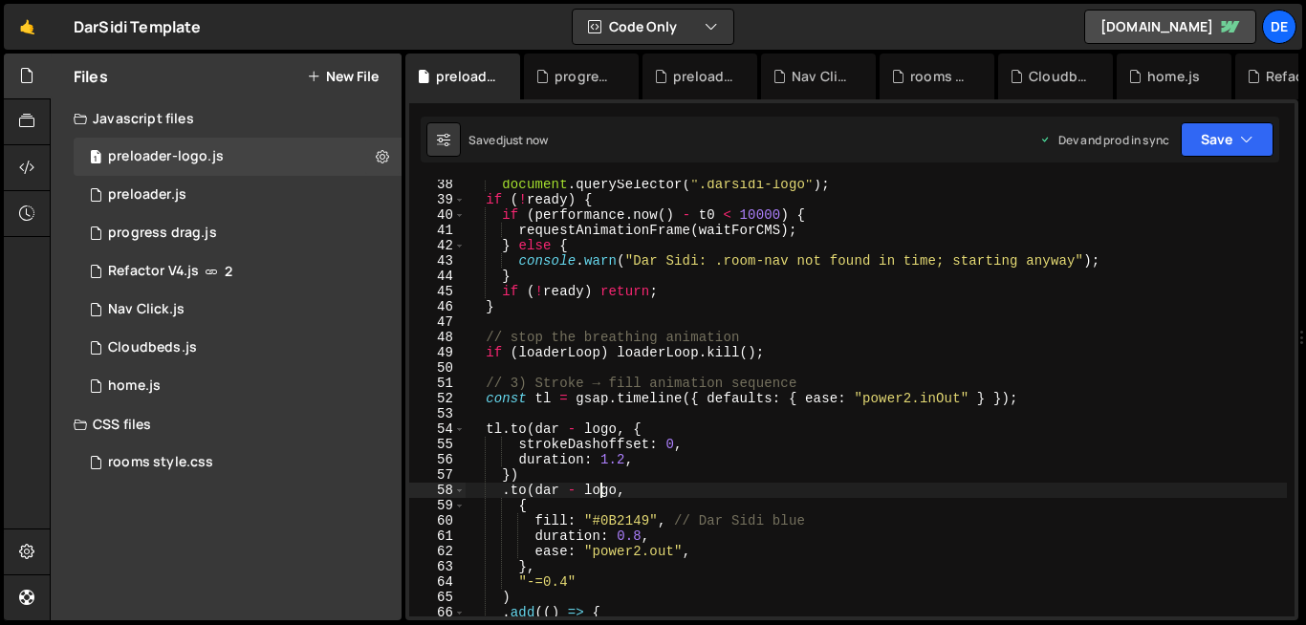
scroll to position [568, 0]
click at [585, 490] on div "document . querySelector ( ".darsidi-logo" ) ; if ( ! ready ) { if ( performanc…" at bounding box center [875, 411] width 821 height 467
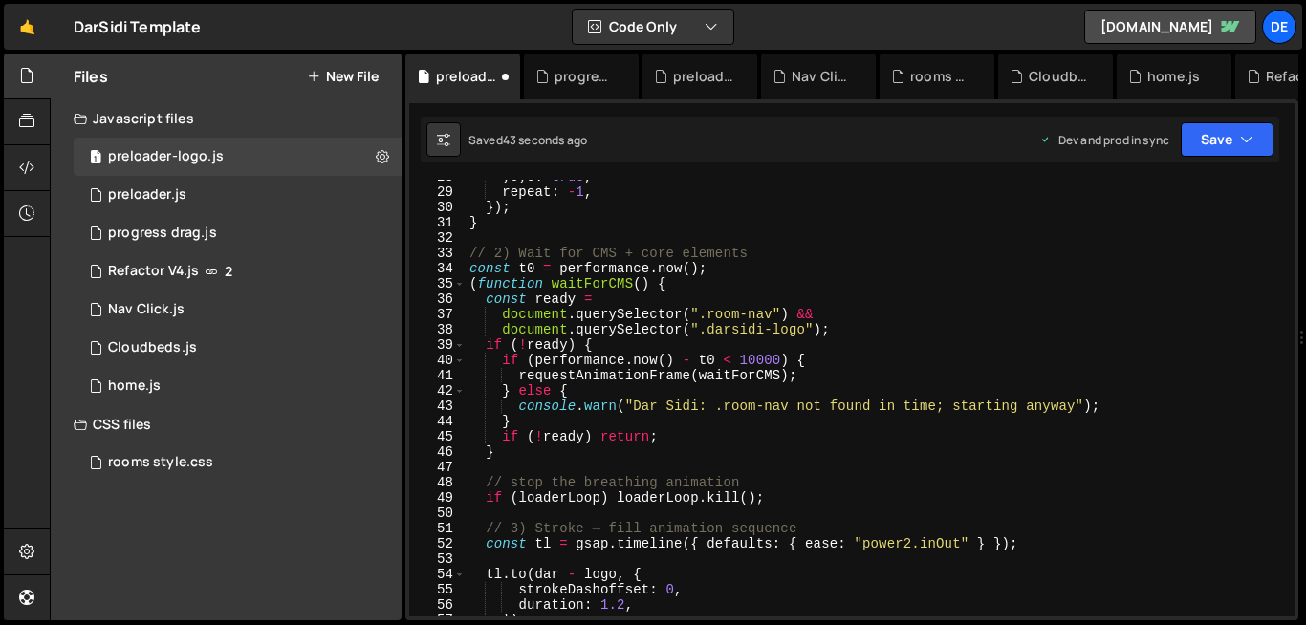
scroll to position [512, 0]
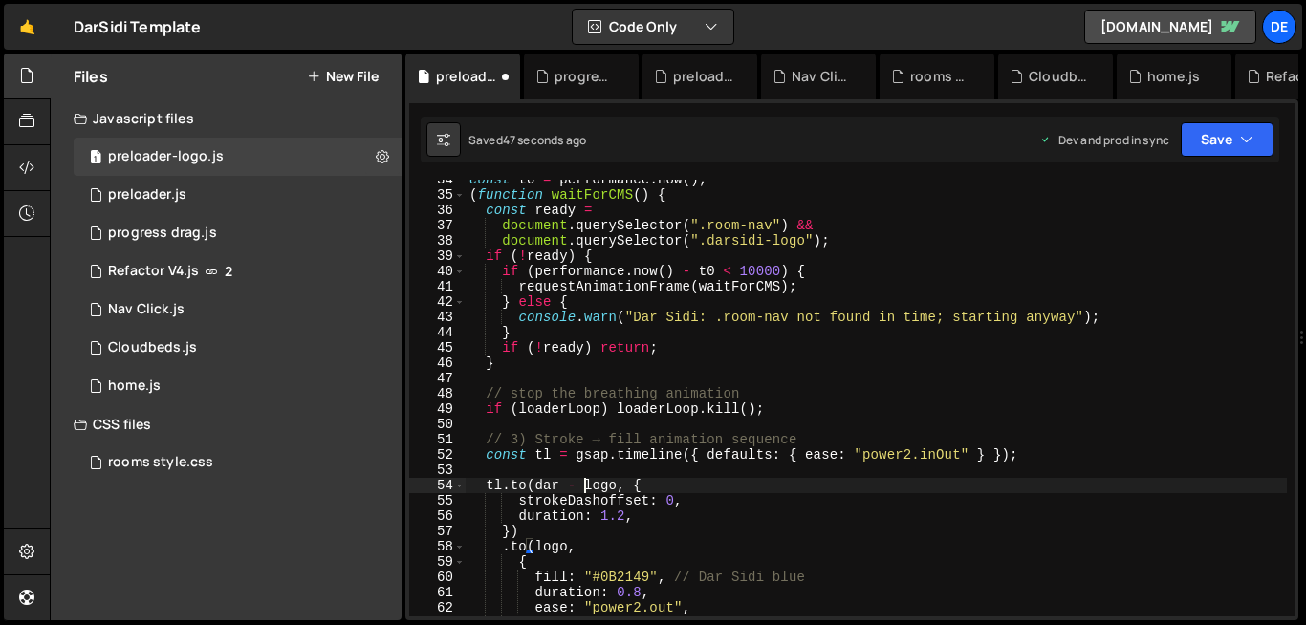
click at [586, 483] on div "const t0 = performance . now ( ) ; ( function waitForCMS ( ) { const ready = do…" at bounding box center [875, 405] width 821 height 467
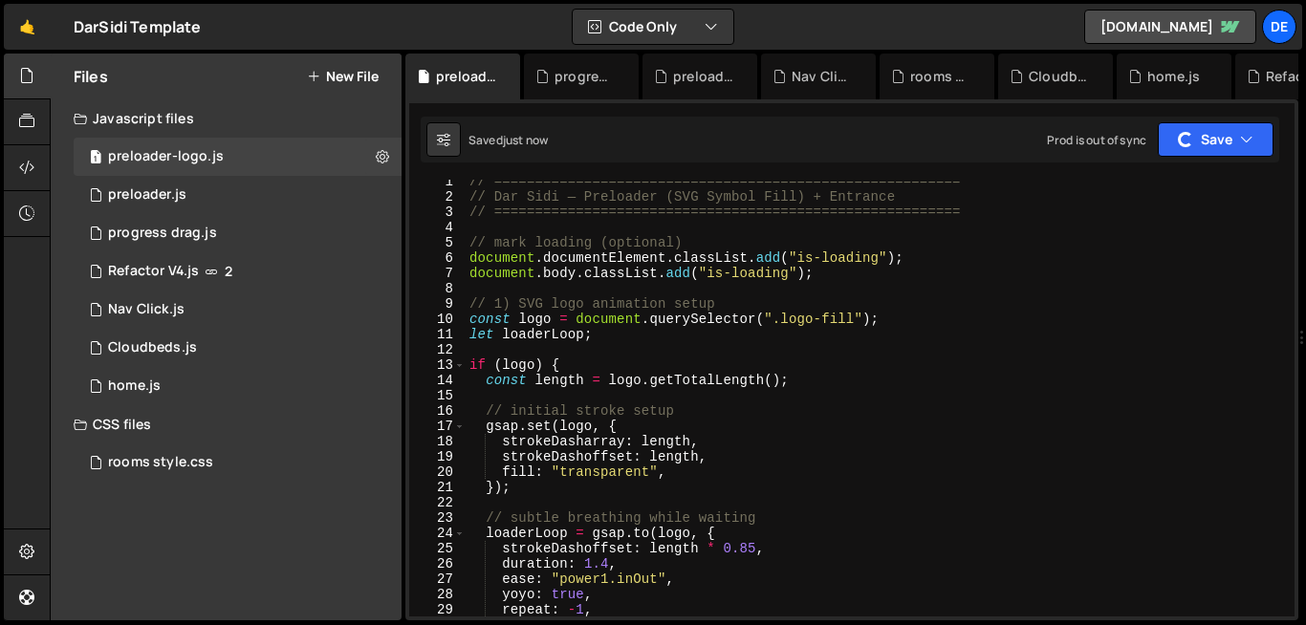
scroll to position [6, 0]
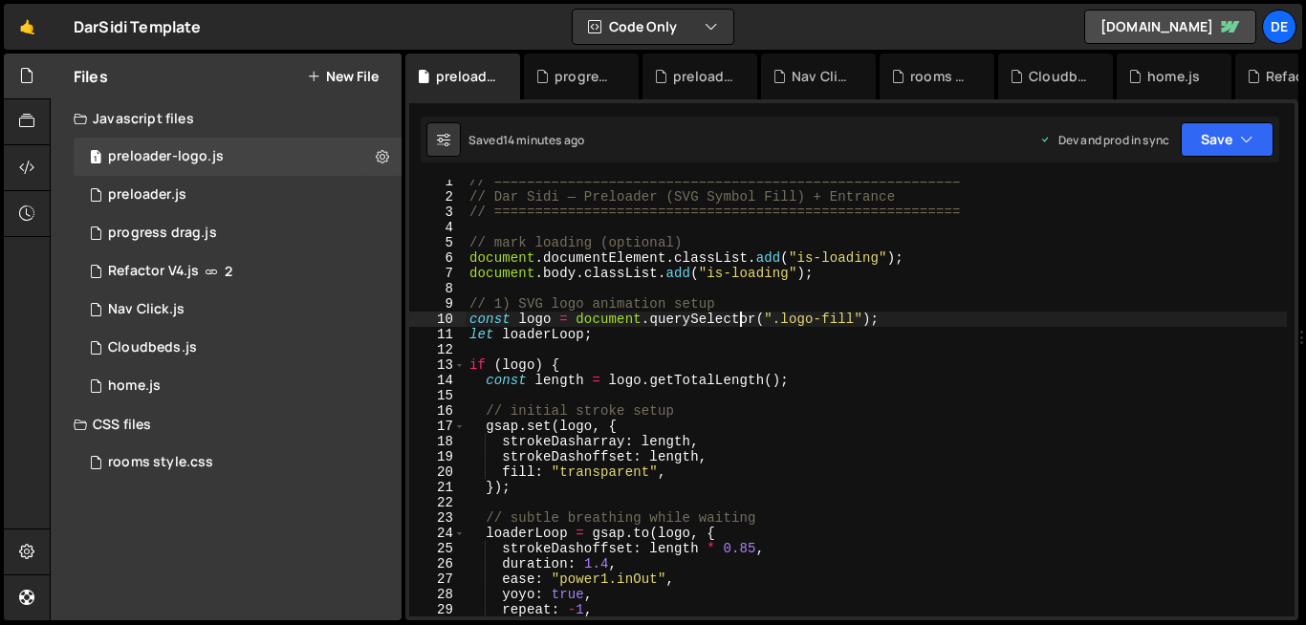
click at [736, 324] on div "// ========================================================= // Dar Sidi — Prel…" at bounding box center [875, 407] width 821 height 467
click at [643, 275] on div "// ========================================================= // Dar Sidi — Prel…" at bounding box center [875, 407] width 821 height 467
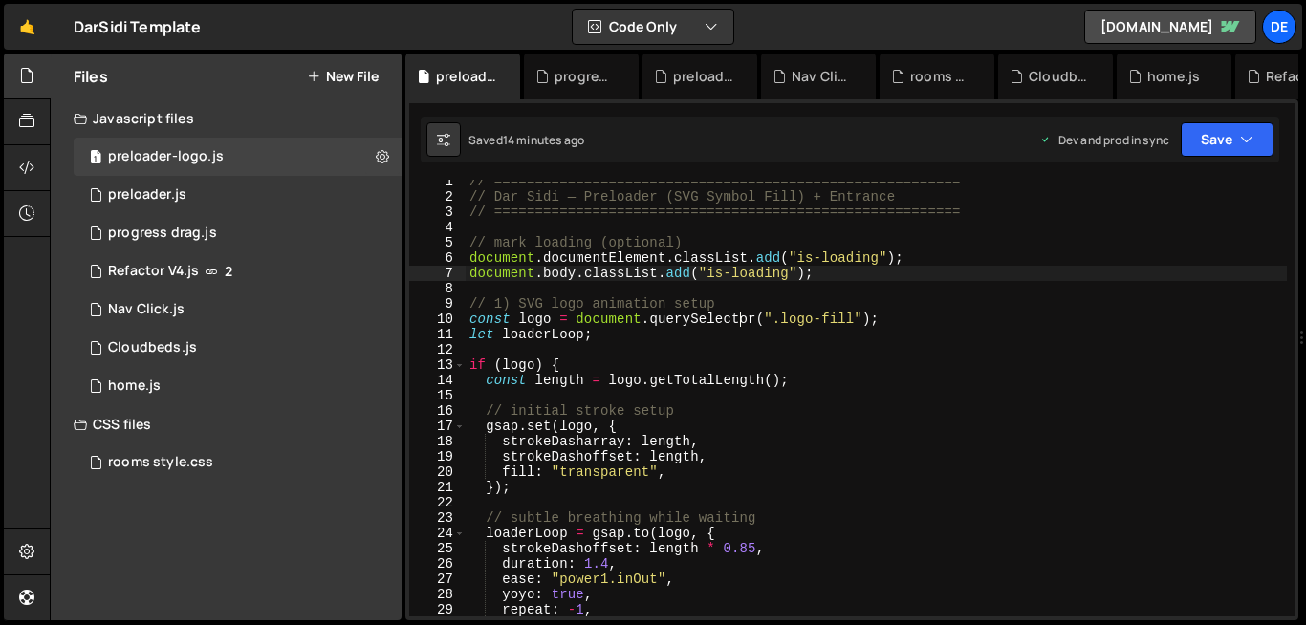
type textarea "}"
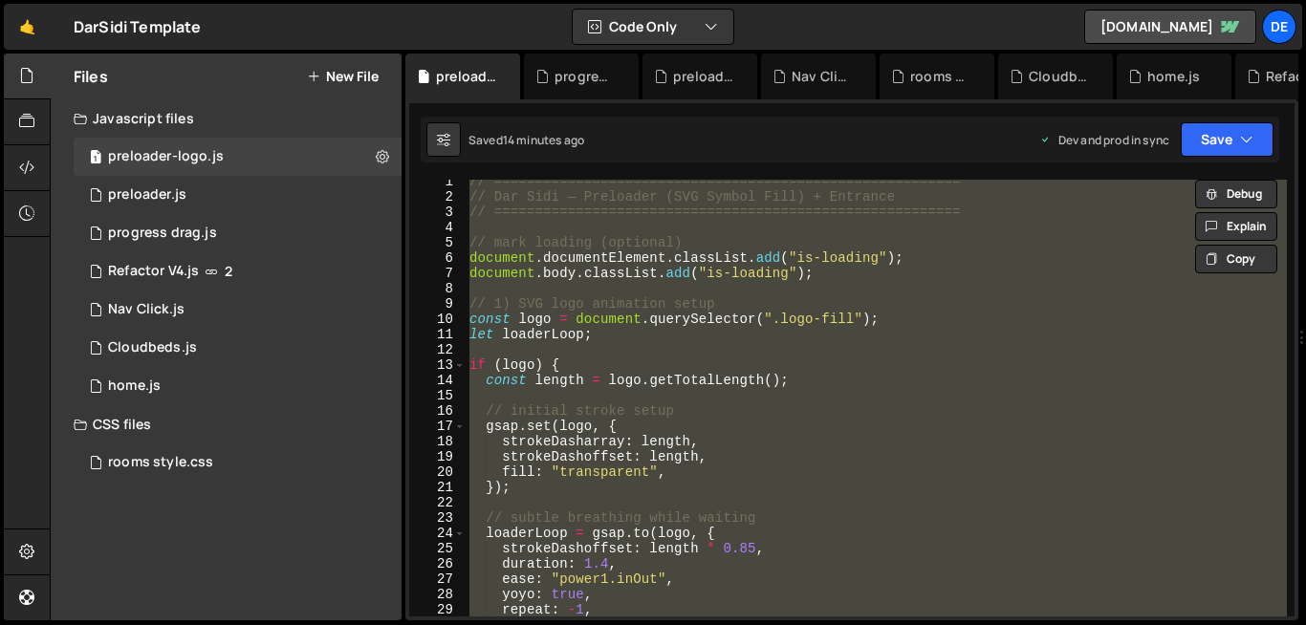
paste textarea
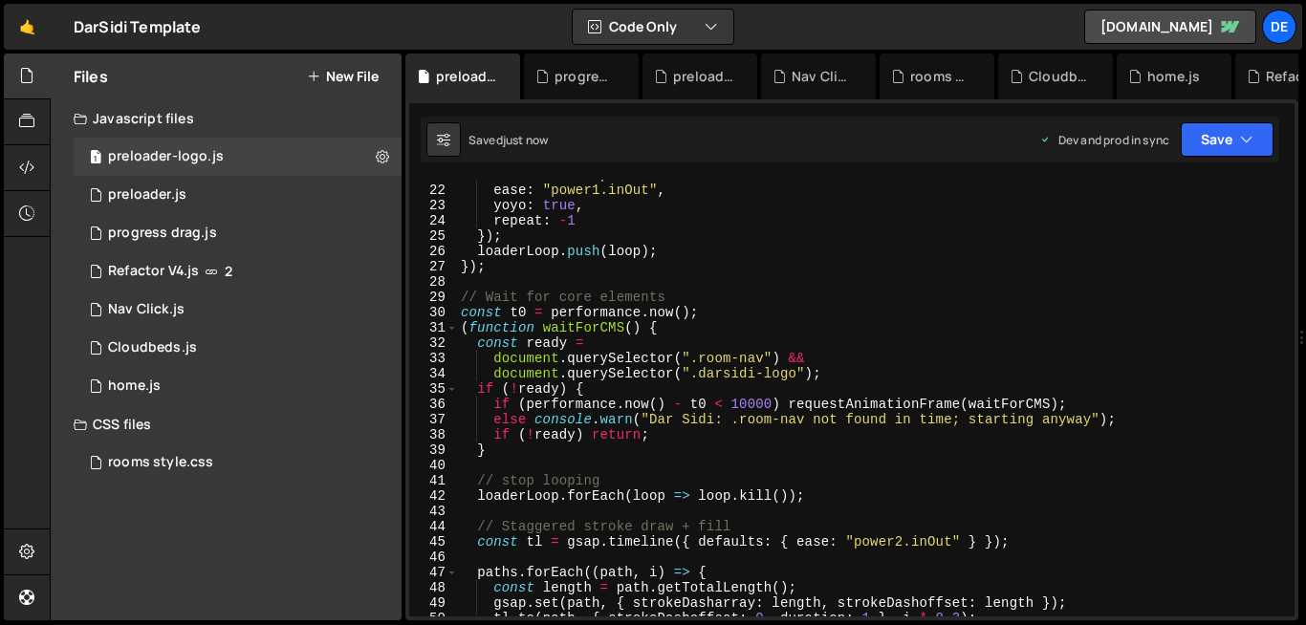
scroll to position [318, 0]
click at [753, 375] on div "duration : 1.4 , ease : "power1.inOut" , yoyo : true , repeat : - 1 }) ; loader…" at bounding box center [872, 400] width 830 height 467
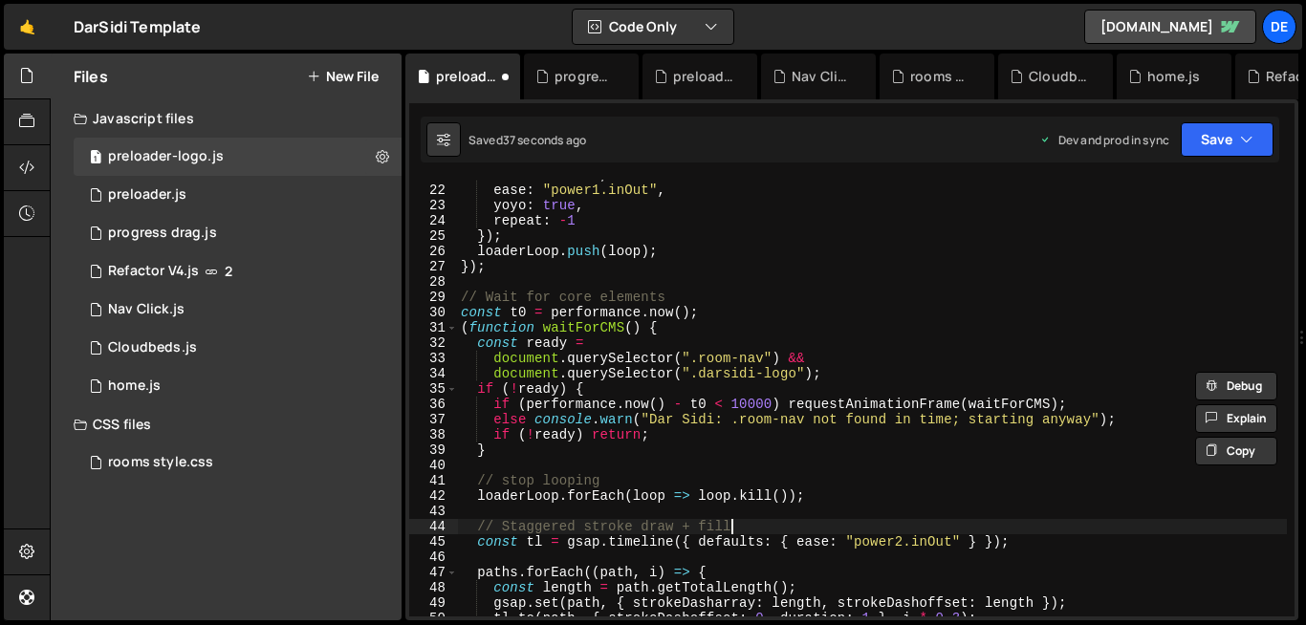
click at [793, 529] on div "duration : 1.4 , ease : "power1.inOut" , yoyo : true , repeat : - 1 }) ; loader…" at bounding box center [872, 400] width 830 height 467
type textarea "// Staggered stroke draw + fill"
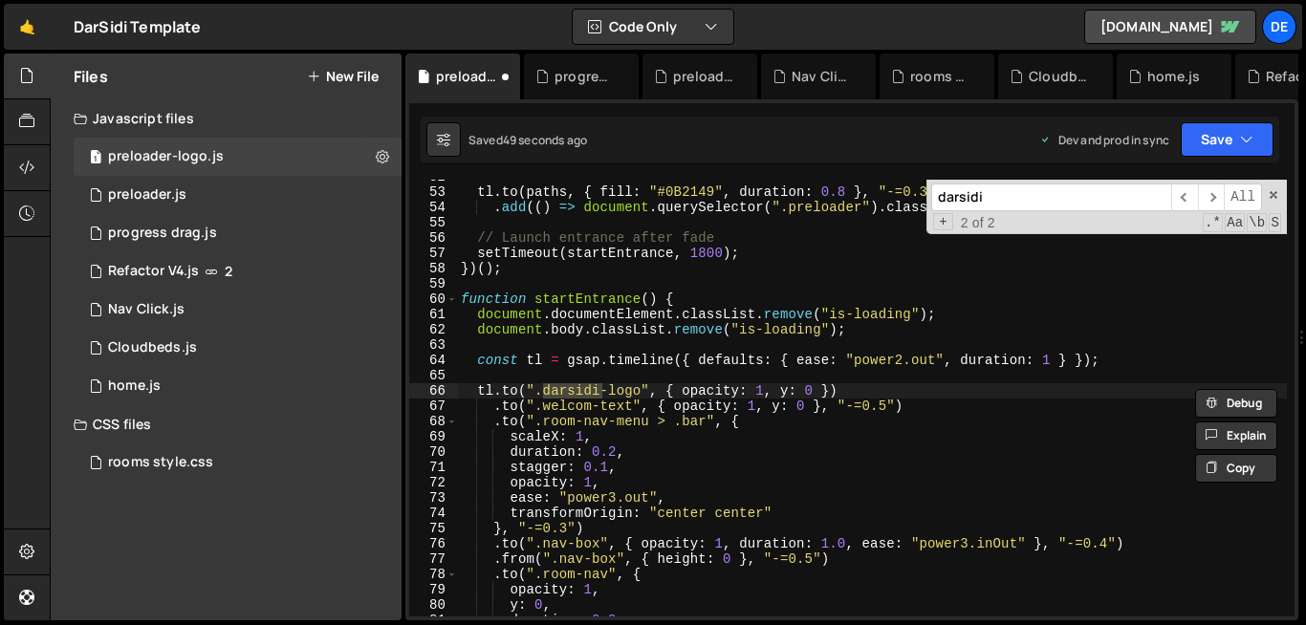
scroll to position [791, 0]
type input "d"
click at [780, 435] on div "tl . to ( paths , { fill : "#0B2149" , duration : 0.8 } , "-=0.3" ) . add (( ) …" at bounding box center [872, 402] width 830 height 467
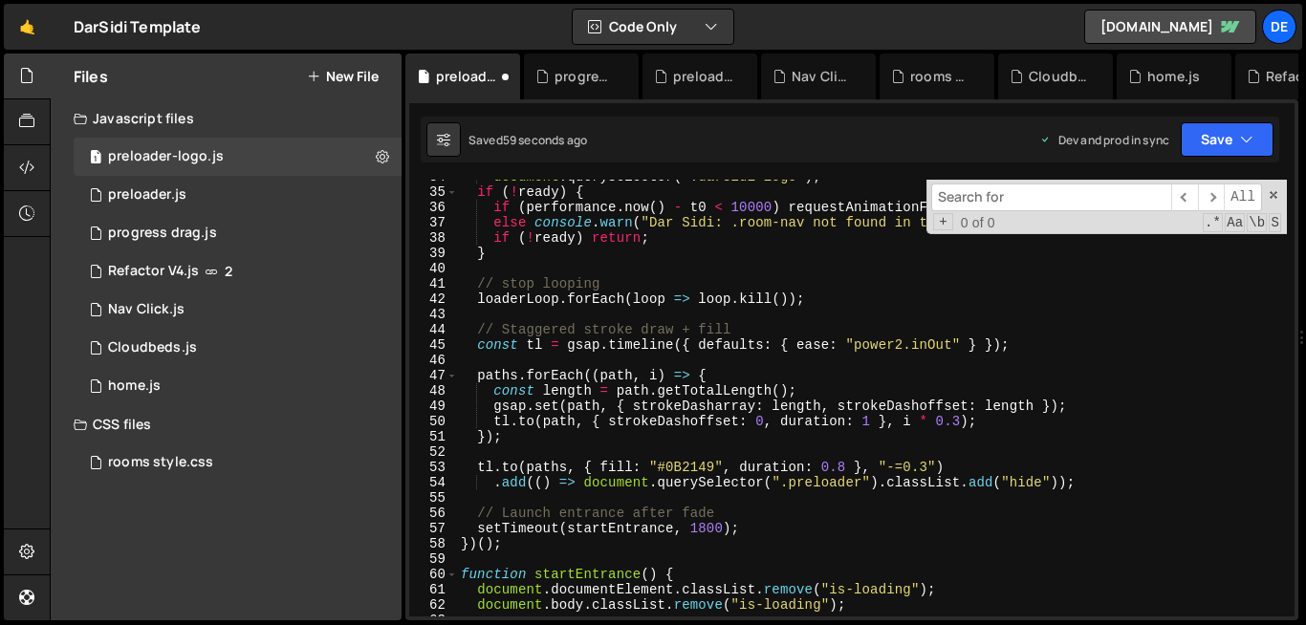
scroll to position [515, 0]
click at [786, 205] on div "document . querySelector ( ".darsidi-logo" ) ; if ( ! ready ) { if ( performanc…" at bounding box center [872, 402] width 830 height 467
type textarea "if ([DOMAIN_NAME]() - t0 < 10000) requestAnimationFrame(waitForCMS);"
click at [658, 164] on div "20 21 22 23 24 25 26 27 28 29 30 31 32 33 34 35 36 37 38 39 40 41 42 43 44 45 4…" at bounding box center [851, 359] width 893 height 521
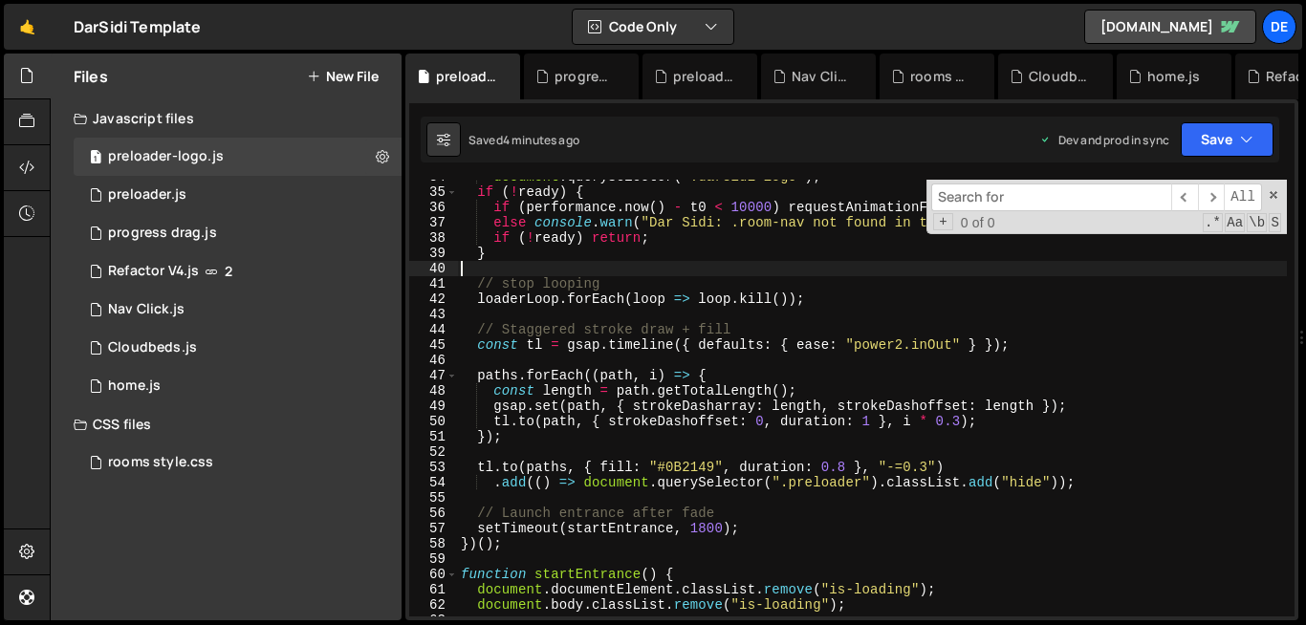
click at [661, 272] on div "document . querySelector ( ".darsidi-logo" ) ; if ( ! ready ) { if ( performanc…" at bounding box center [872, 402] width 830 height 467
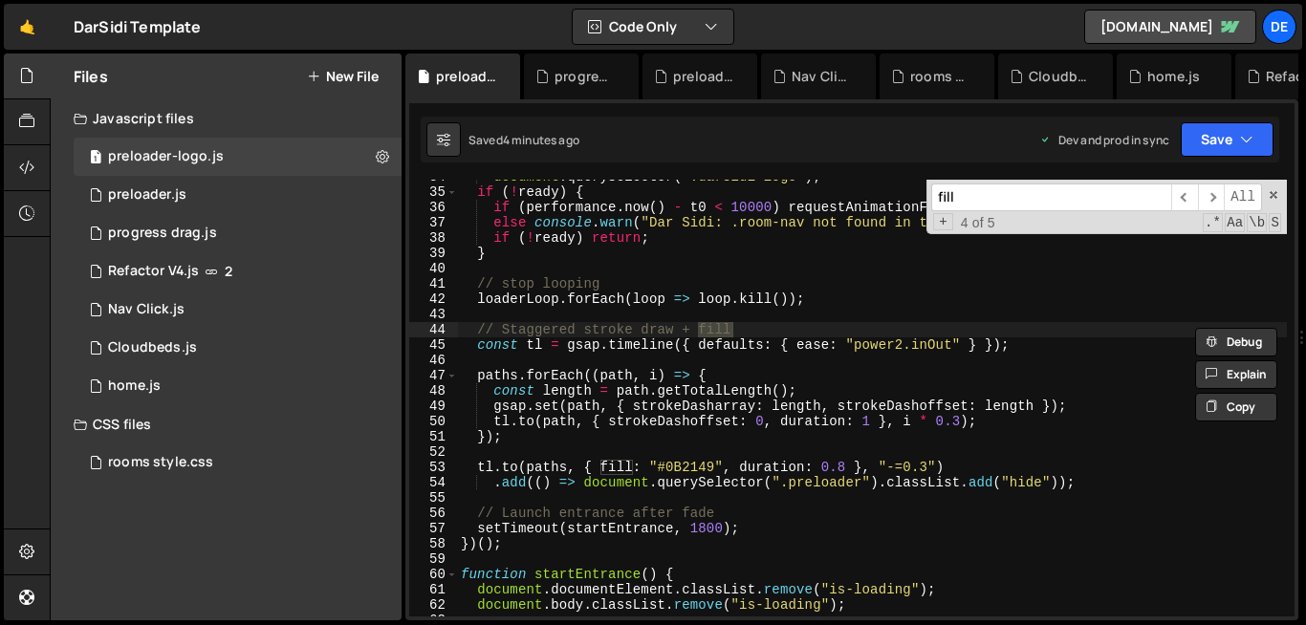
click at [998, 199] on input "fill" at bounding box center [1051, 198] width 240 height 28
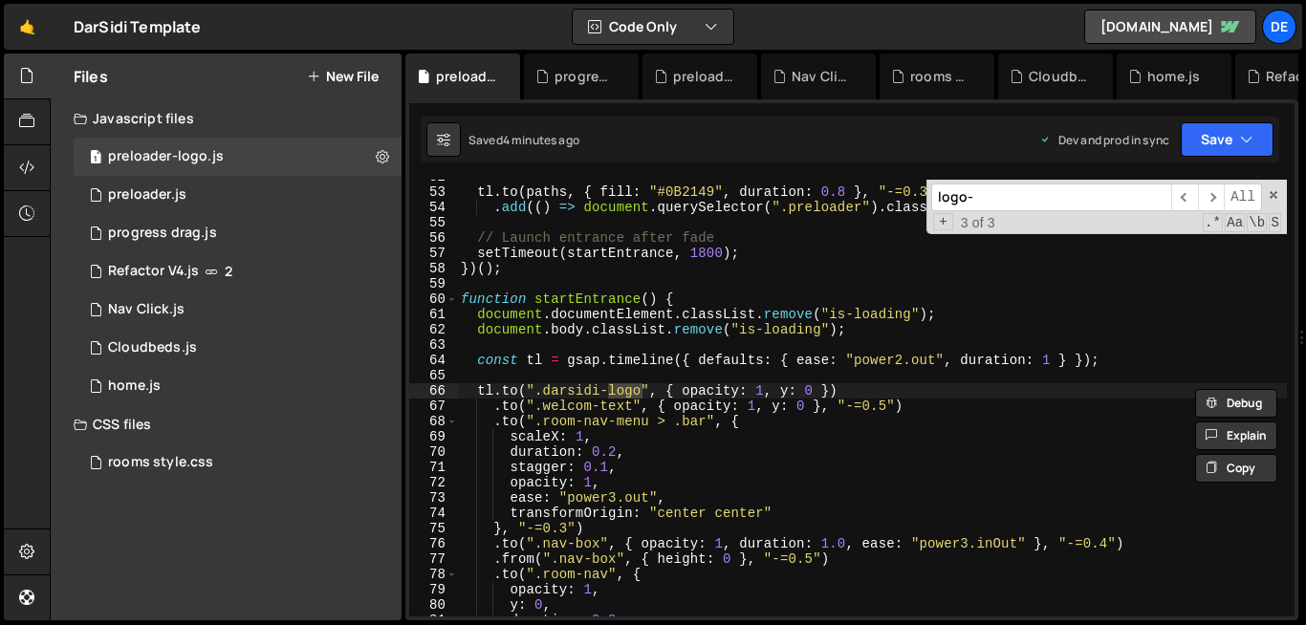
scroll to position [0, 0]
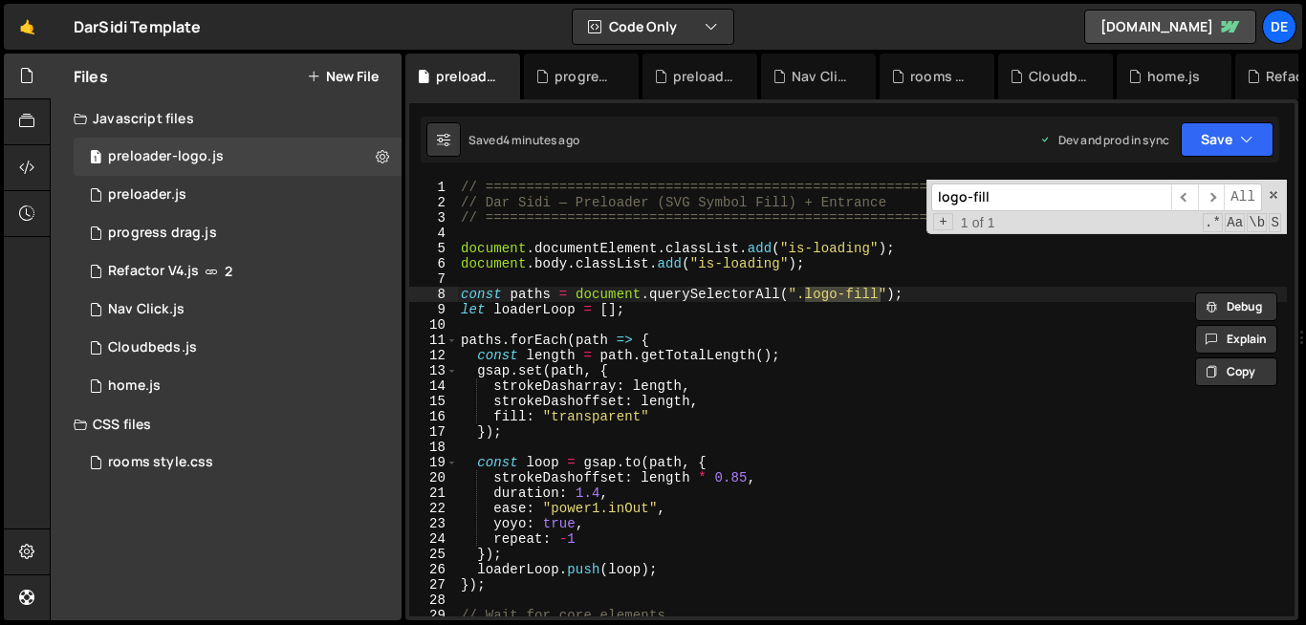
type input "logo-fill"
drag, startPoint x: 461, startPoint y: 294, endPoint x: 522, endPoint y: 388, distance: 111.9
click at [522, 388] on div "// ========================================================= // Dar Sidi — Prel…" at bounding box center [872, 413] width 830 height 467
type textarea "gsap.set(path, { strokeDasharray: length,"
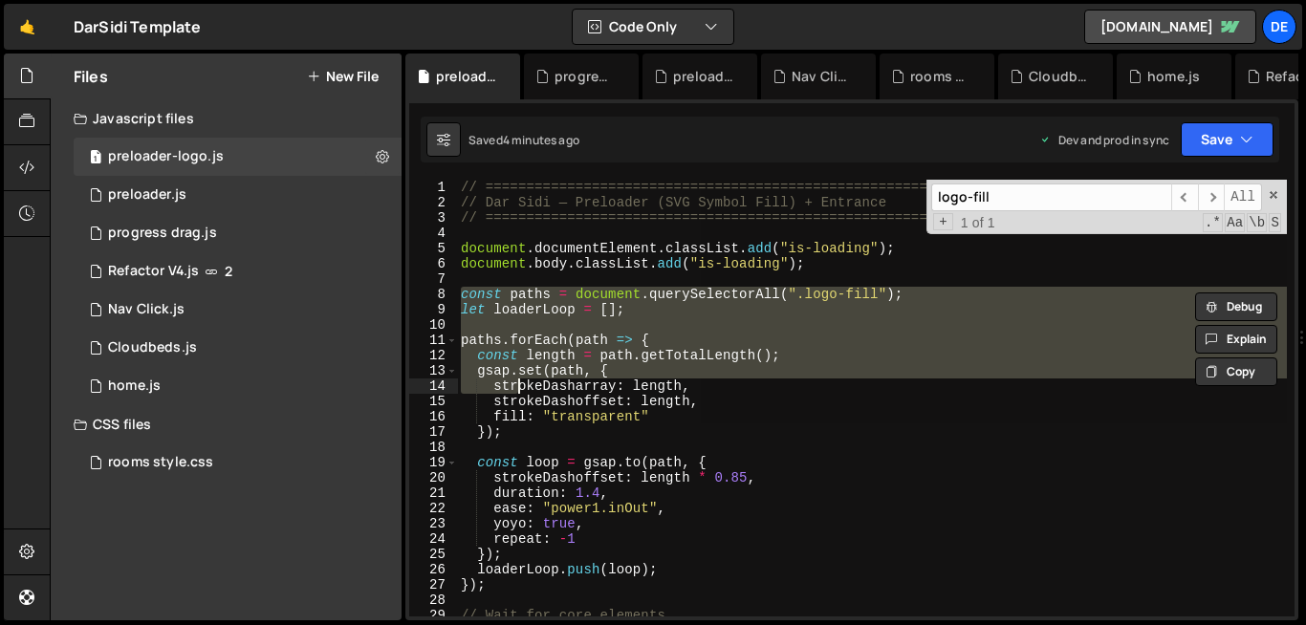
click at [506, 328] on div "// ========================================================= // Dar Sidi — Prel…" at bounding box center [872, 398] width 830 height 437
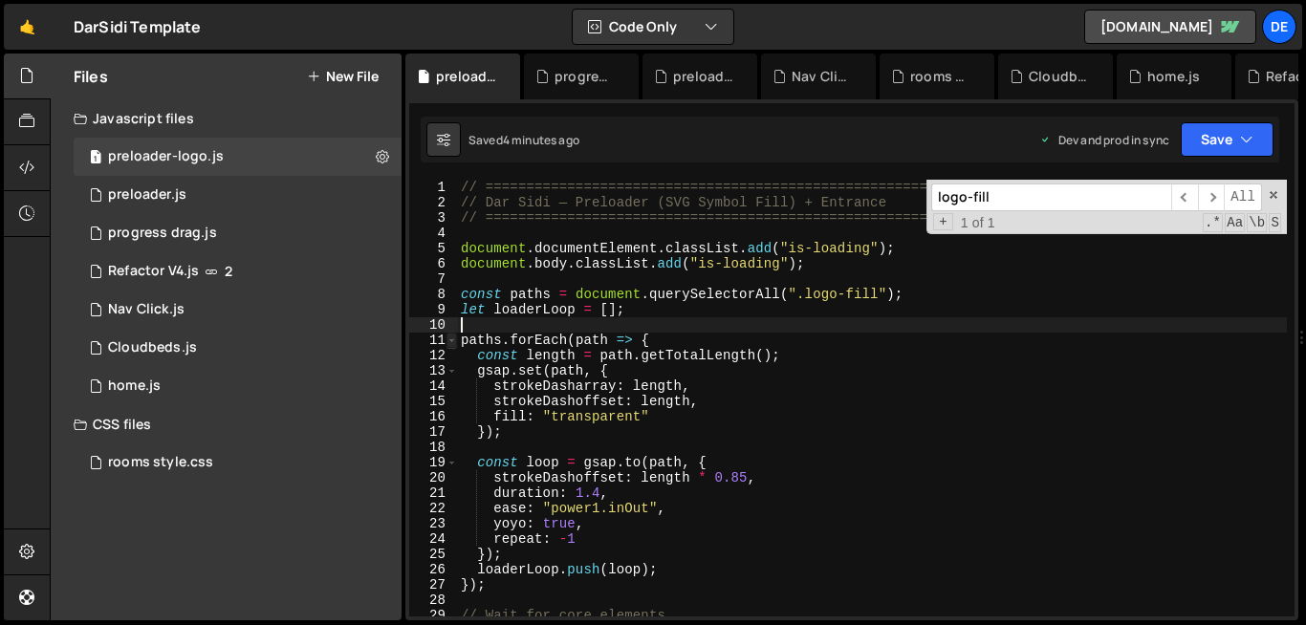
click at [455, 344] on span at bounding box center [451, 340] width 11 height 15
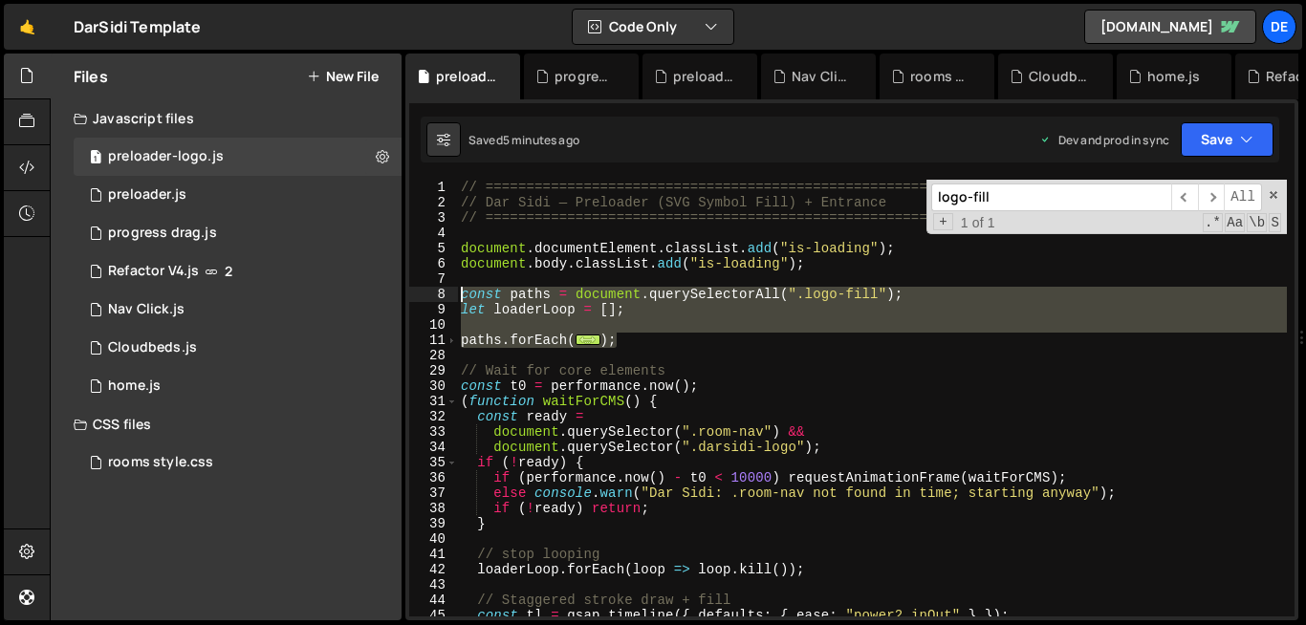
drag, startPoint x: 666, startPoint y: 337, endPoint x: 441, endPoint y: 303, distance: 228.2
click at [441, 303] on div "1 2 3 4 5 6 7 8 9 10 11 28 29 30 31 32 33 34 35 36 37 38 39 40 41 42 43 44 45 4…" at bounding box center [851, 398] width 885 height 437
type textarea "let loaderLoop = [];"
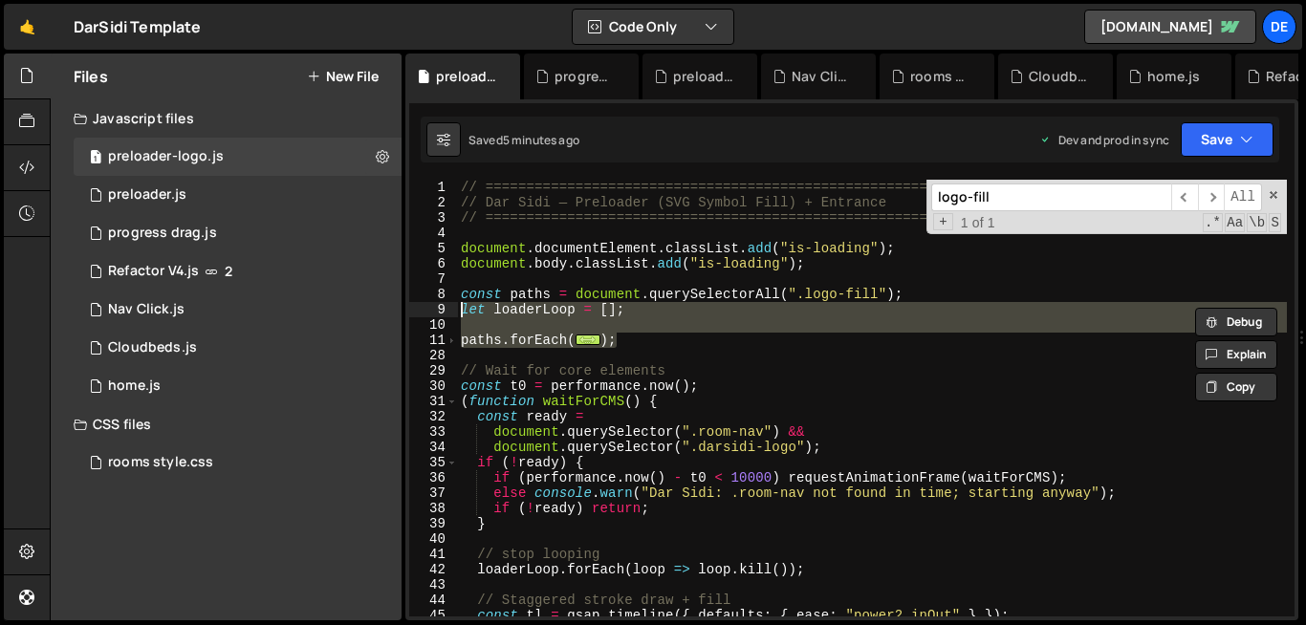
paste textarea
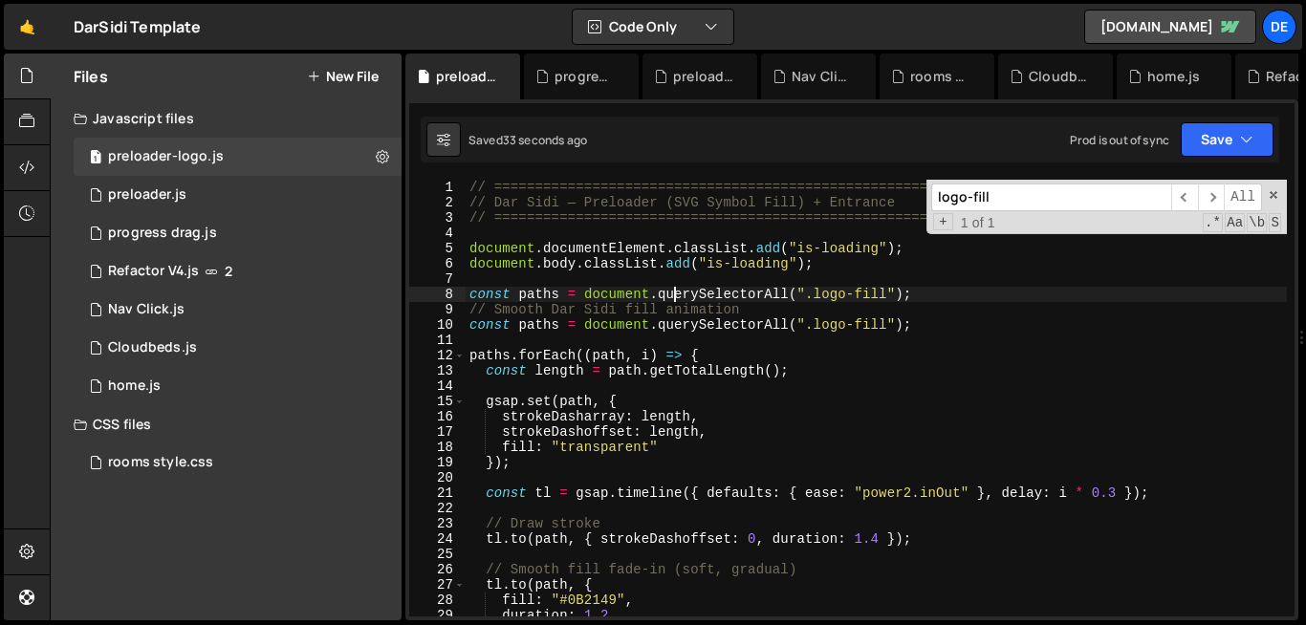
click at [677, 292] on div "// ========================================================= // Dar Sidi — Prel…" at bounding box center [875, 413] width 821 height 467
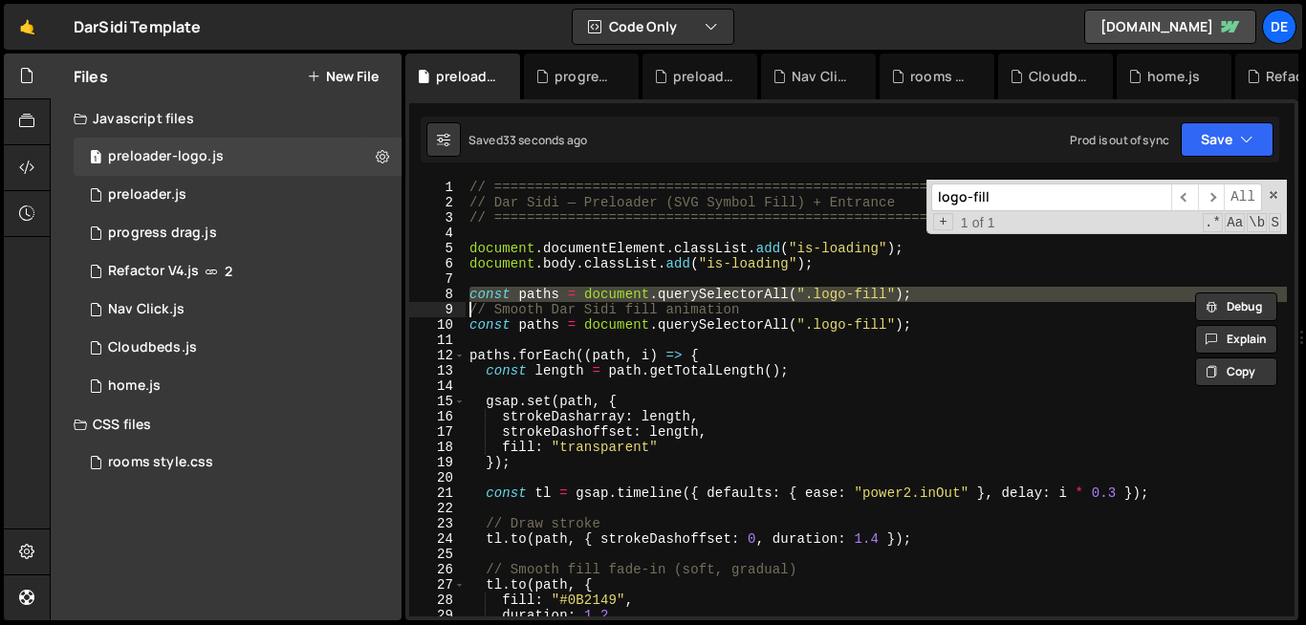
click at [677, 292] on div "// ========================================================= // Dar Sidi — Prel…" at bounding box center [875, 413] width 821 height 467
type textarea "// Smooth Dar Sidi fill animation"
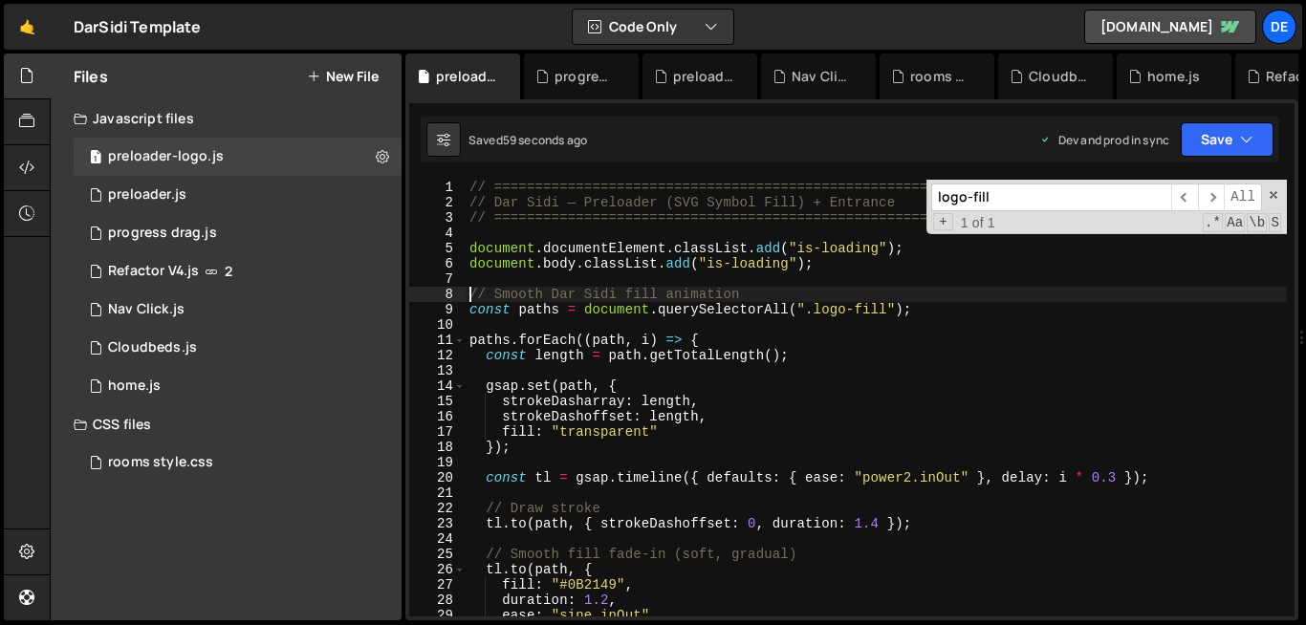
click at [736, 462] on div "// ========================================================= // Dar Sidi — Prel…" at bounding box center [875, 413] width 821 height 467
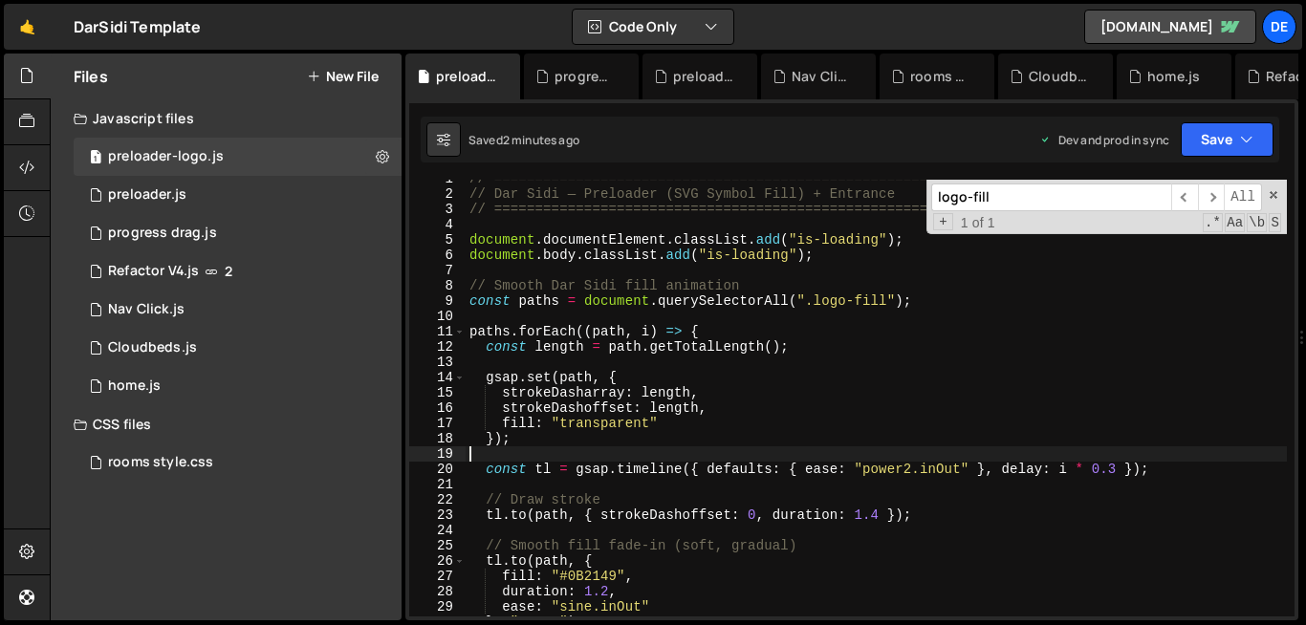
scroll to position [9, 0]
click at [957, 208] on input "logo-fill" at bounding box center [1051, 198] width 240 height 28
paste input "et loaderLoop = [];"
click at [957, 208] on input "let loaderLoop = [];" at bounding box center [1051, 198] width 240 height 28
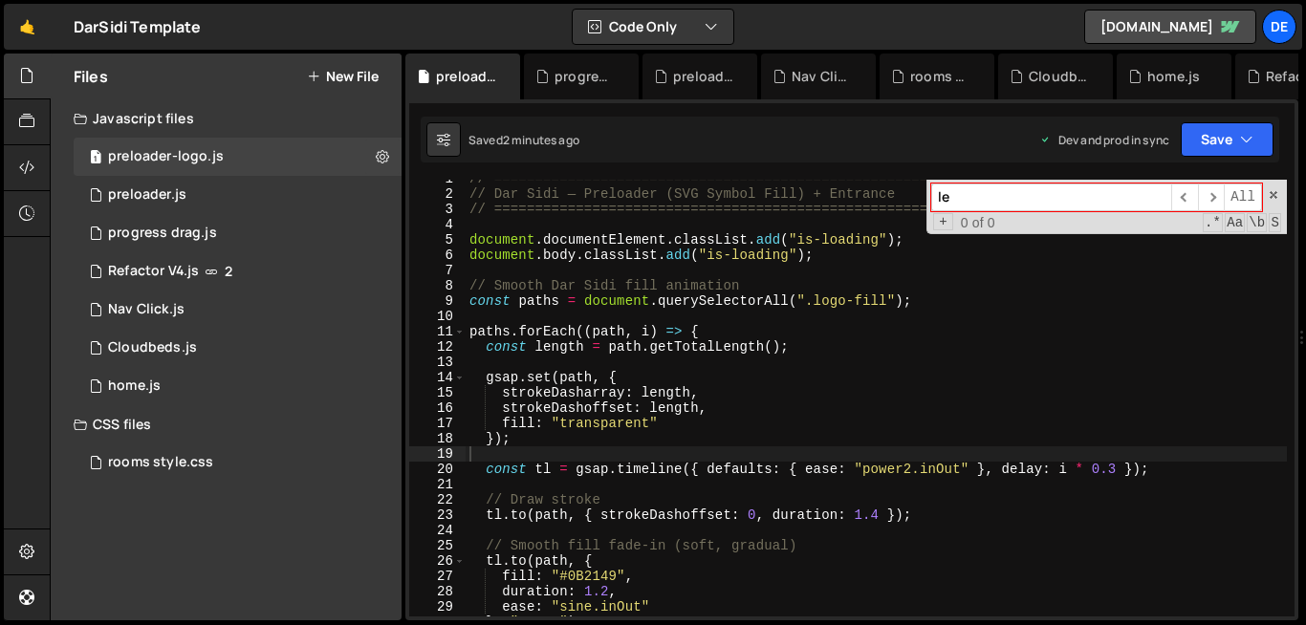
type input "l"
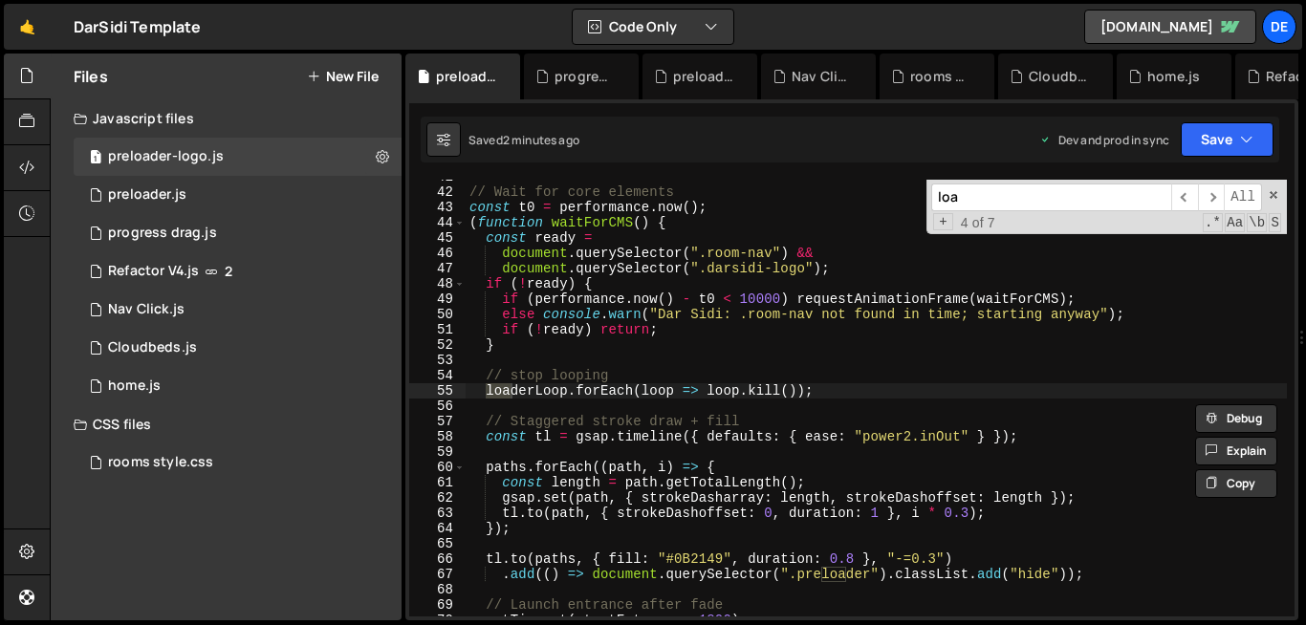
scroll to position [623, 0]
type input "loaderloo"
click at [834, 261] on div "// Wait for core elements const t0 = performance . now ( ) ; ( function waitFor…" at bounding box center [875, 402] width 821 height 467
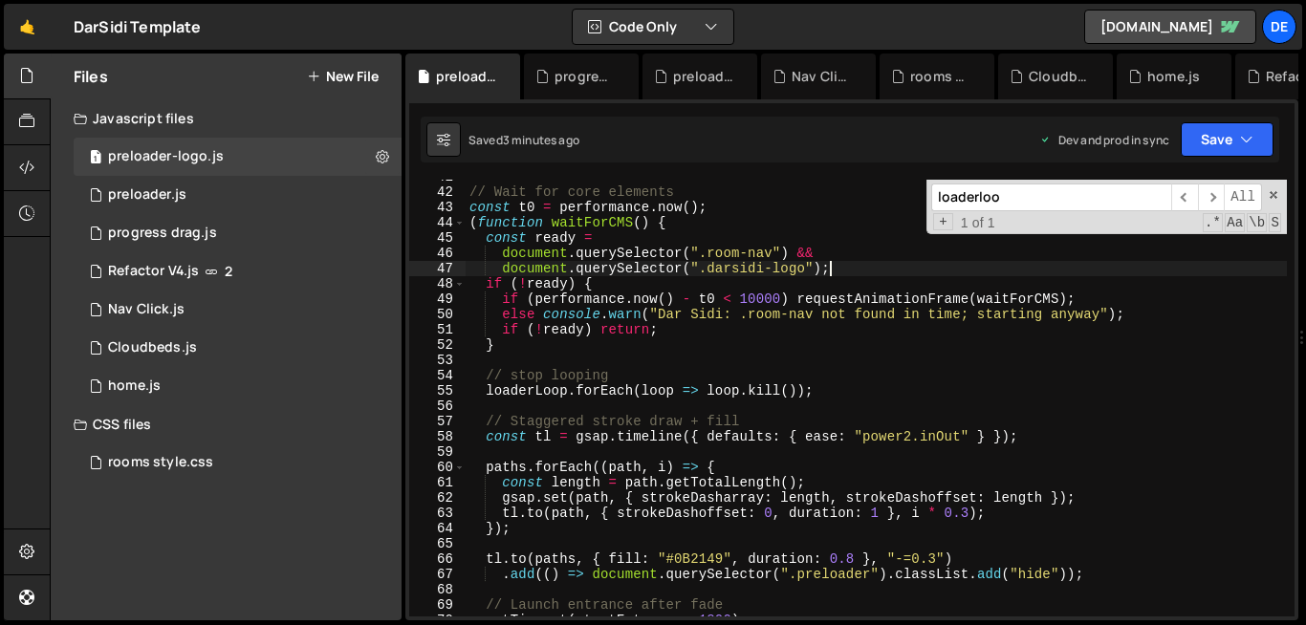
scroll to position [0, 0]
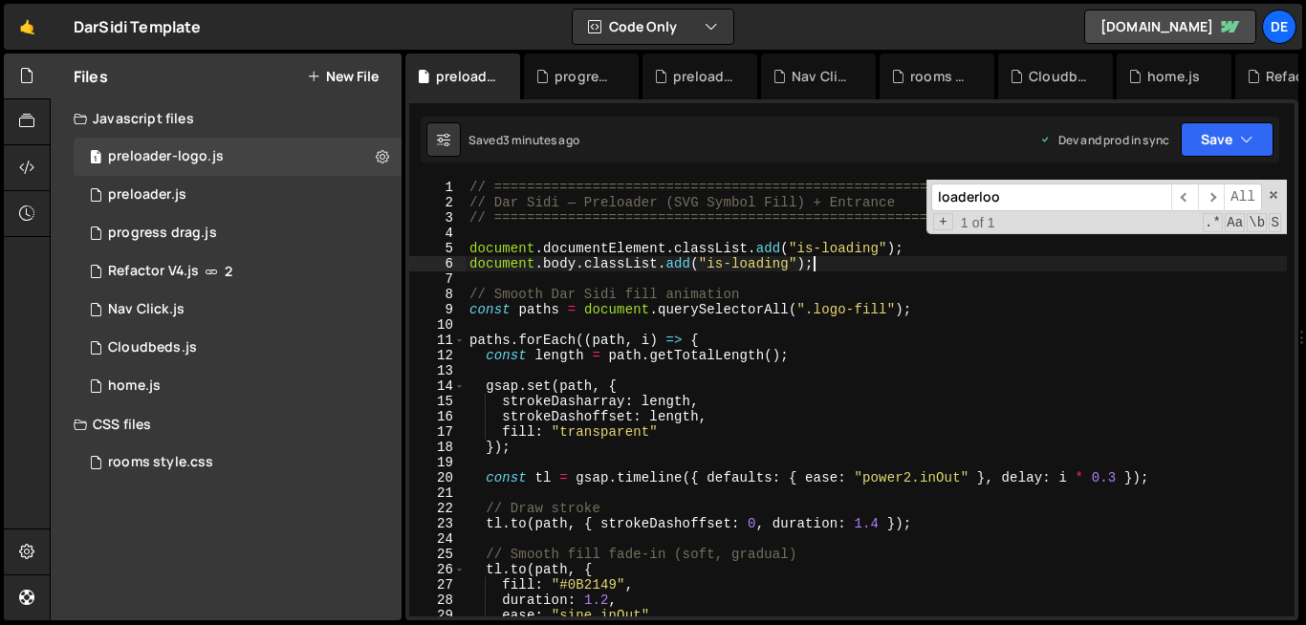
click at [827, 267] on div "// ========================================================= // Dar Sidi — Prel…" at bounding box center [875, 413] width 821 height 467
type textarea "document.body.classList.add("is-loading");"
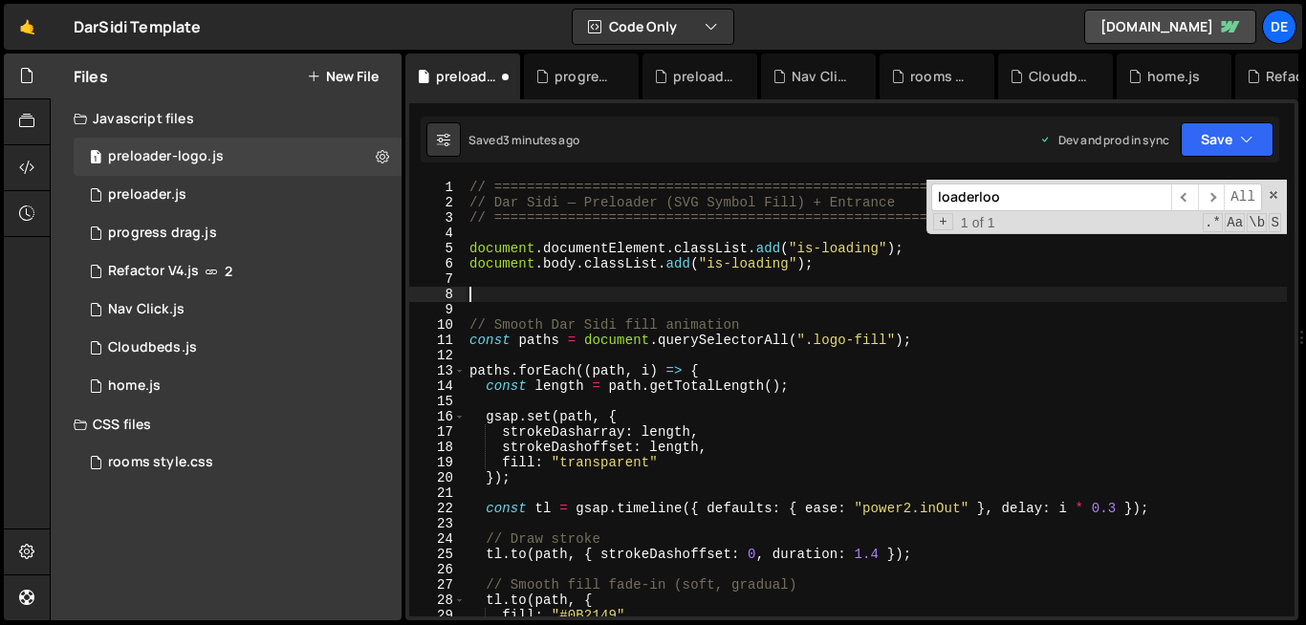
paste textarea "let loaderLoop = [];"
type textarea "let loaderLoop = [];"
click at [1039, 199] on input "loaderloo" at bounding box center [1051, 198] width 240 height 28
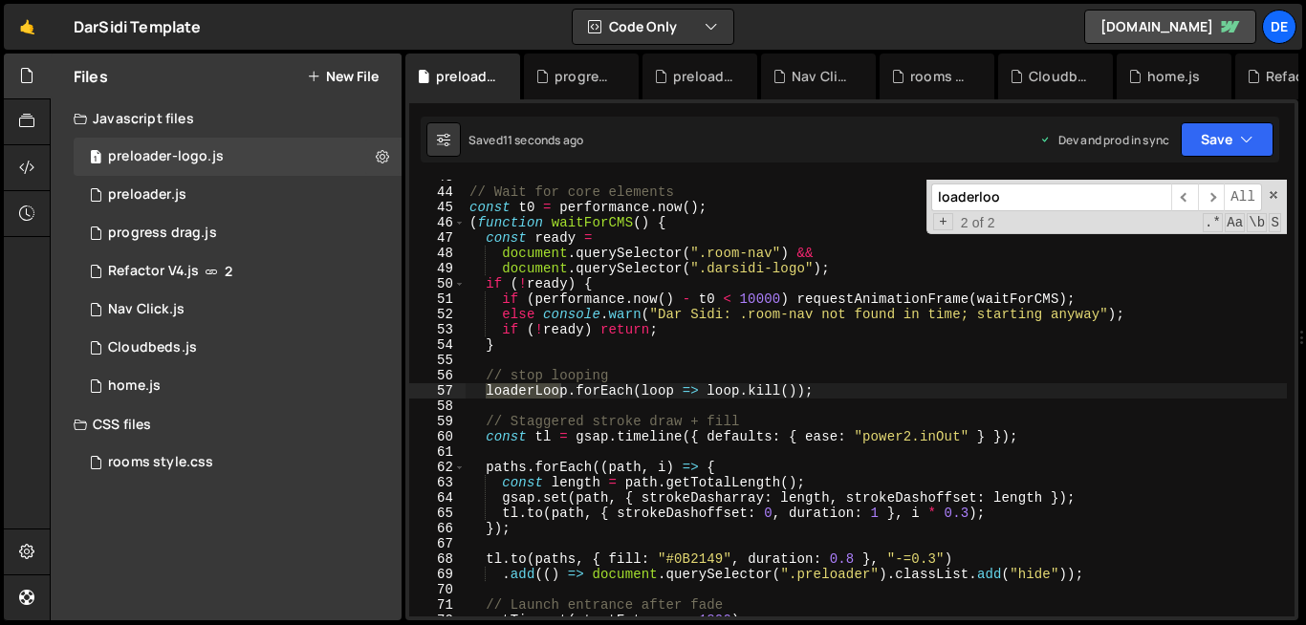
scroll to position [654, 0]
click at [984, 205] on input "loaderloo" at bounding box center [1051, 198] width 240 height 28
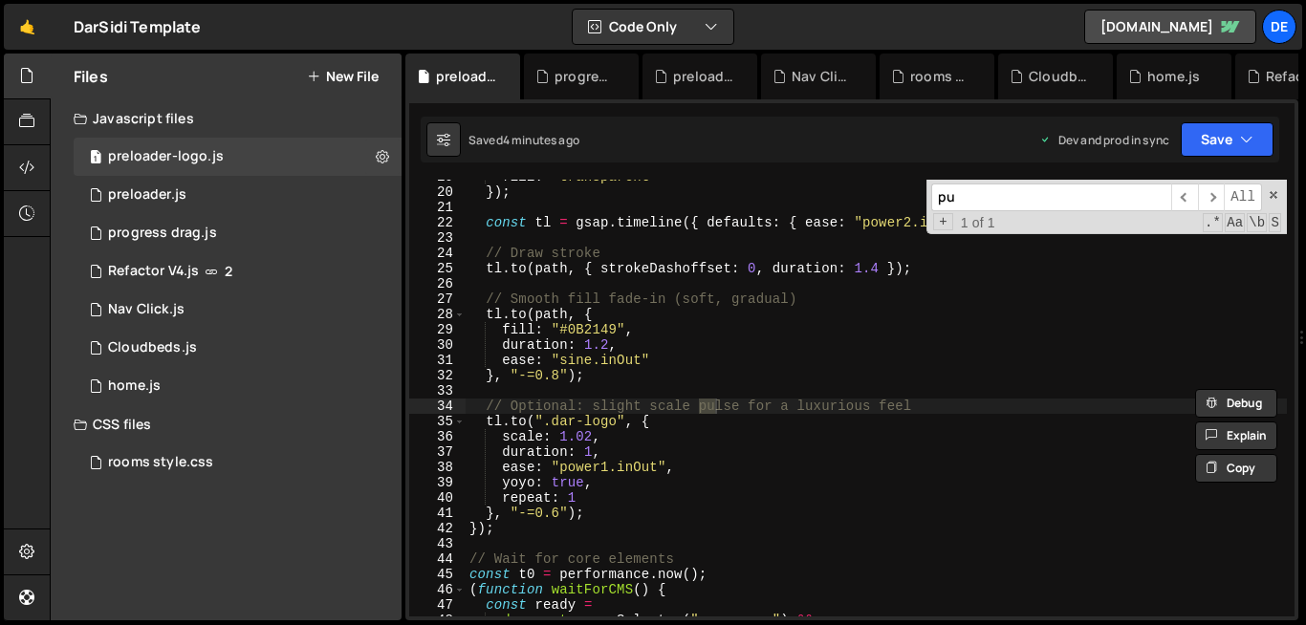
scroll to position [287, 0]
type input "p"
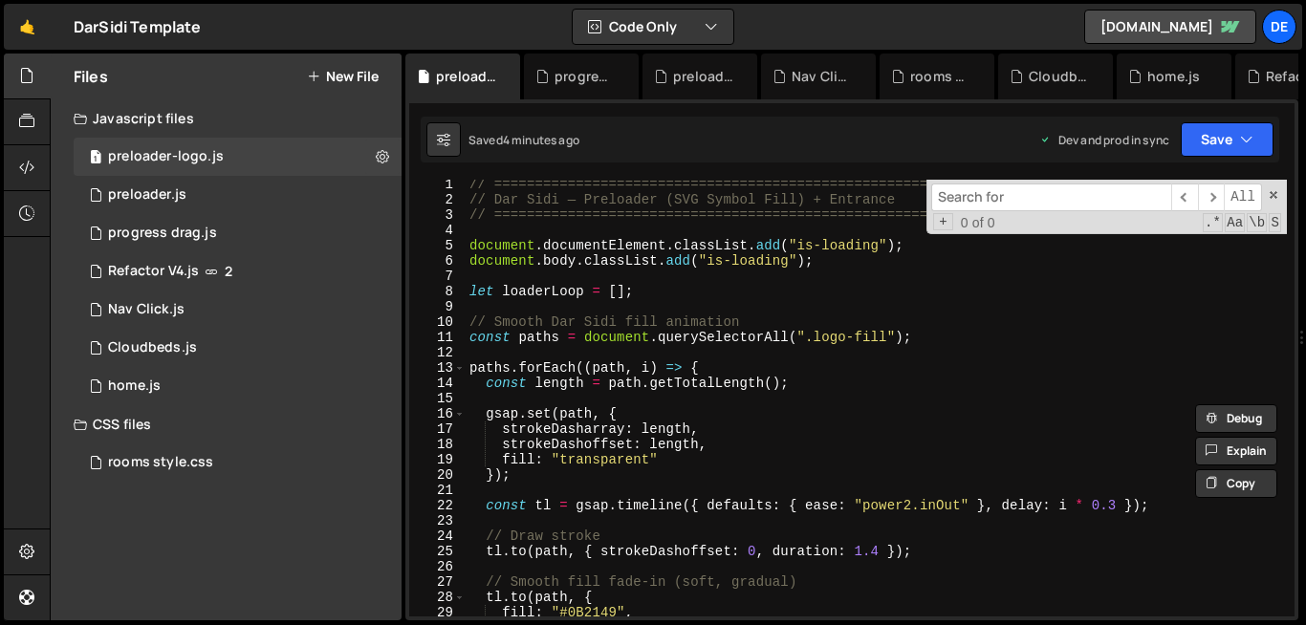
scroll to position [0, 0]
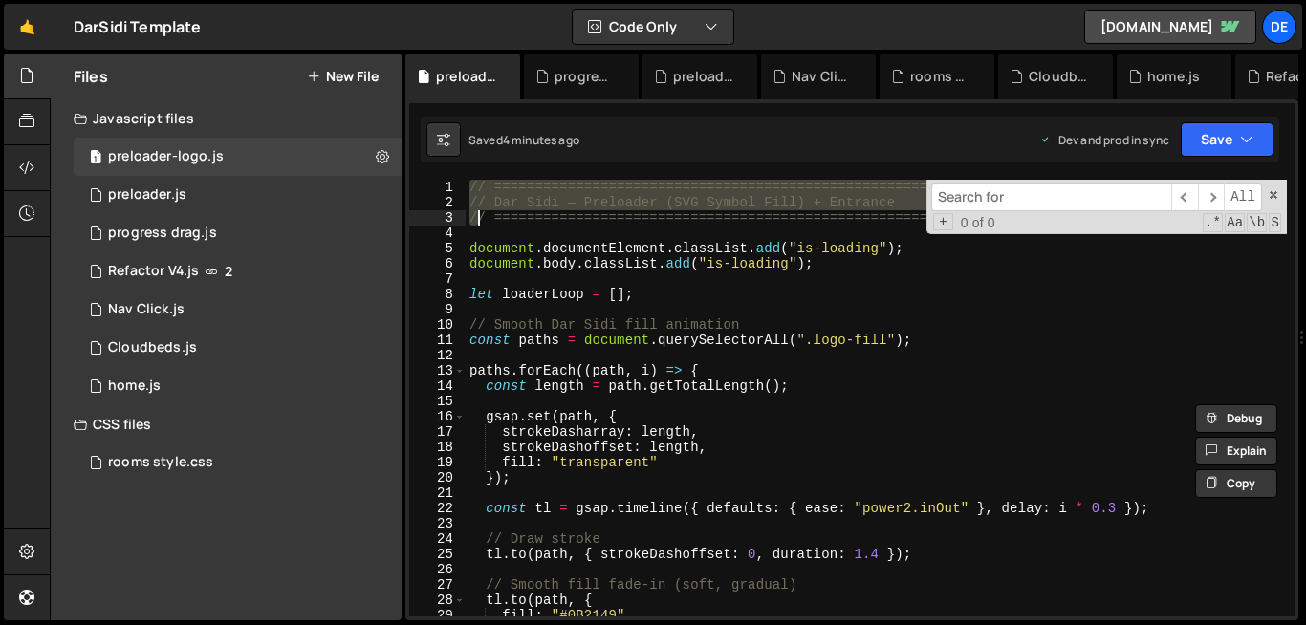
drag, startPoint x: 469, startPoint y: 184, endPoint x: 542, endPoint y: 411, distance: 238.8
click at [542, 411] on div "// ========================================================= // Dar Sidi — Prel…" at bounding box center [875, 413] width 821 height 467
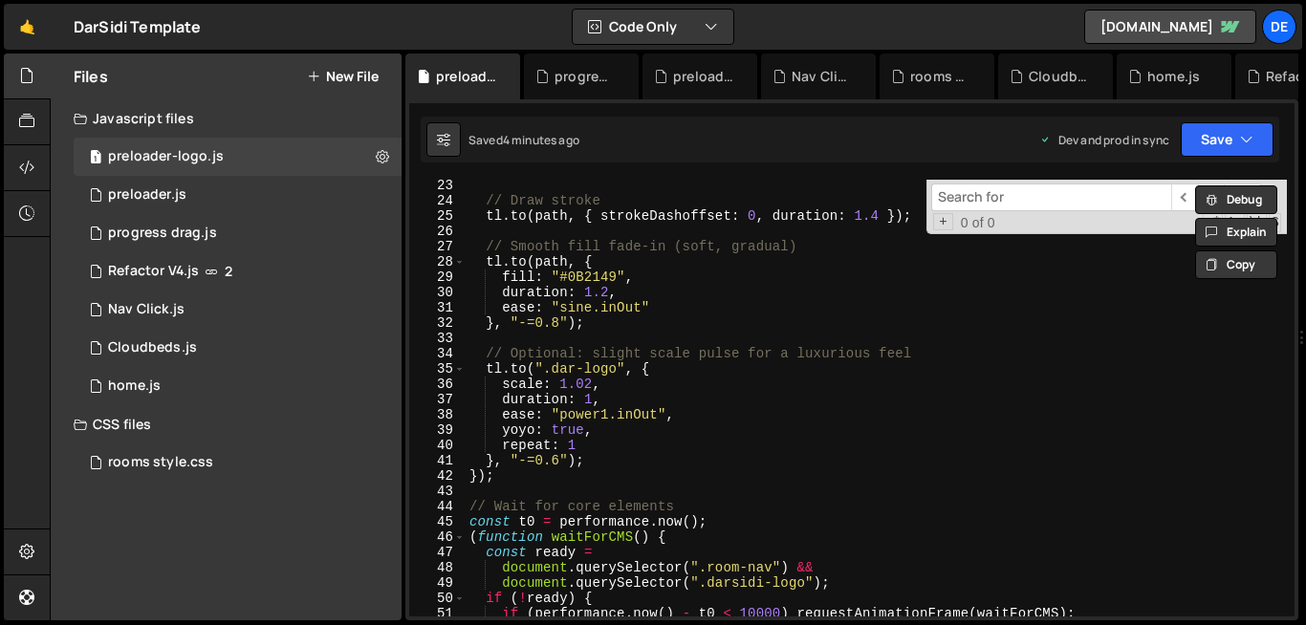
scroll to position [362, 0]
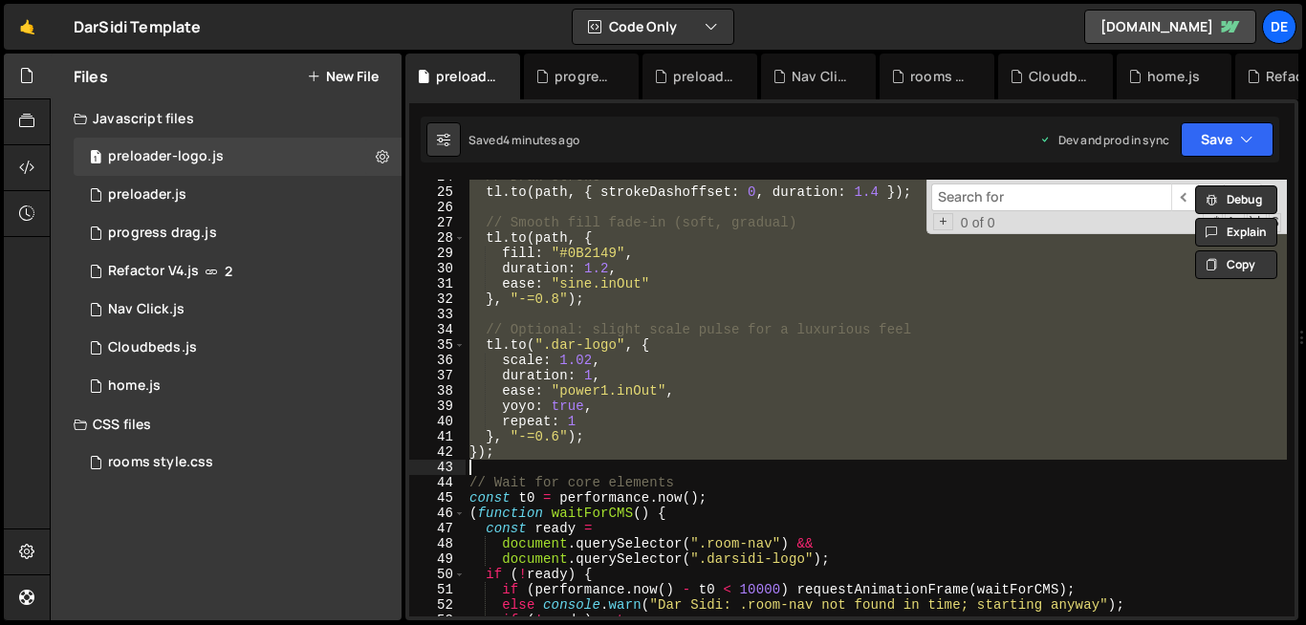
click at [501, 462] on div "// Draw stroke tl . to ( path , { strokeDashoffset : 0 , duration : 1.4 }) ; //…" at bounding box center [875, 402] width 821 height 467
type textarea "});"
paste textarea
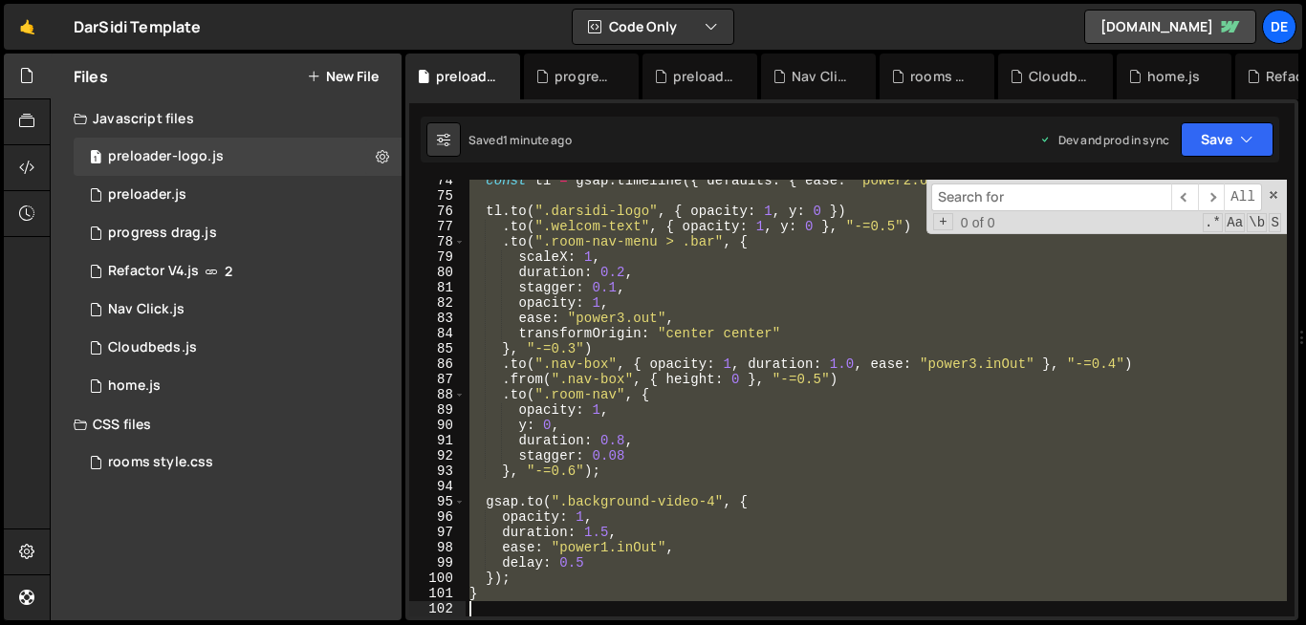
scroll to position [1123, 0]
drag, startPoint x: 467, startPoint y: 400, endPoint x: 586, endPoint y: 623, distance: 252.3
click at [586, 623] on div "Hold on a sec... Are you certain you wish to leave this page? Any changes you'v…" at bounding box center [653, 312] width 1306 height 625
click at [533, 576] on div "const tl = gsap . timeline ({ defaults : { ease : "power2.out" , duration : 1 }…" at bounding box center [875, 398] width 821 height 437
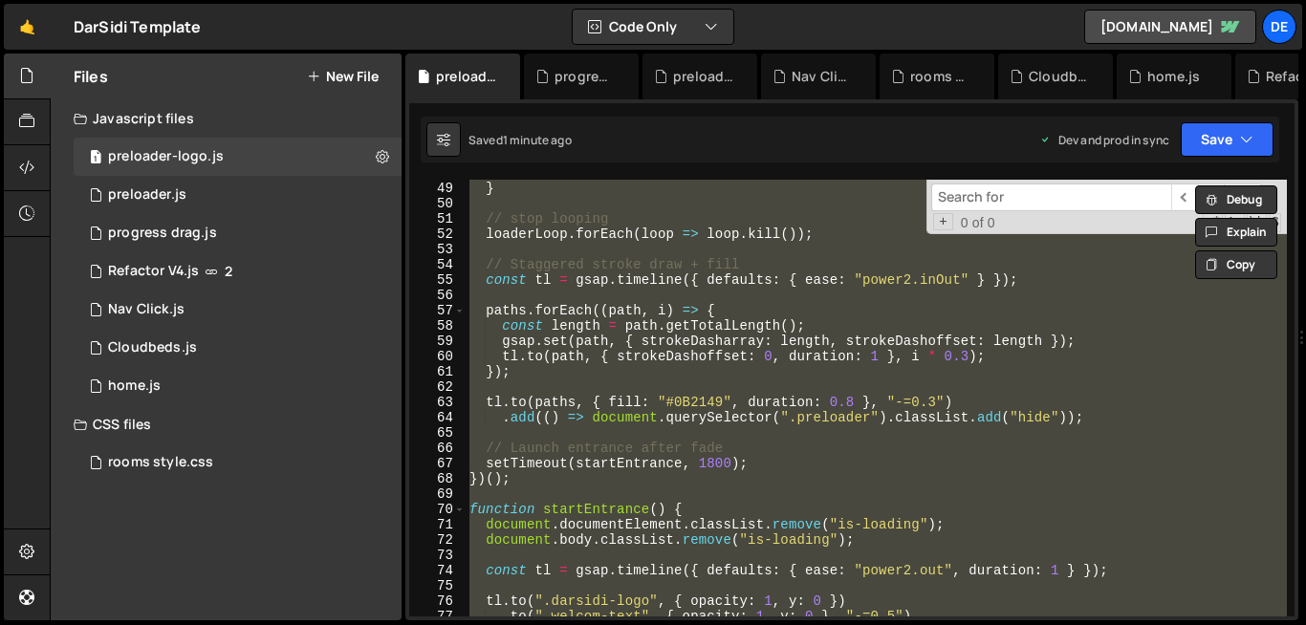
scroll to position [736, 0]
click at [594, 467] on div "} // stop looping loaderLoop . forEach ( loop => loop . kill ( )) ; // Staggere…" at bounding box center [875, 398] width 821 height 437
type textarea "setTimeout(startEntrance, 1800);"
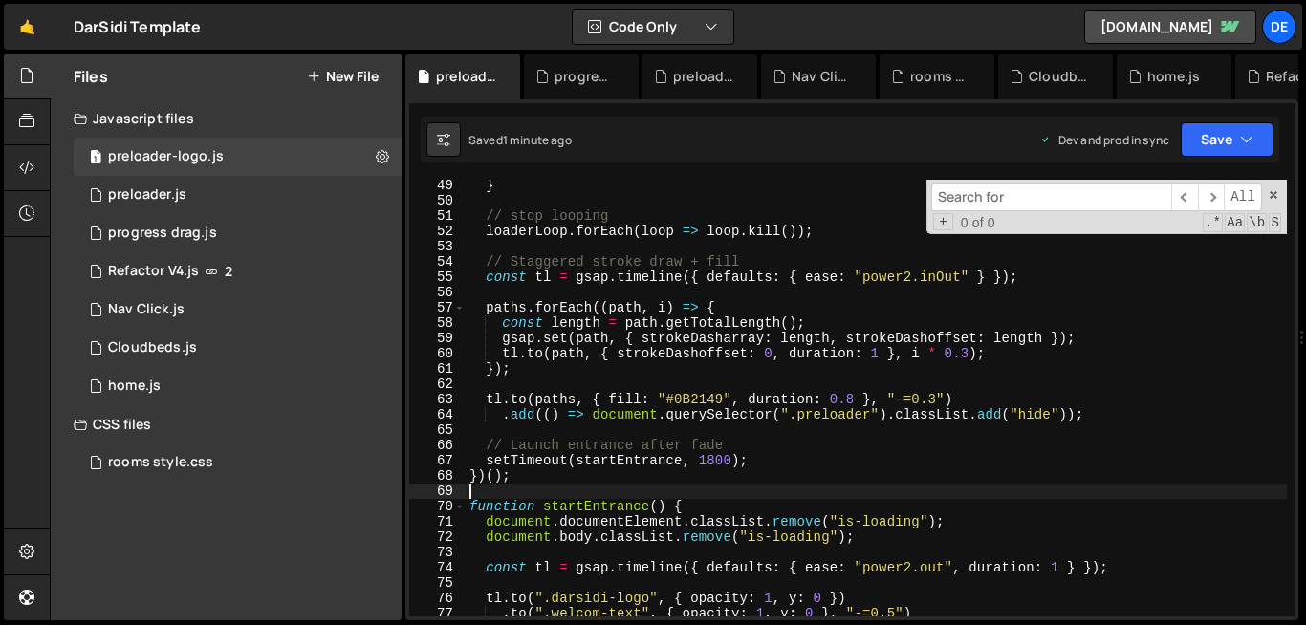
click at [554, 485] on div "} // stop looping loaderLoop . forEach ( loop => loop . kill ( )) ; // Staggere…" at bounding box center [875, 411] width 821 height 467
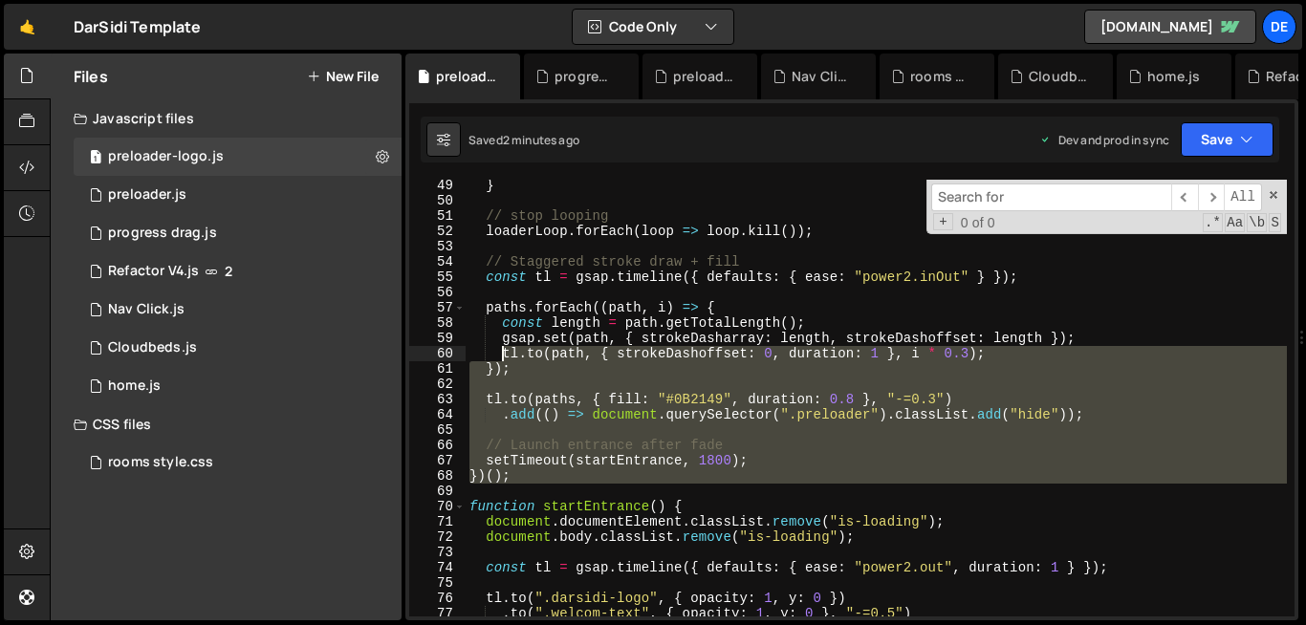
drag, startPoint x: 554, startPoint y: 485, endPoint x: 500, endPoint y: 357, distance: 138.3
click at [500, 357] on div "} // stop looping loaderLoop . forEach ( loop => loop . kill ( )) ; // Staggere…" at bounding box center [875, 411] width 821 height 467
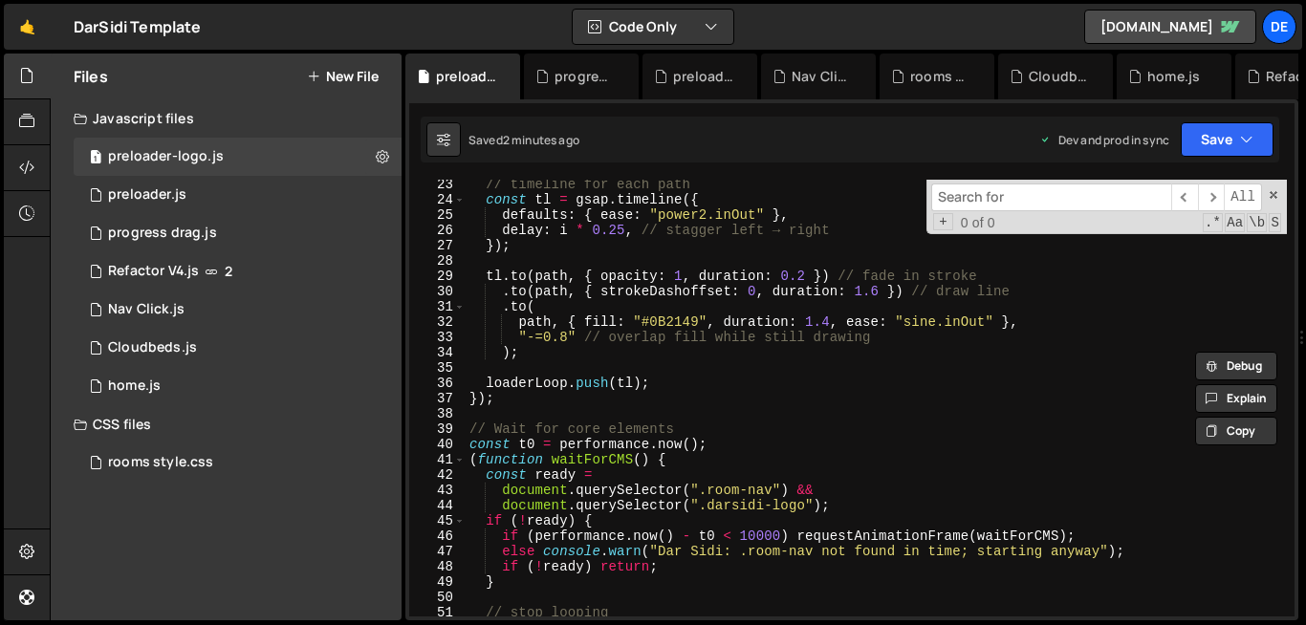
scroll to position [334, 0]
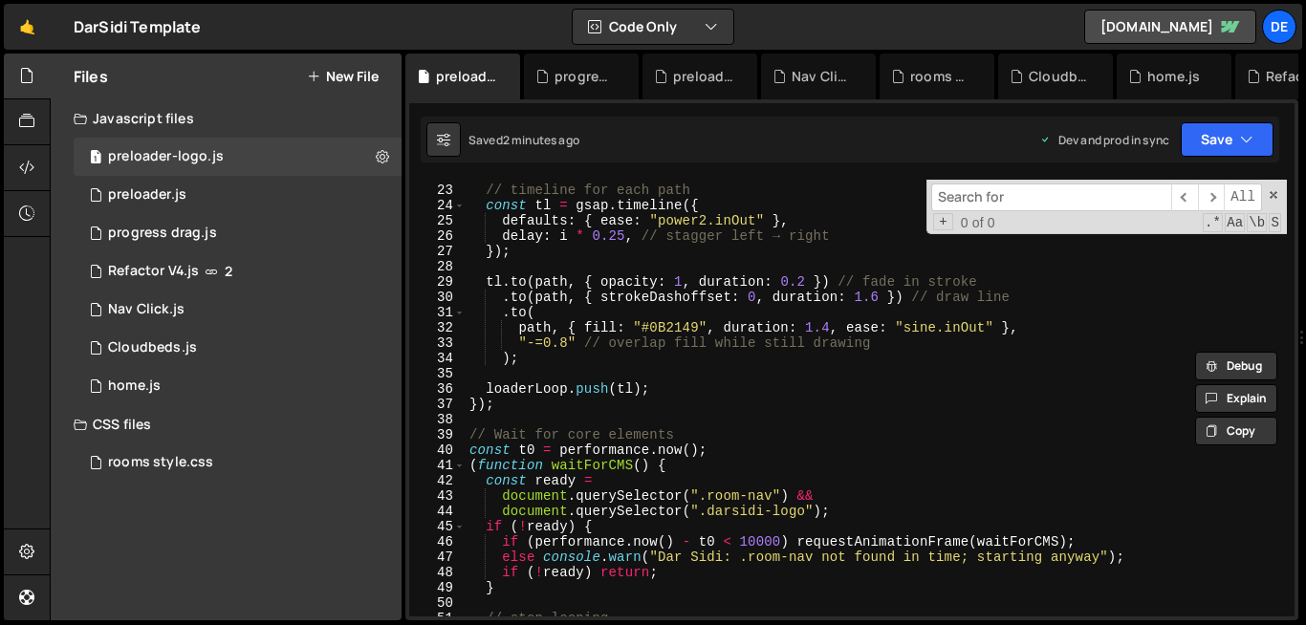
click at [468, 434] on div "// timeline for each path const tl = gsap . timeline ({ defaults : { ease : "po…" at bounding box center [875, 400] width 821 height 467
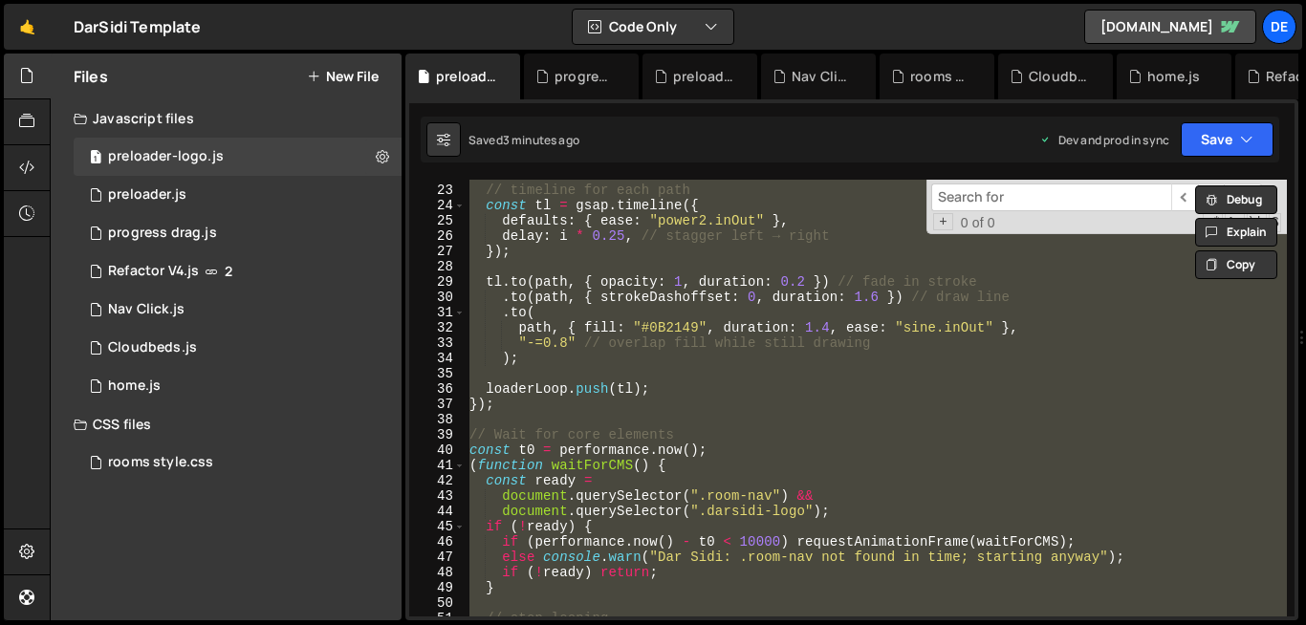
click at [666, 400] on div "// timeline for each path const tl = gsap . timeline ({ defaults : { ease : "po…" at bounding box center [875, 398] width 821 height 437
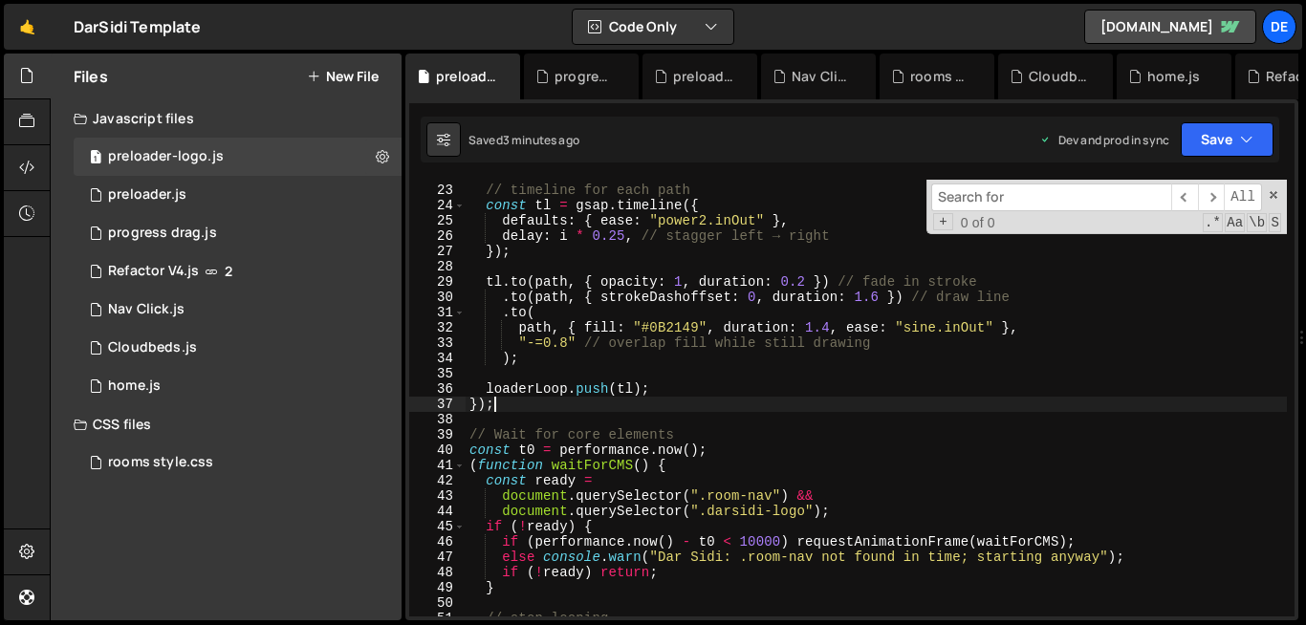
type textarea "}"
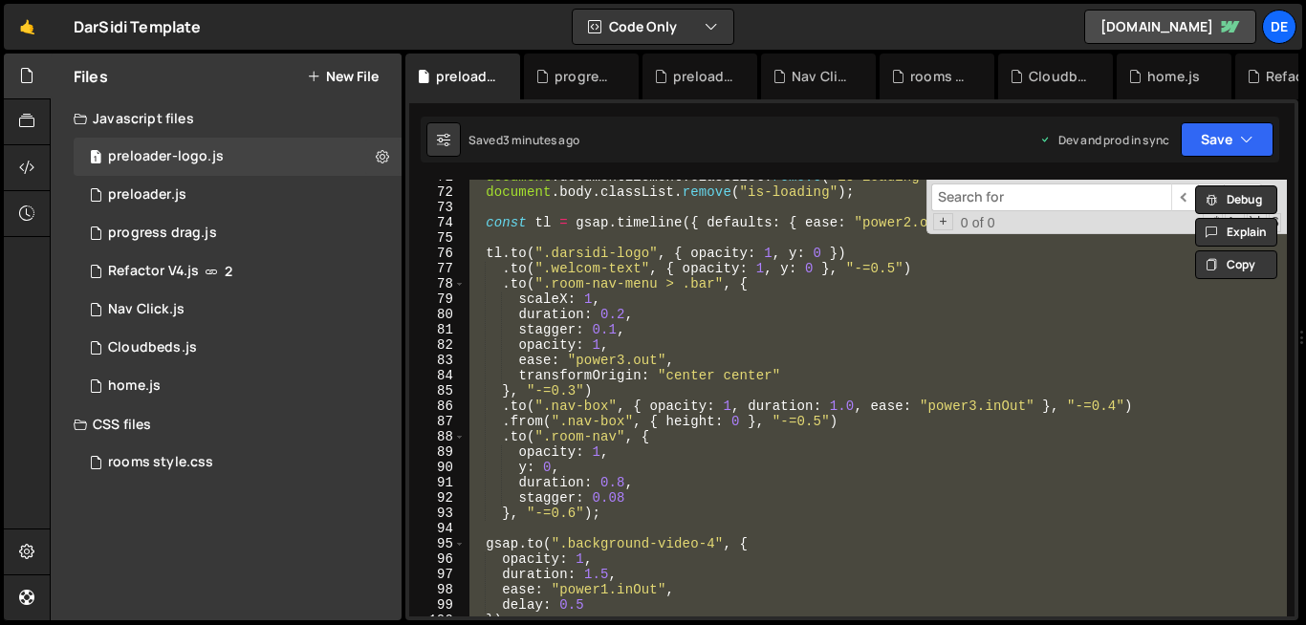
scroll to position [1334, 0]
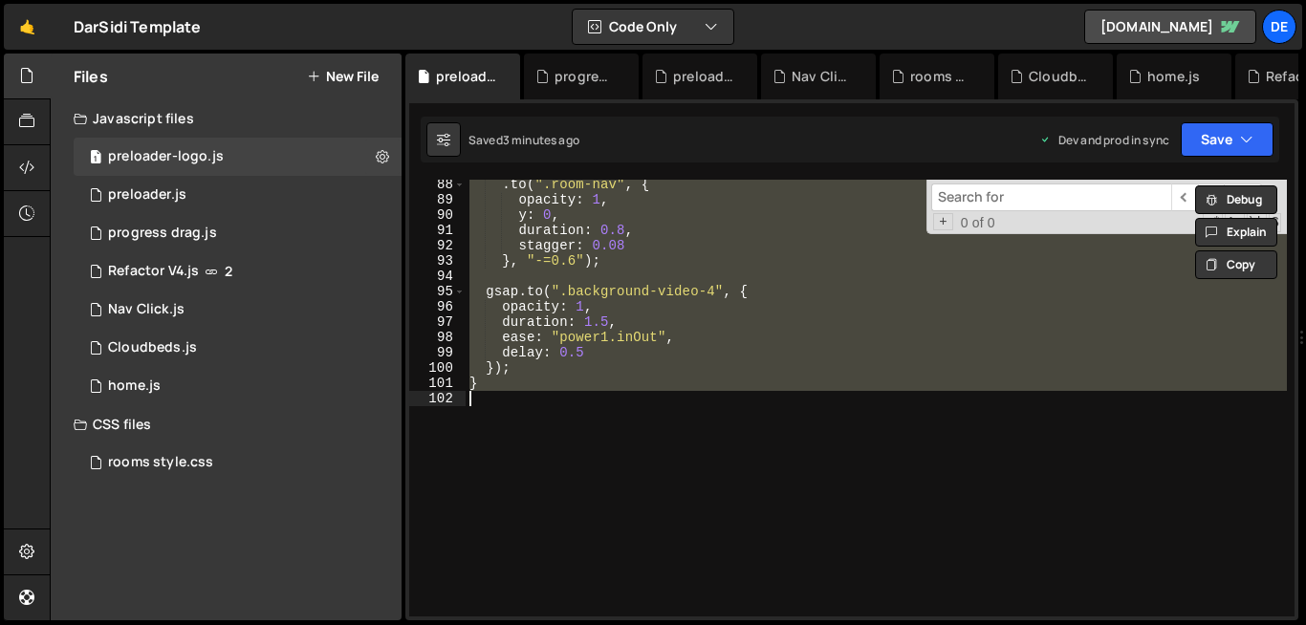
paste textarea
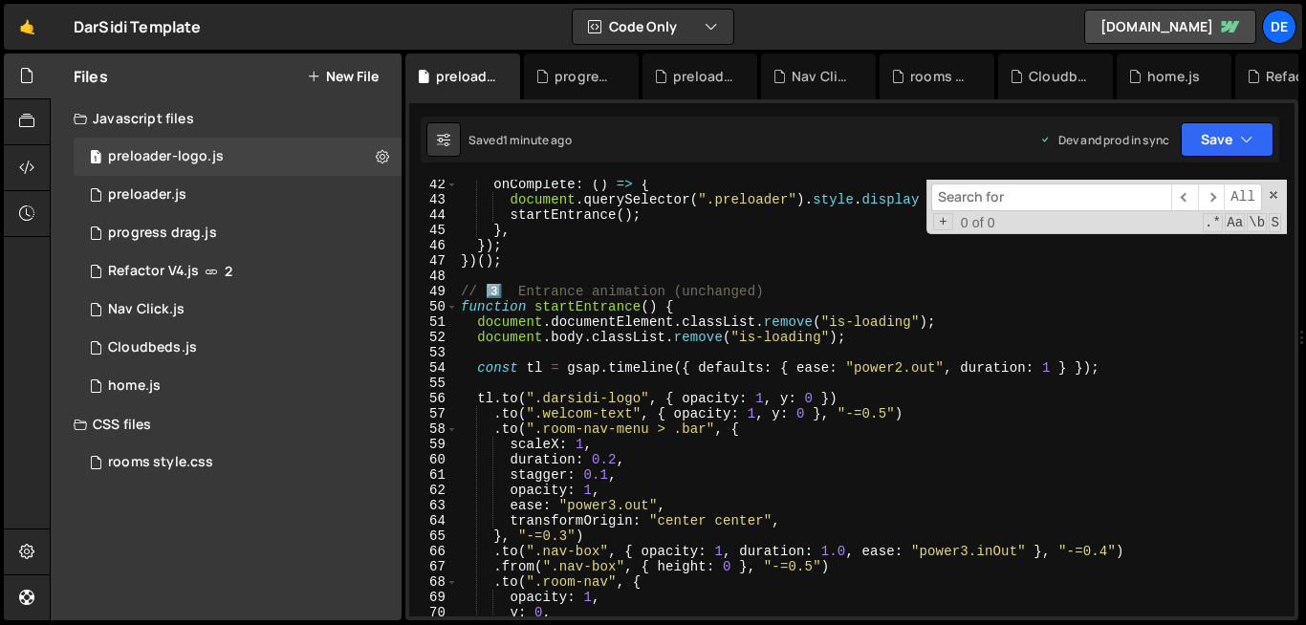
scroll to position [630, 0]
click at [708, 319] on div "onComplete : ( ) => { document . querySelector ( ".preloader" ) . style . displ…" at bounding box center [872, 410] width 830 height 467
type textarea "document.documentElement.classList.remove("is-loading");"
click at [664, 275] on div "onComplete : ( ) => { document . querySelector ( ".preloader" ) . style . displ…" at bounding box center [872, 410] width 830 height 467
type textarea "}"
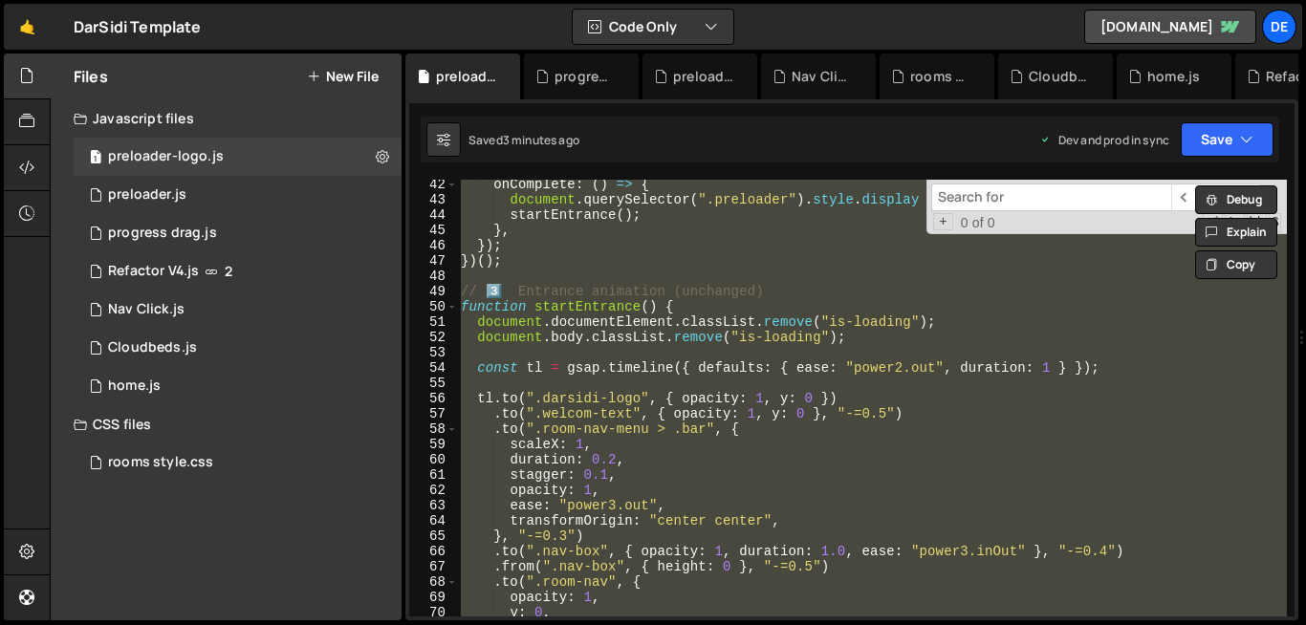
paste textarea
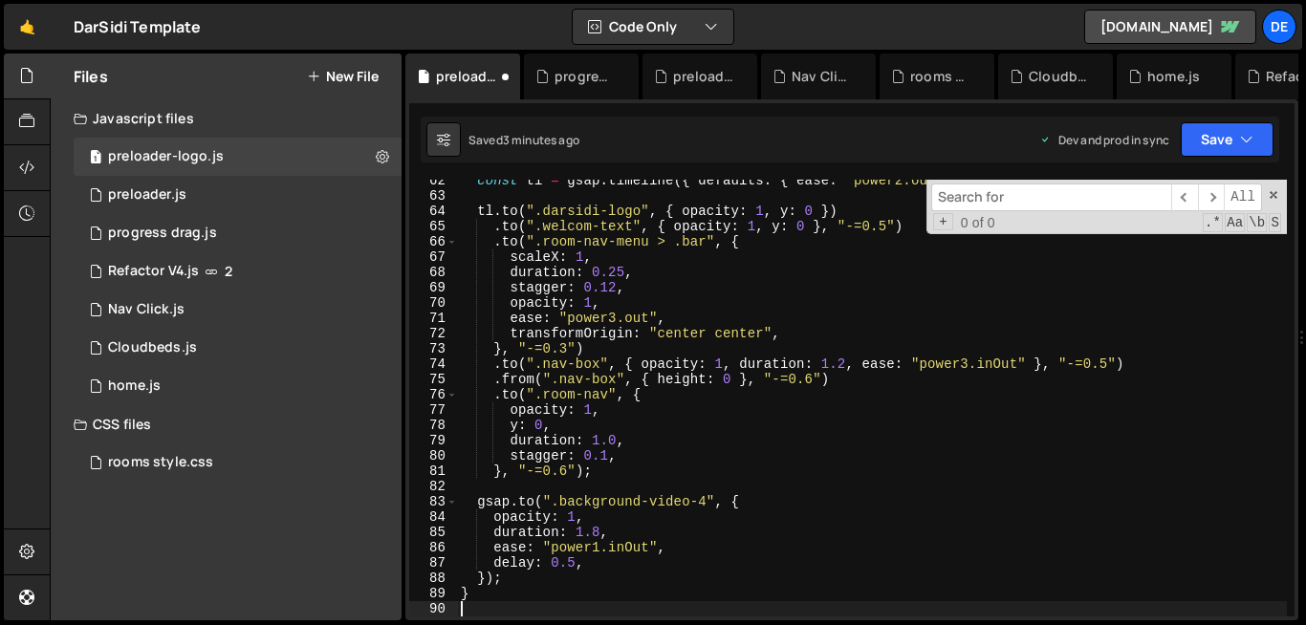
scroll to position [940, 0]
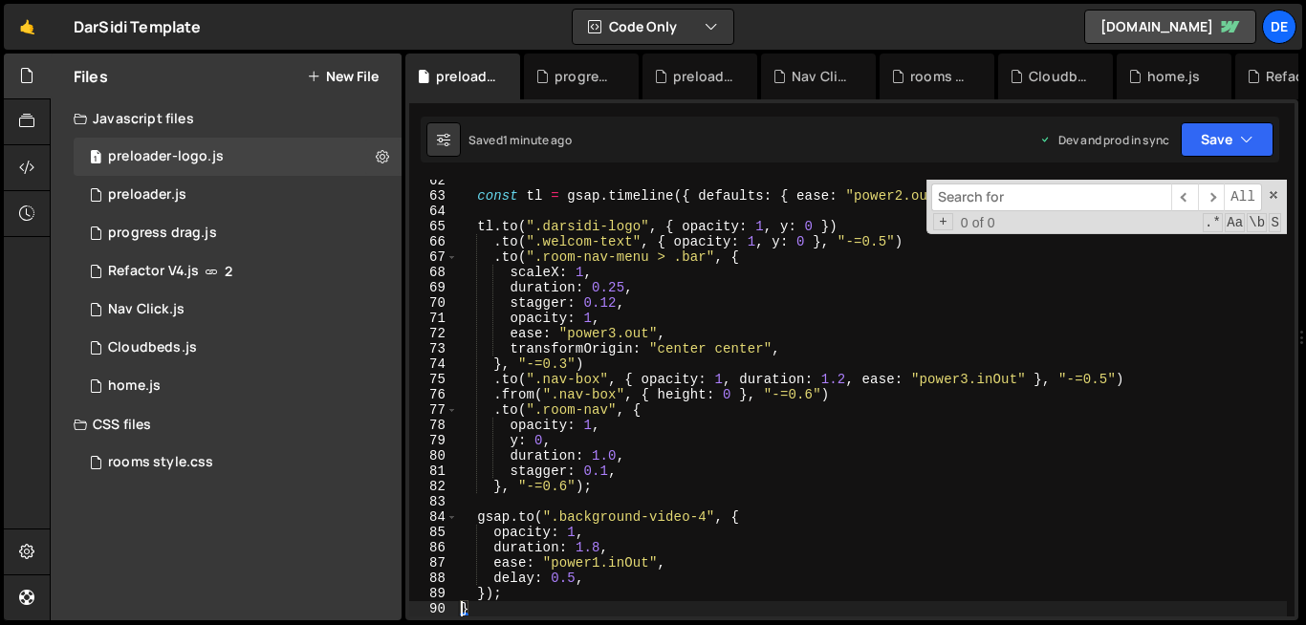
click at [739, 308] on div "const tl = gsap . timeline ({ defaults : { ease : "power2.out" , duration : 1 }…" at bounding box center [872, 406] width 830 height 467
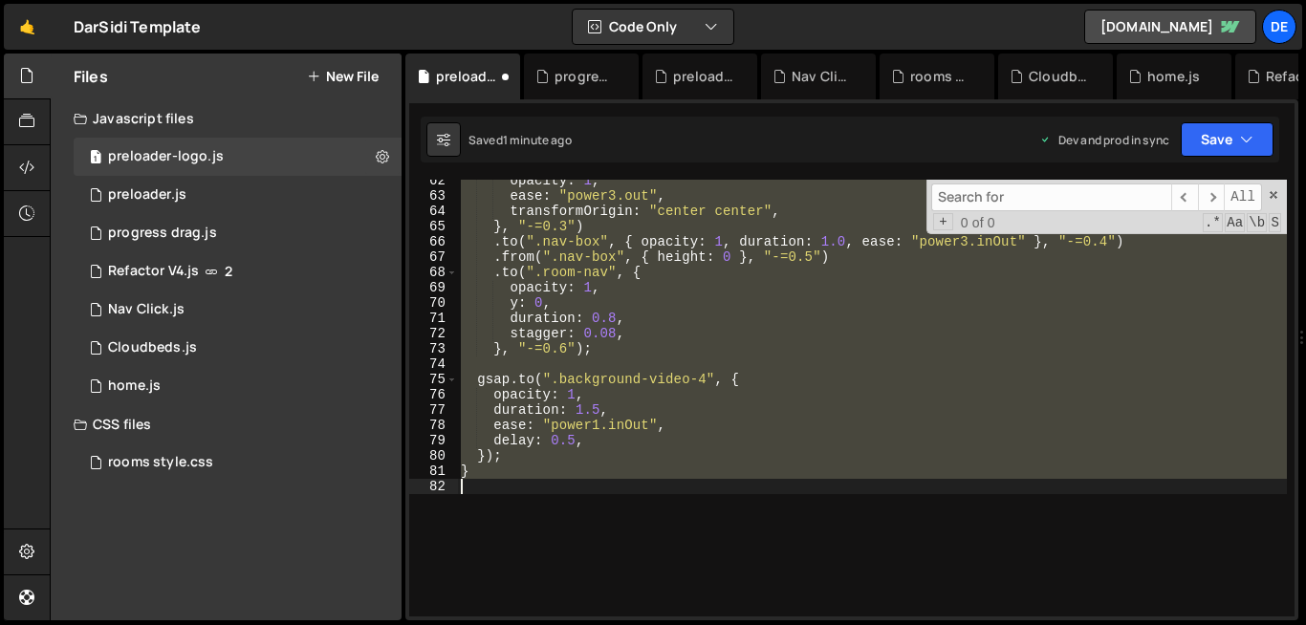
click at [710, 460] on div "opacity : 1 , ease : "power3.out" , transformOrigin : "center center" , } , "-=…" at bounding box center [872, 398] width 830 height 437
type textarea "});"
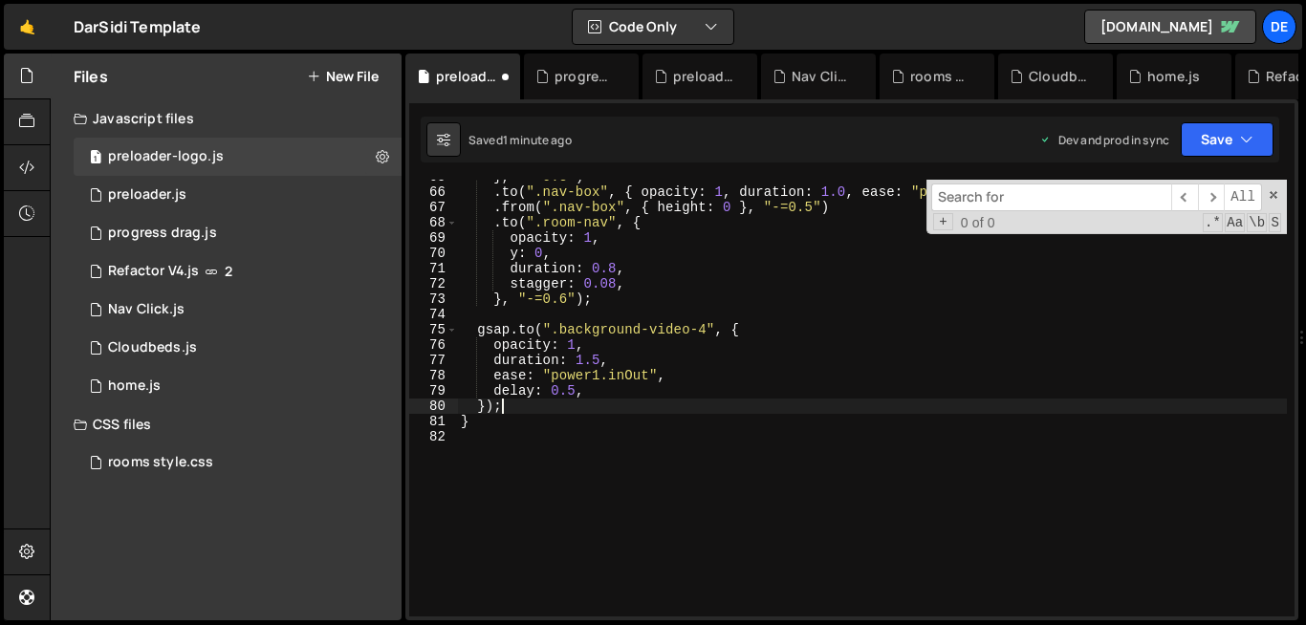
scroll to position [990, 0]
